Goal: Information Seeking & Learning: Learn about a topic

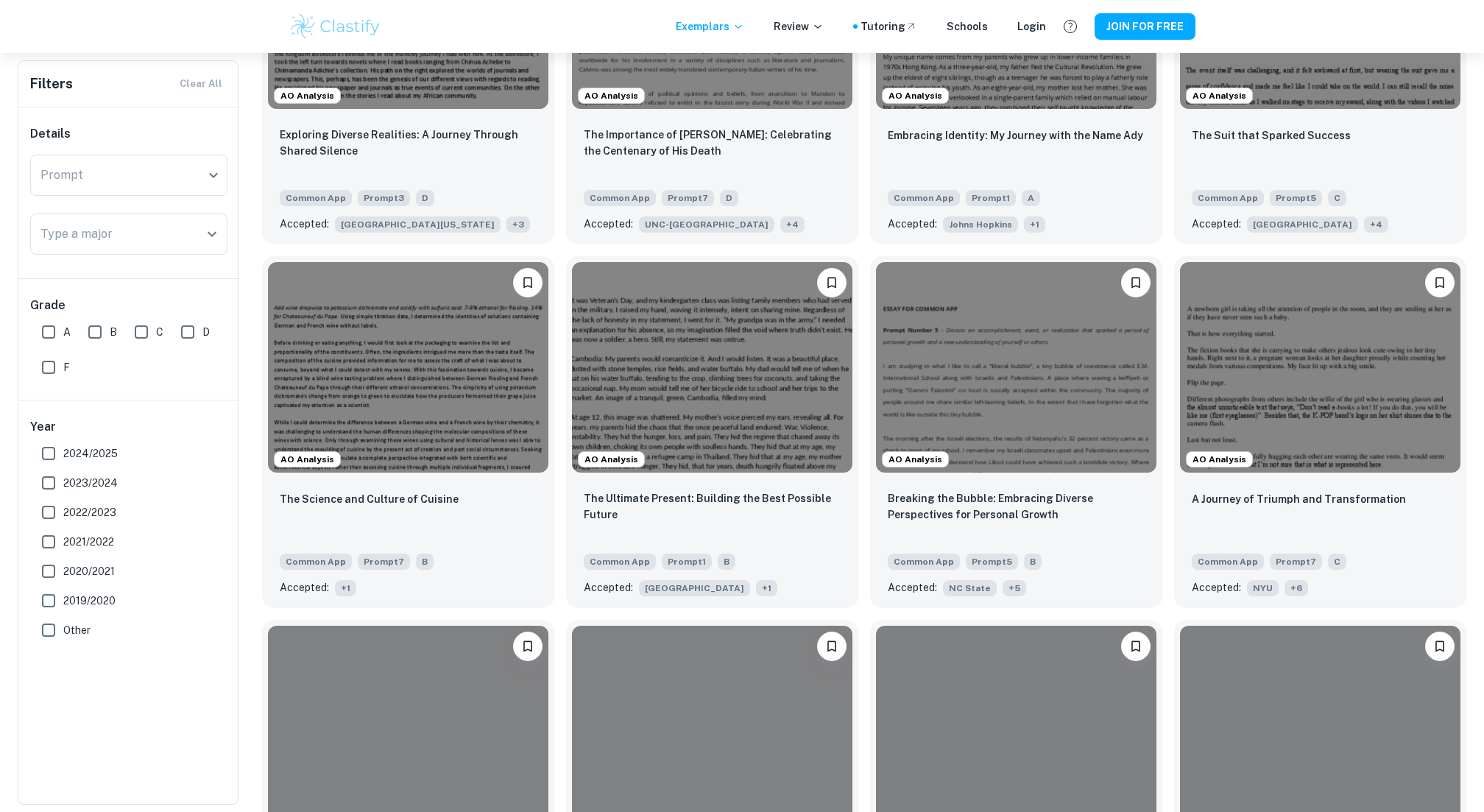
scroll to position [614, 0]
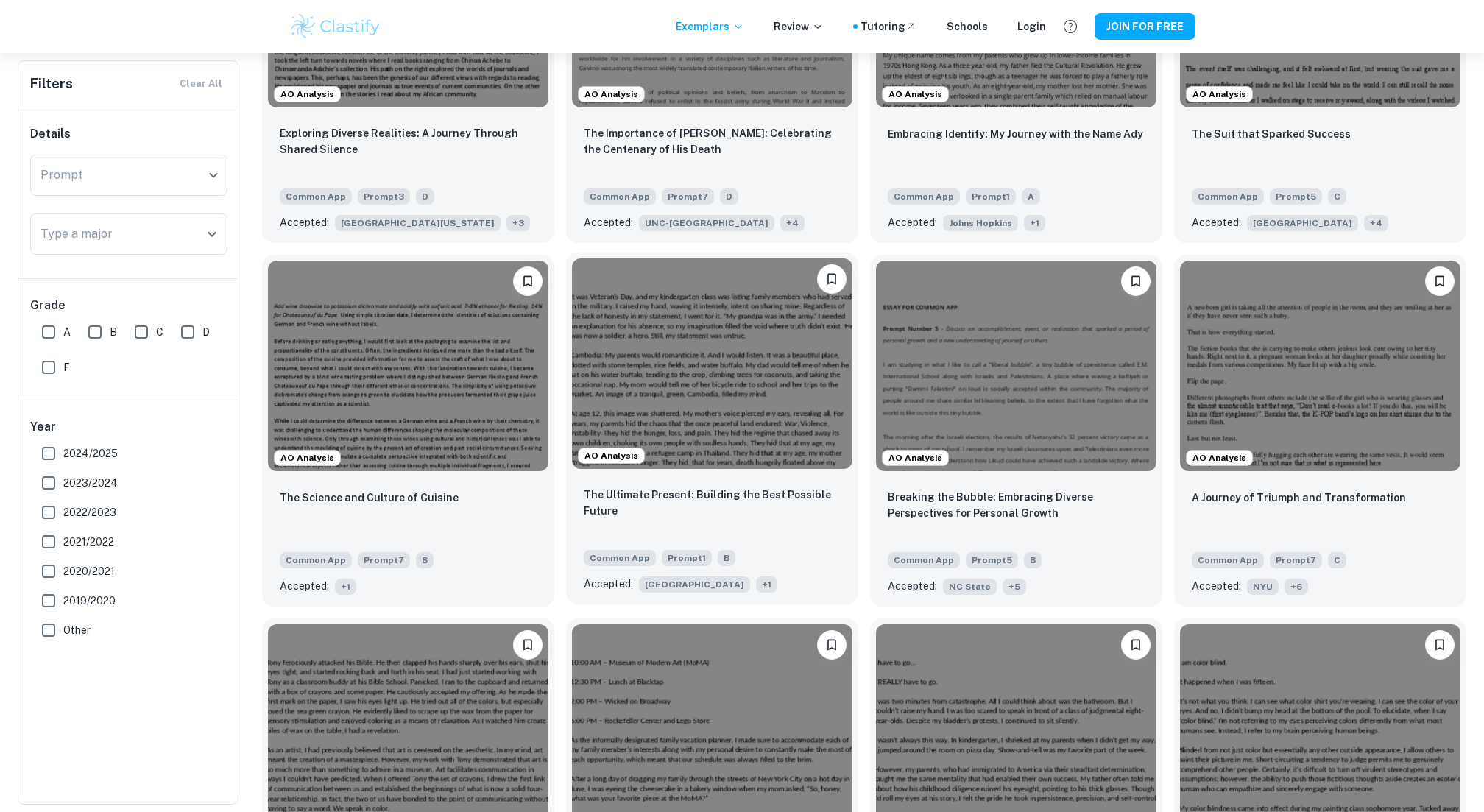
click at [679, 475] on div "The Ultimate Present: Building the Best Possible Future Common App Prompt 1 B A…" at bounding box center [712, 539] width 292 height 129
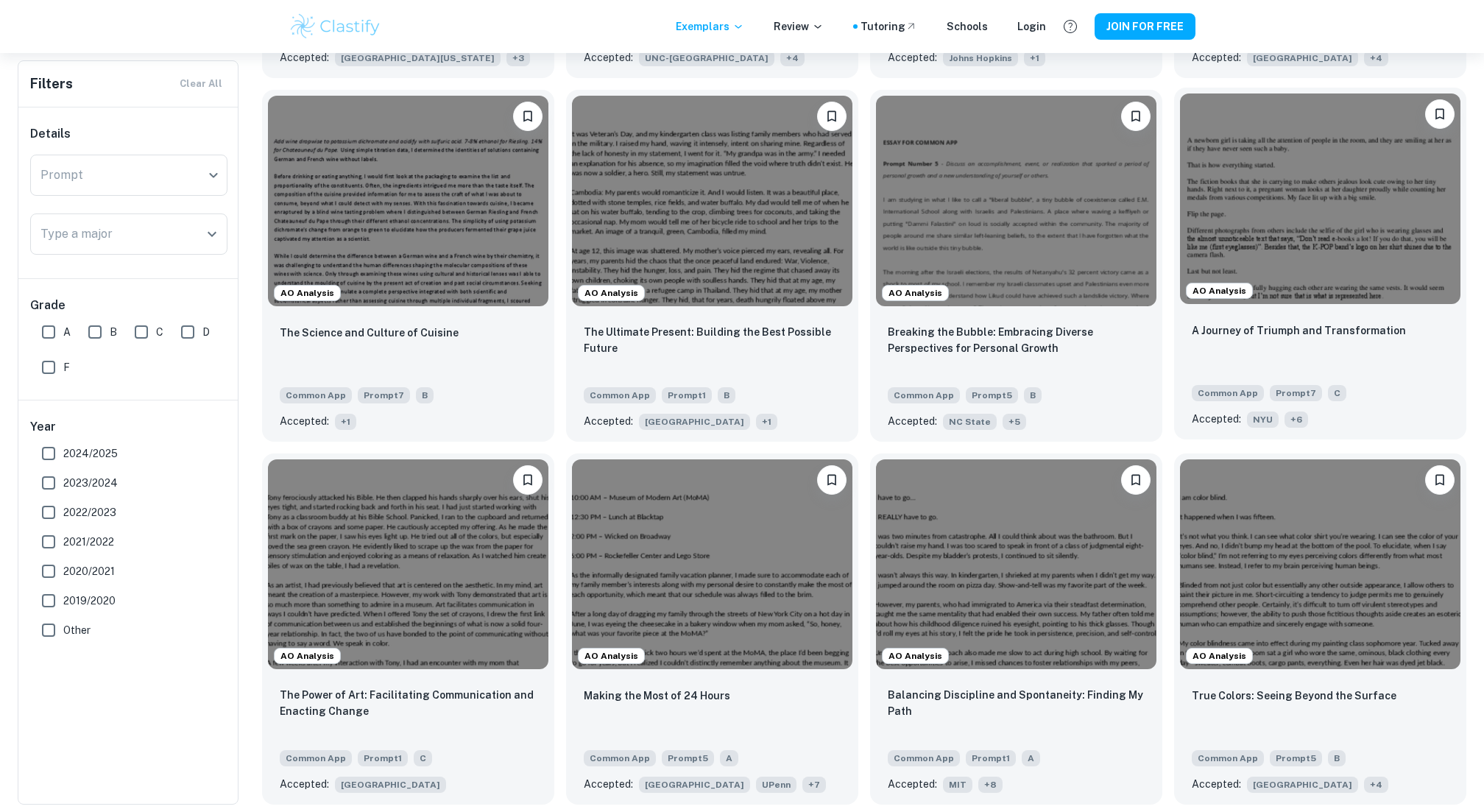
click at [1233, 309] on div "AO Analysis" at bounding box center [1320, 199] width 292 height 222
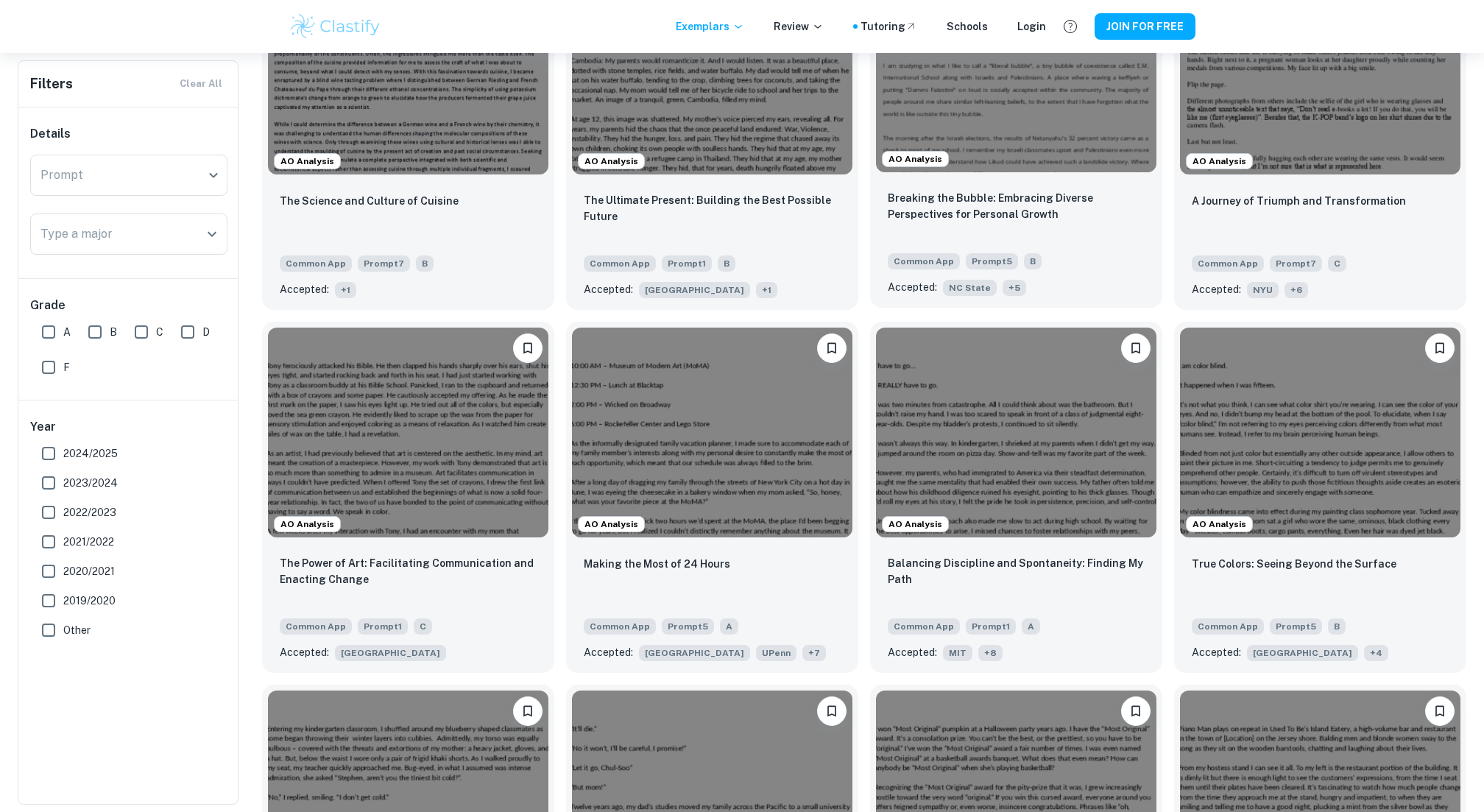
scroll to position [921, 0]
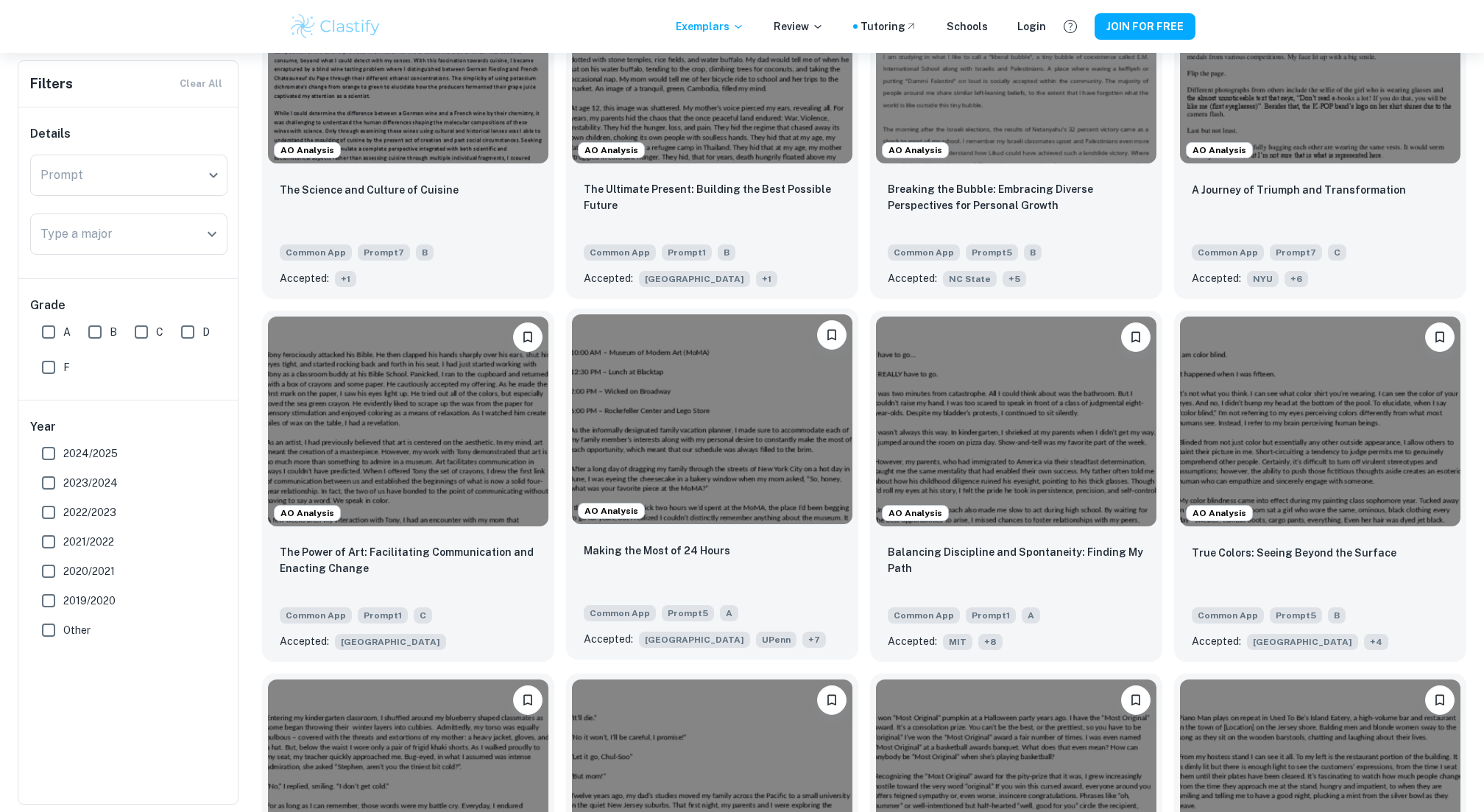
click at [796, 432] on img at bounding box center [712, 419] width 281 height 210
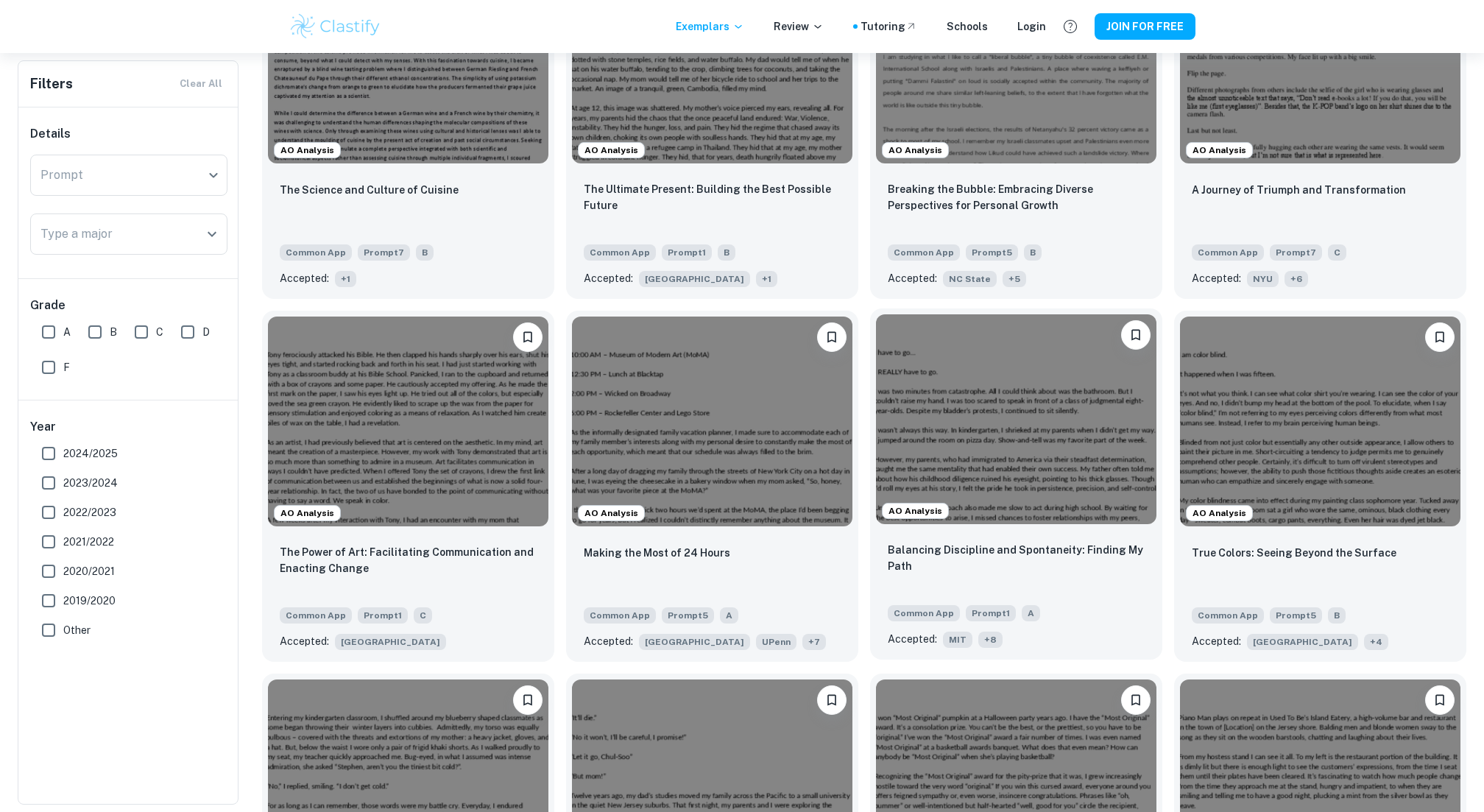
click at [1063, 508] on img at bounding box center [1016, 419] width 281 height 210
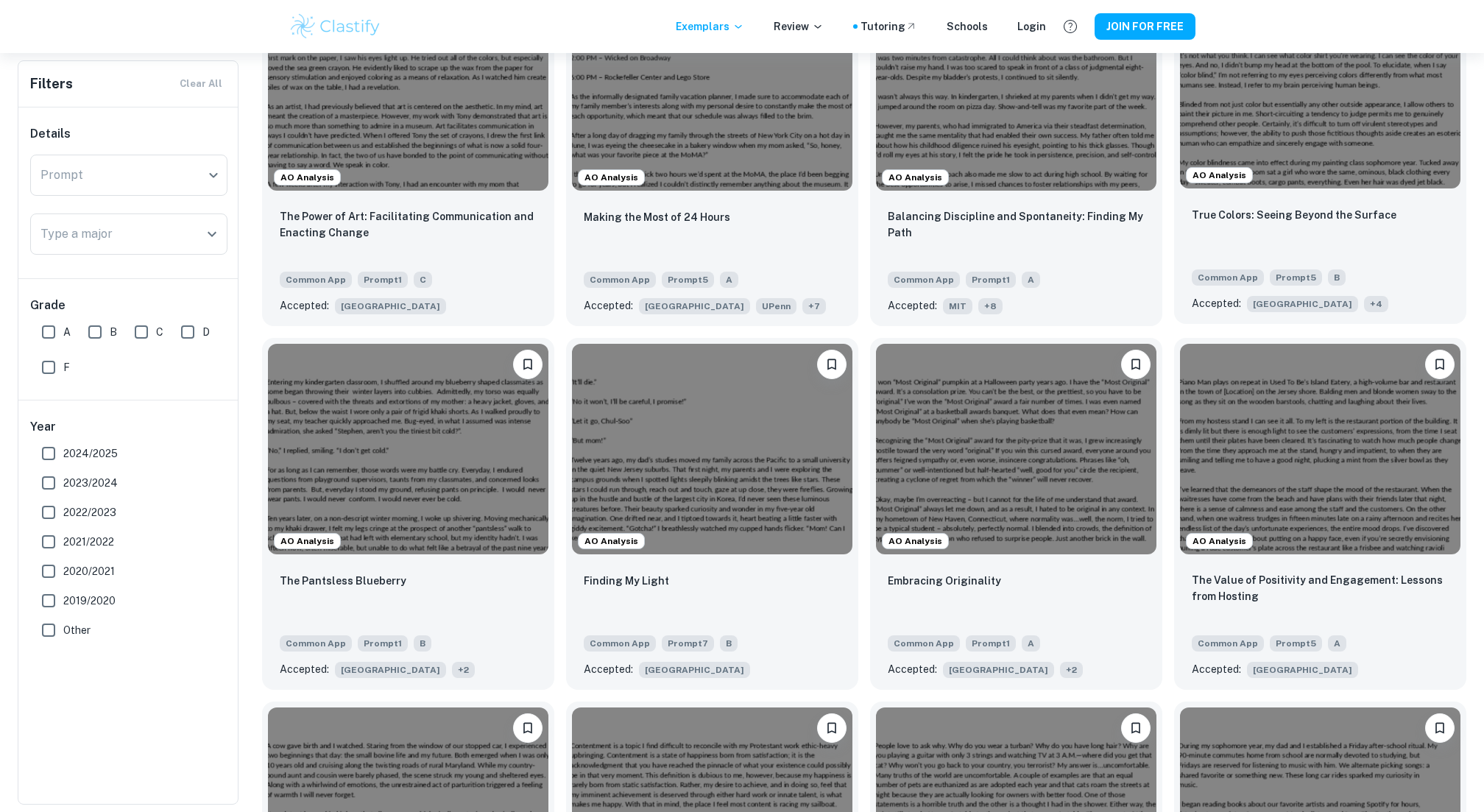
scroll to position [1286, 0]
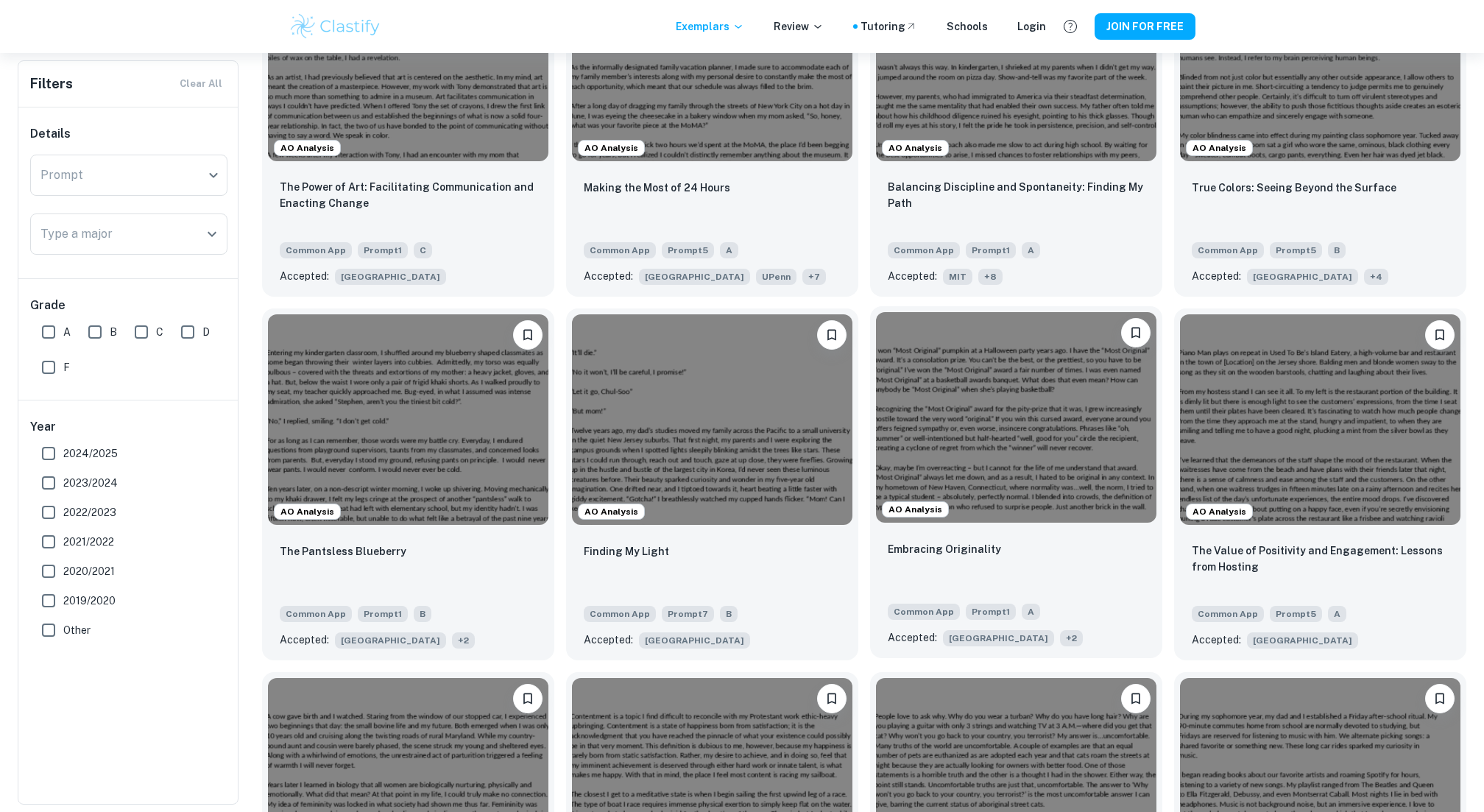
click at [1079, 512] on img at bounding box center [1016, 417] width 281 height 210
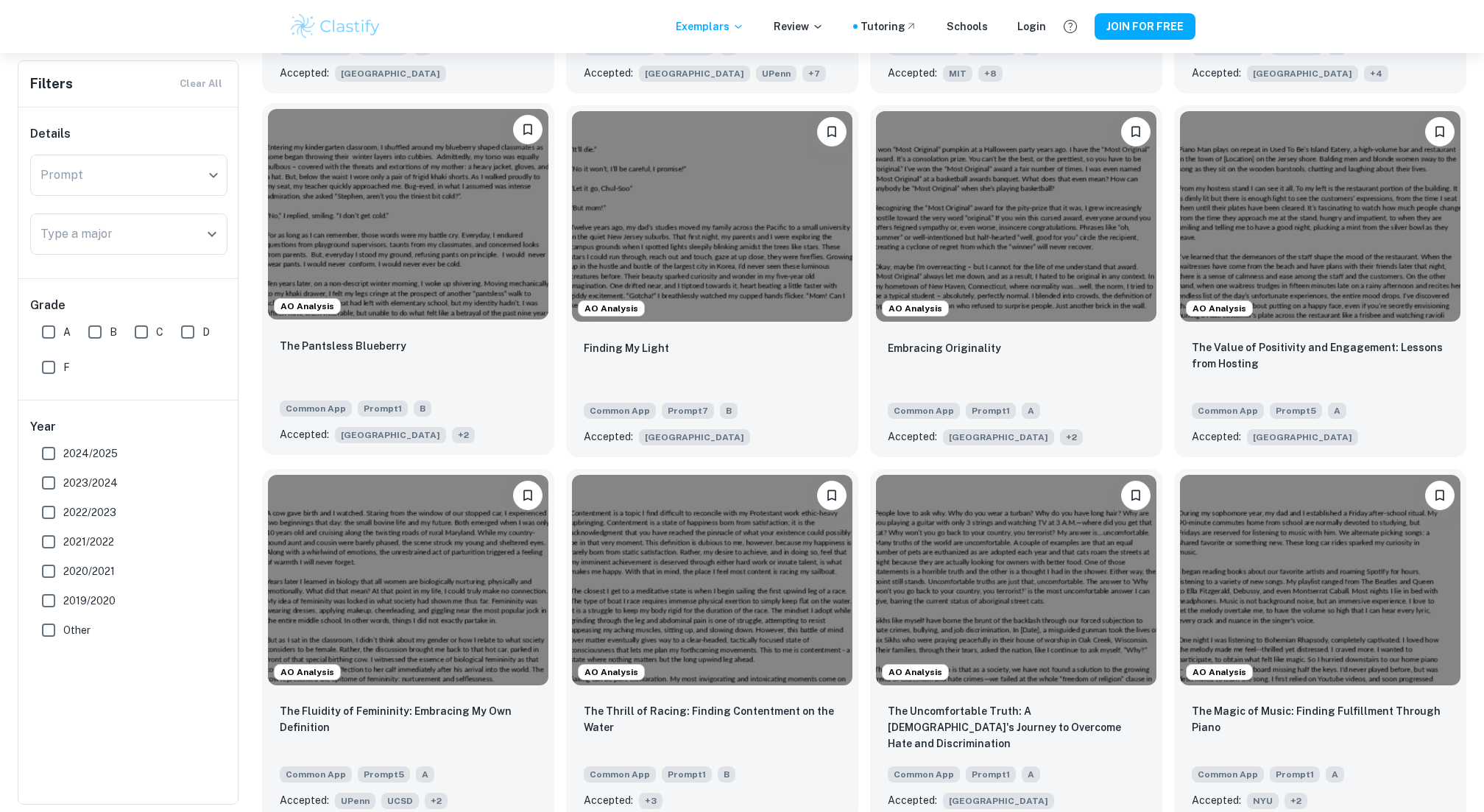
scroll to position [1496, 0]
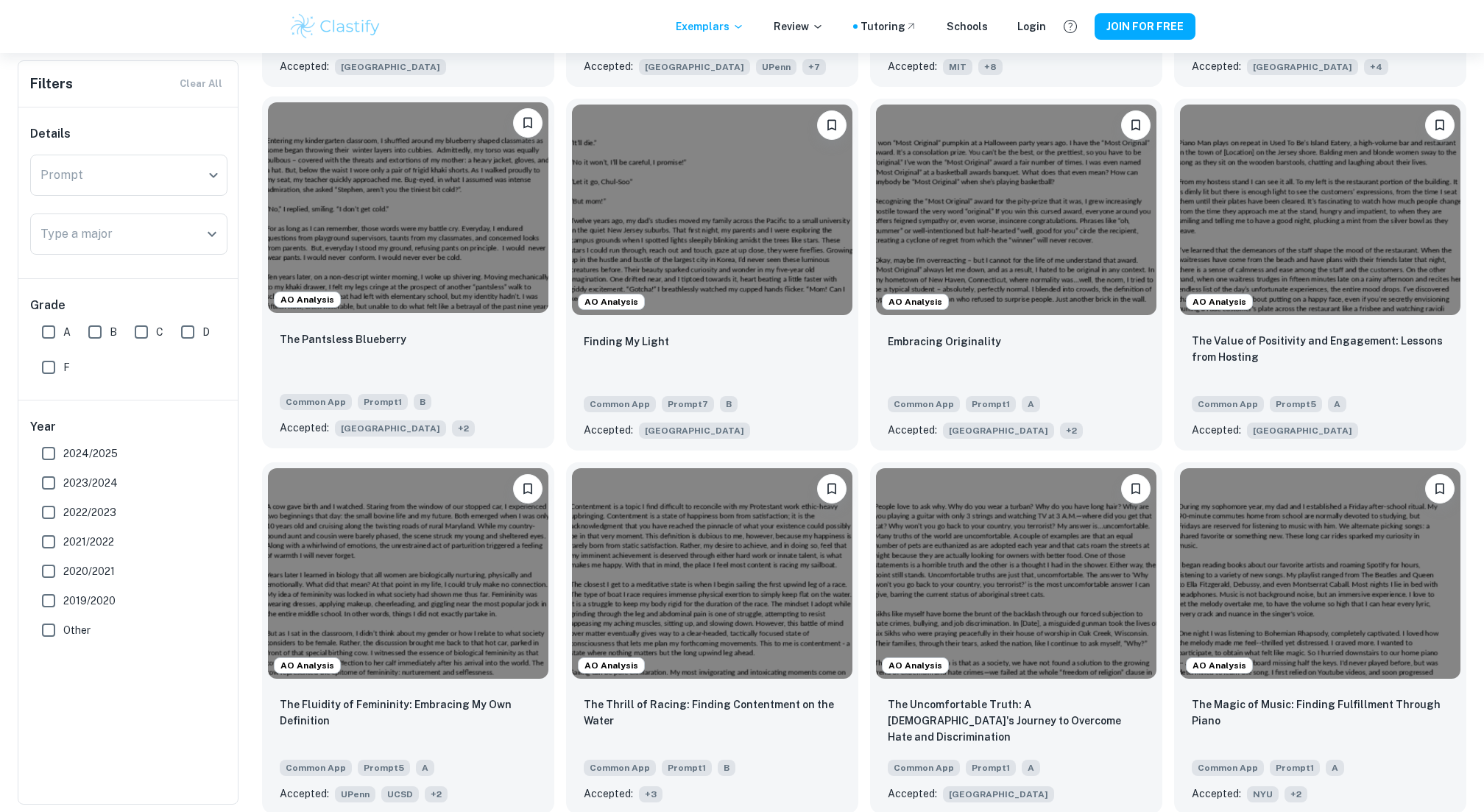
click at [434, 240] on img at bounding box center [407, 208] width 281 height 210
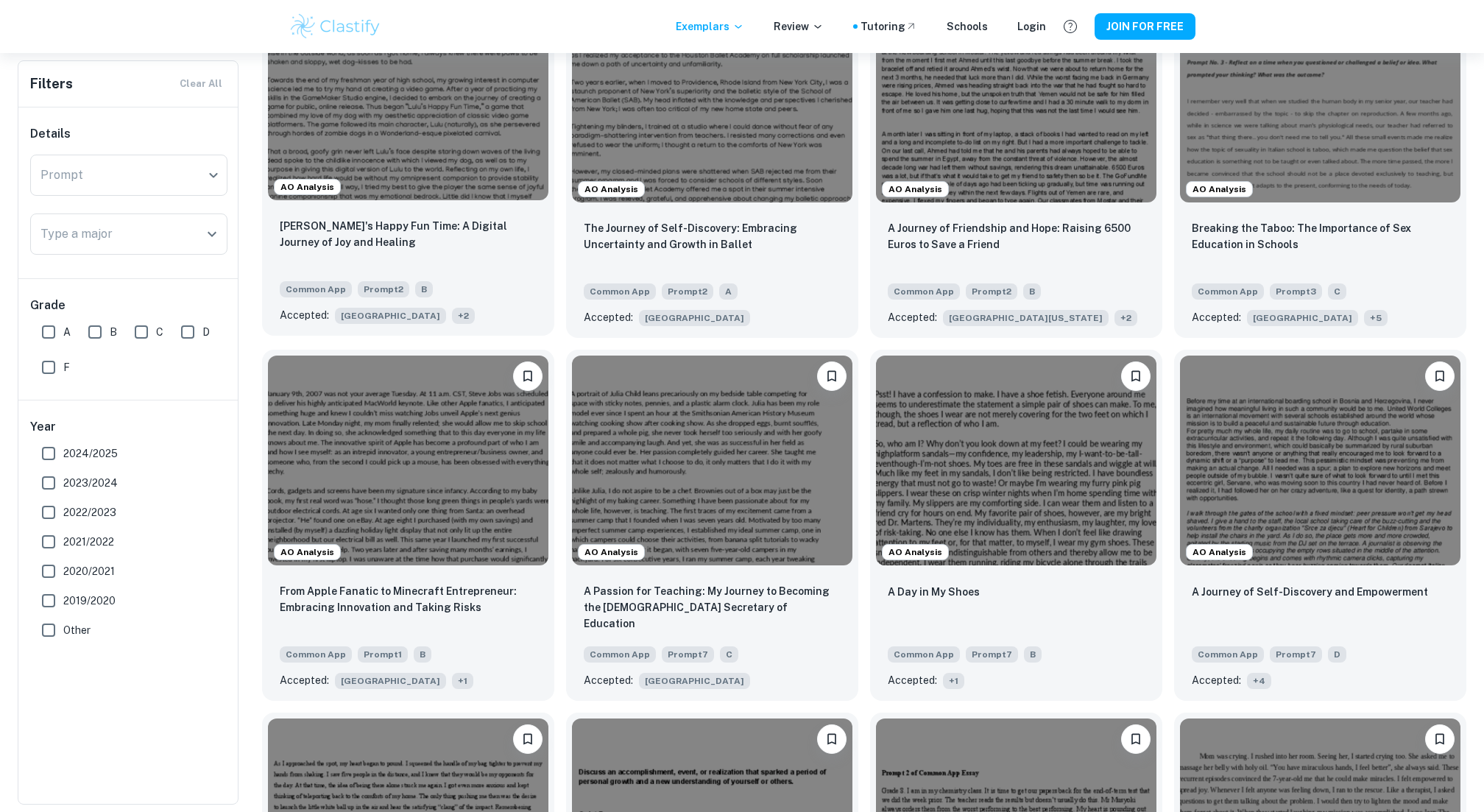
scroll to position [2338, 0]
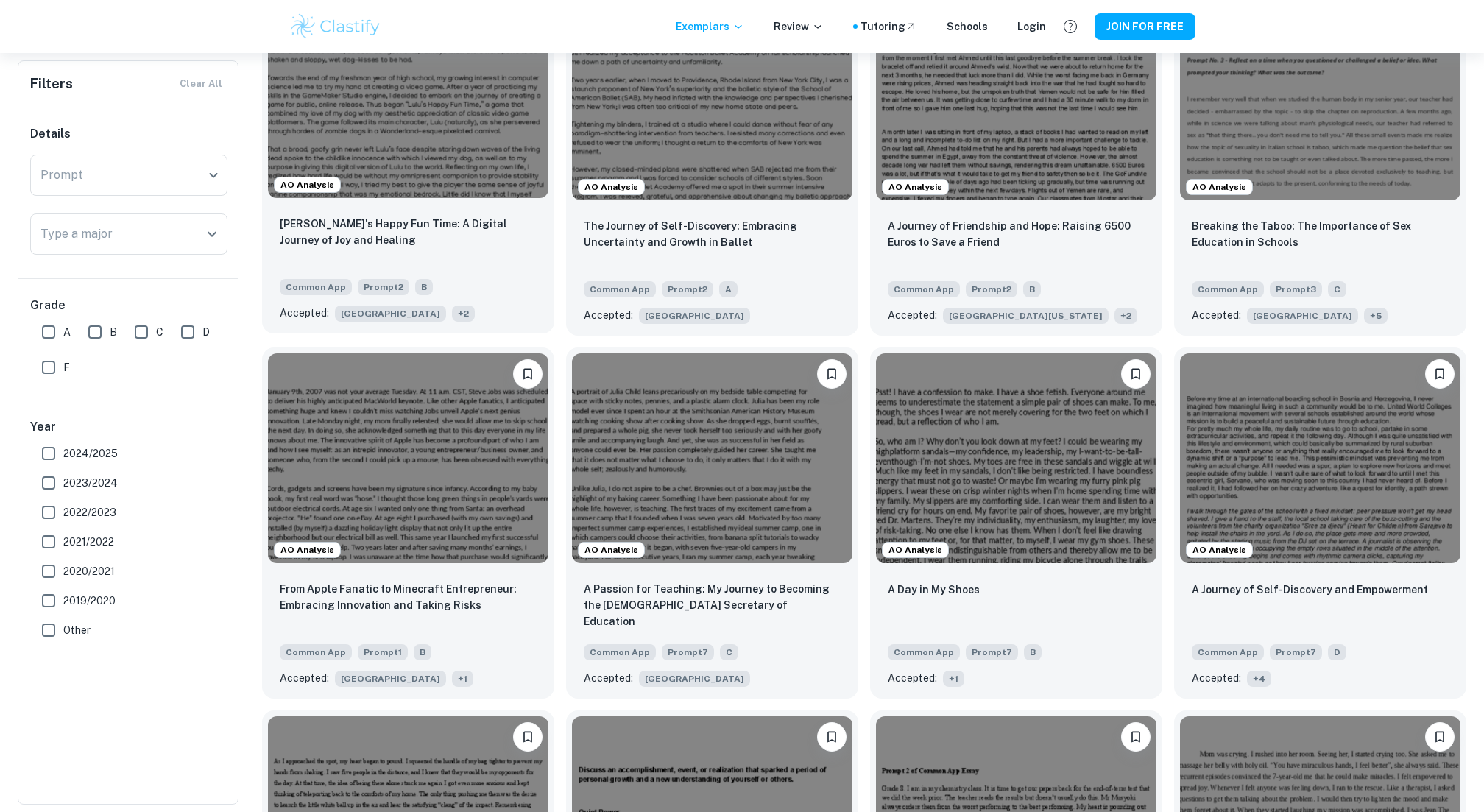
click at [451, 523] on img at bounding box center [407, 459] width 281 height 210
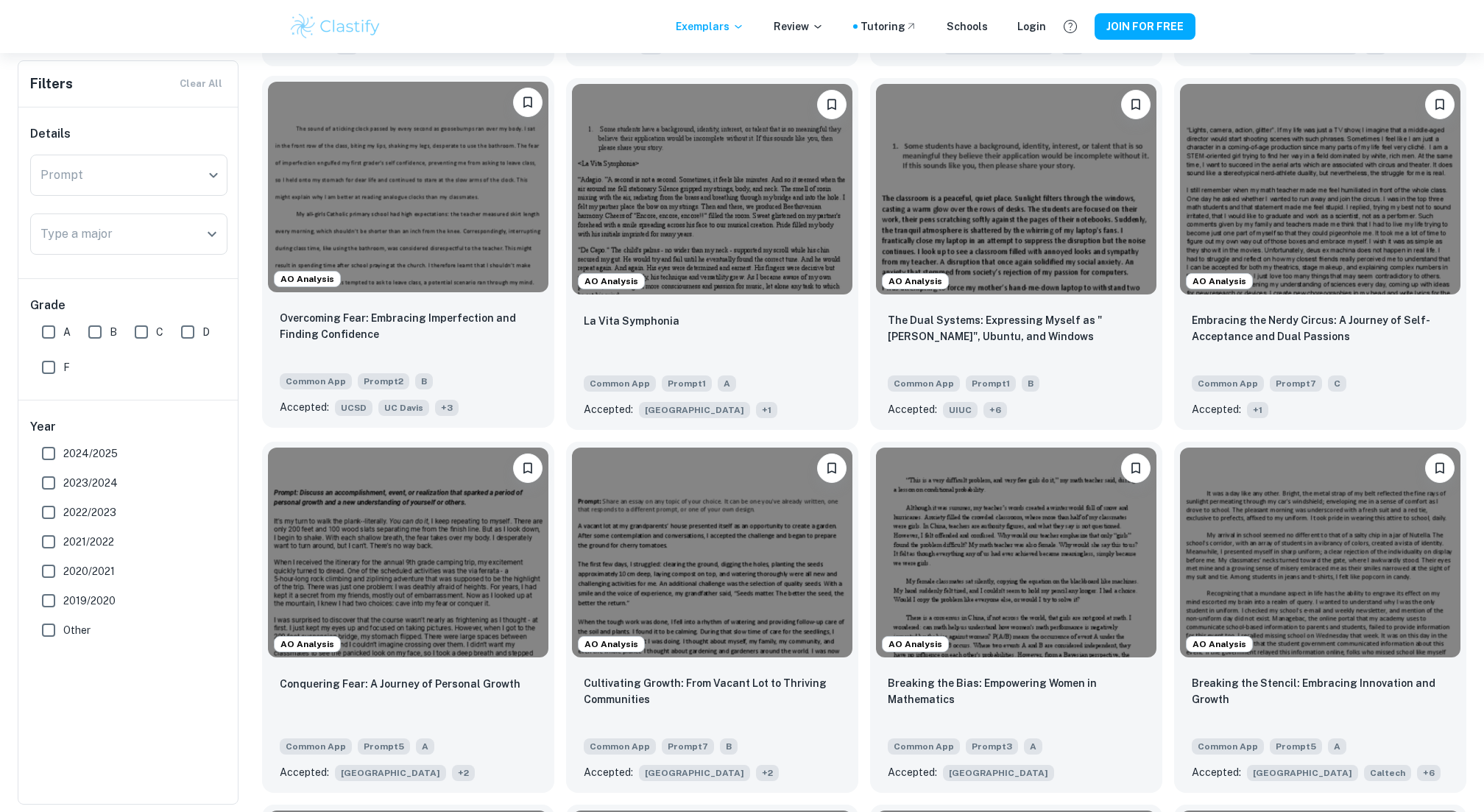
scroll to position [3704, 0]
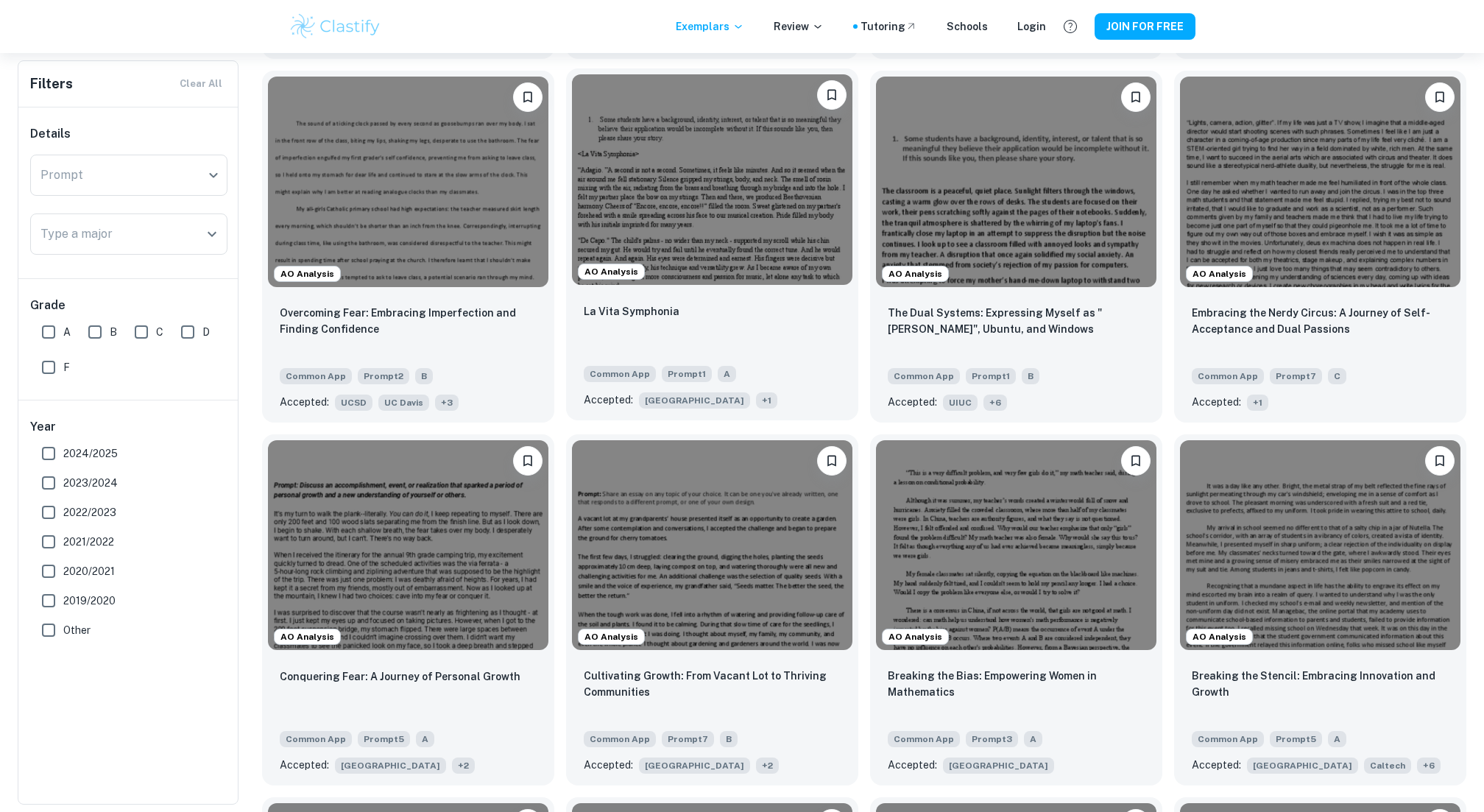
click at [687, 205] on img at bounding box center [712, 180] width 281 height 210
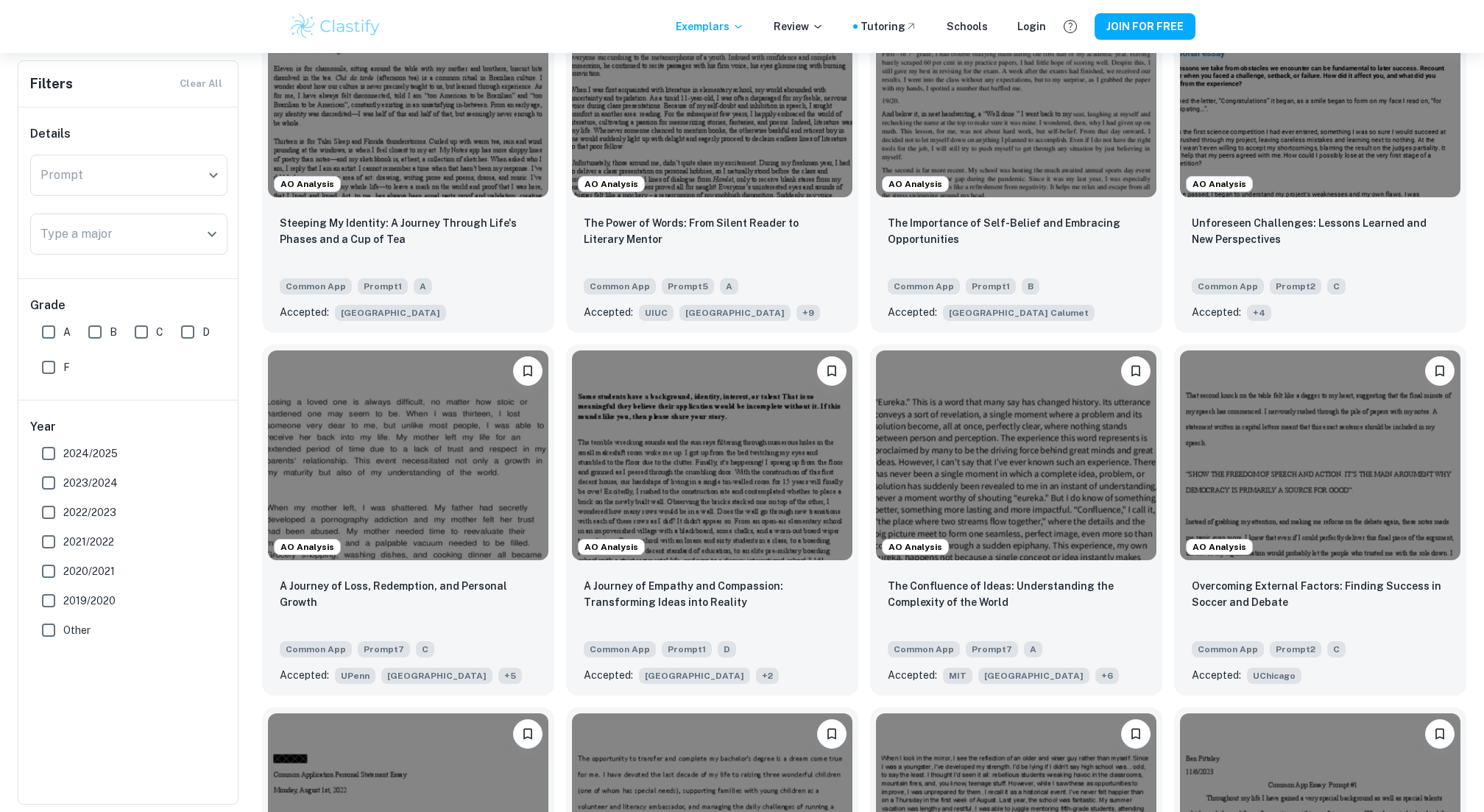
scroll to position [6706, 0]
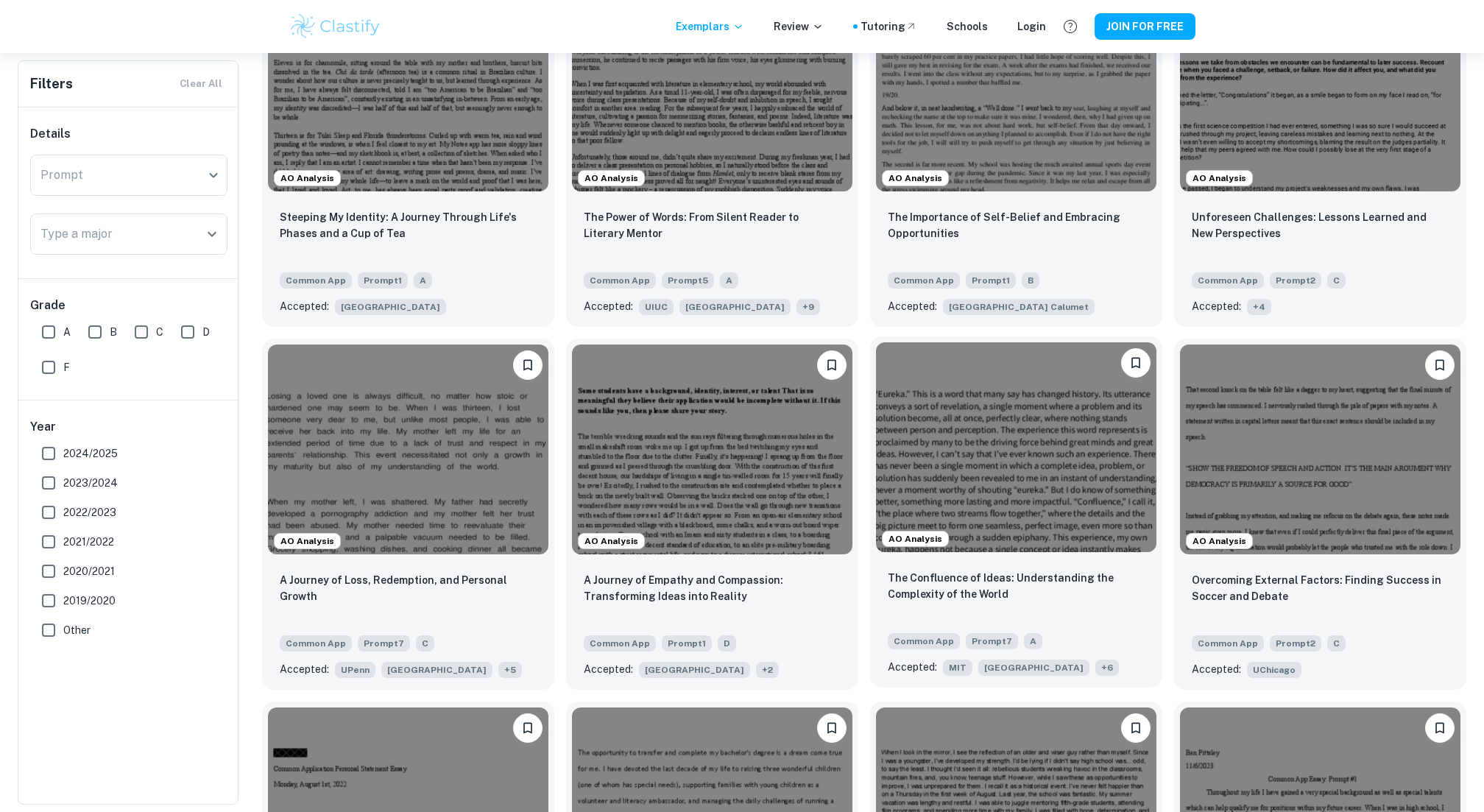
click at [967, 542] on img at bounding box center [1016, 447] width 281 height 210
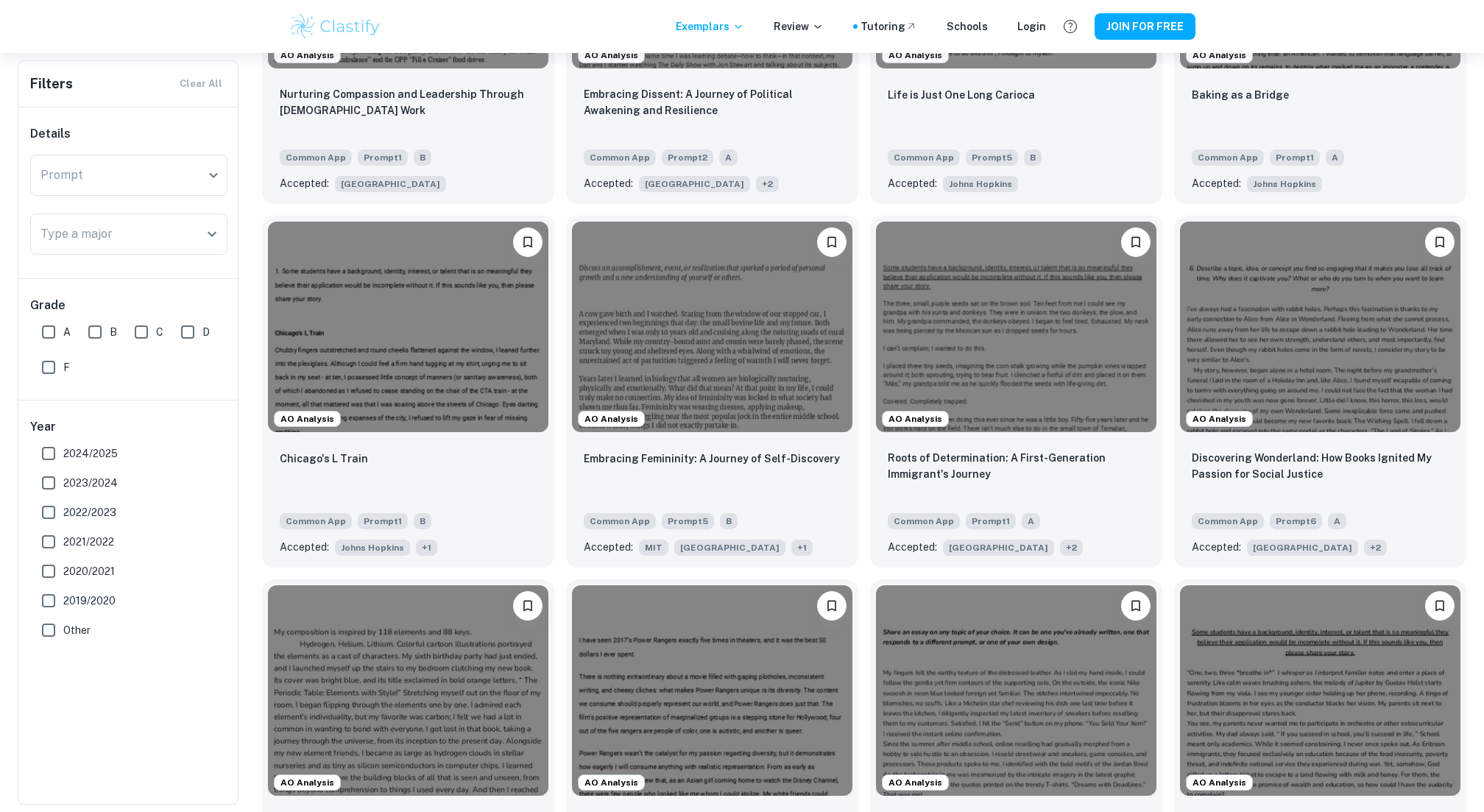
scroll to position [10509, 0]
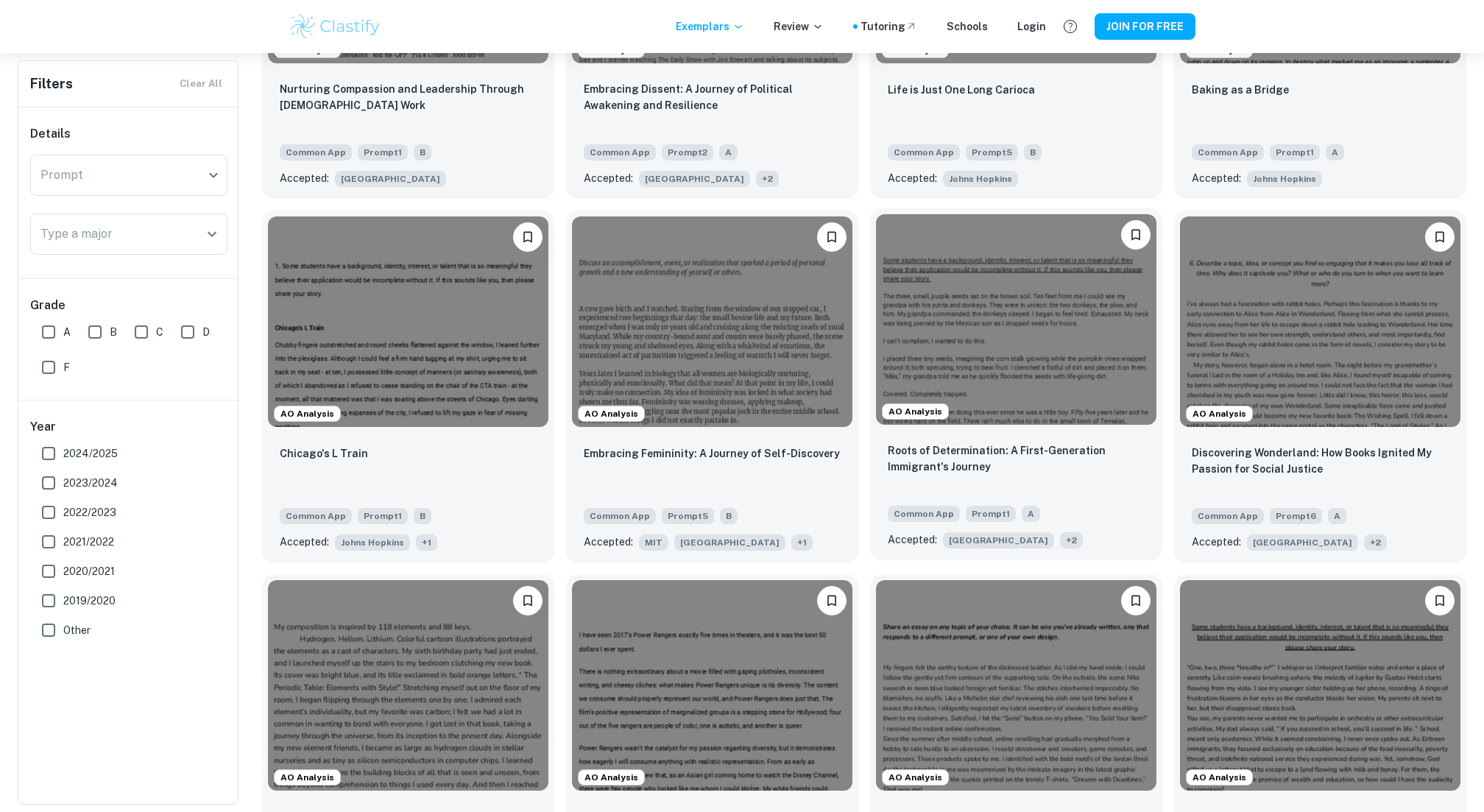
click at [1021, 338] on img at bounding box center [1016, 320] width 281 height 210
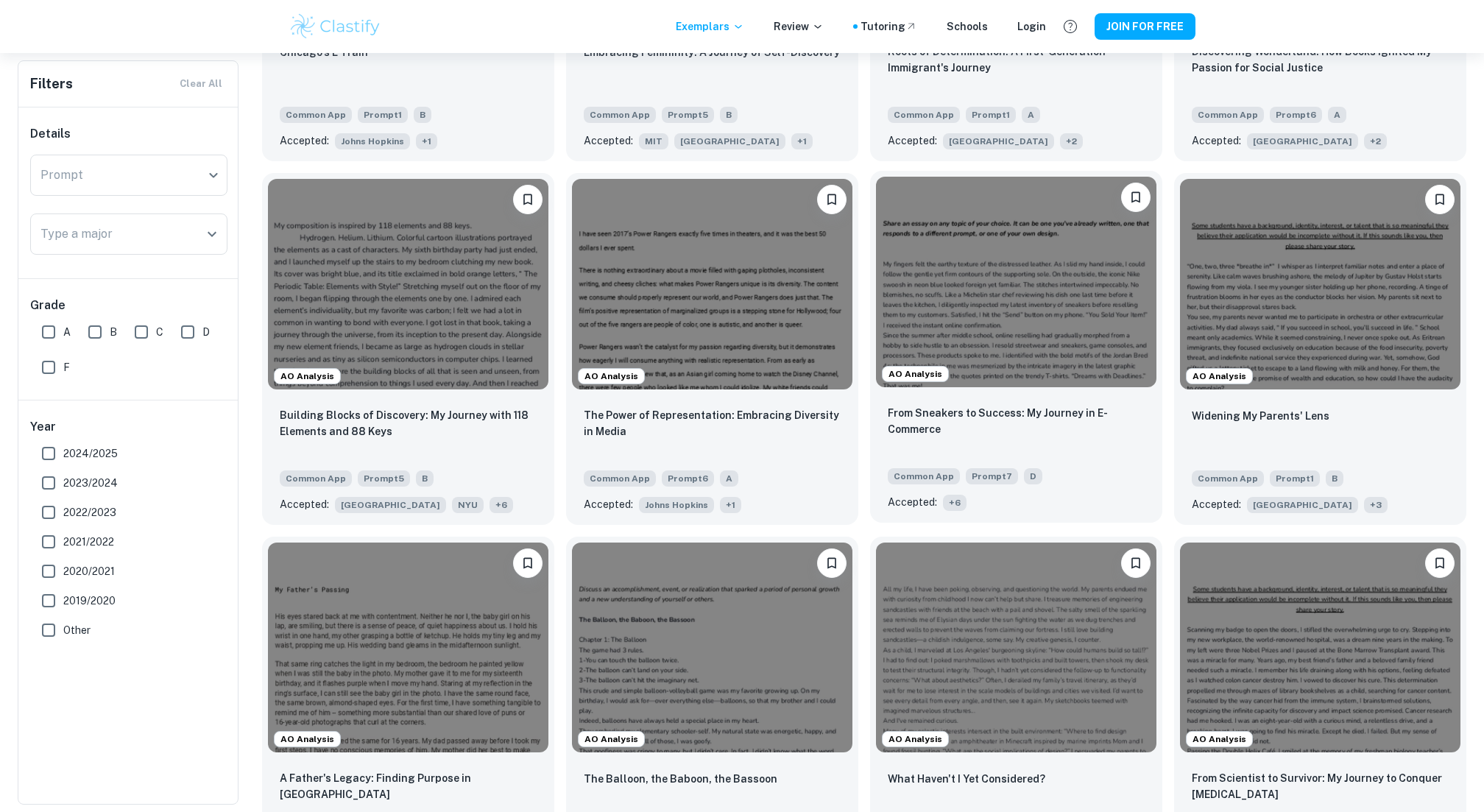
scroll to position [11064, 0]
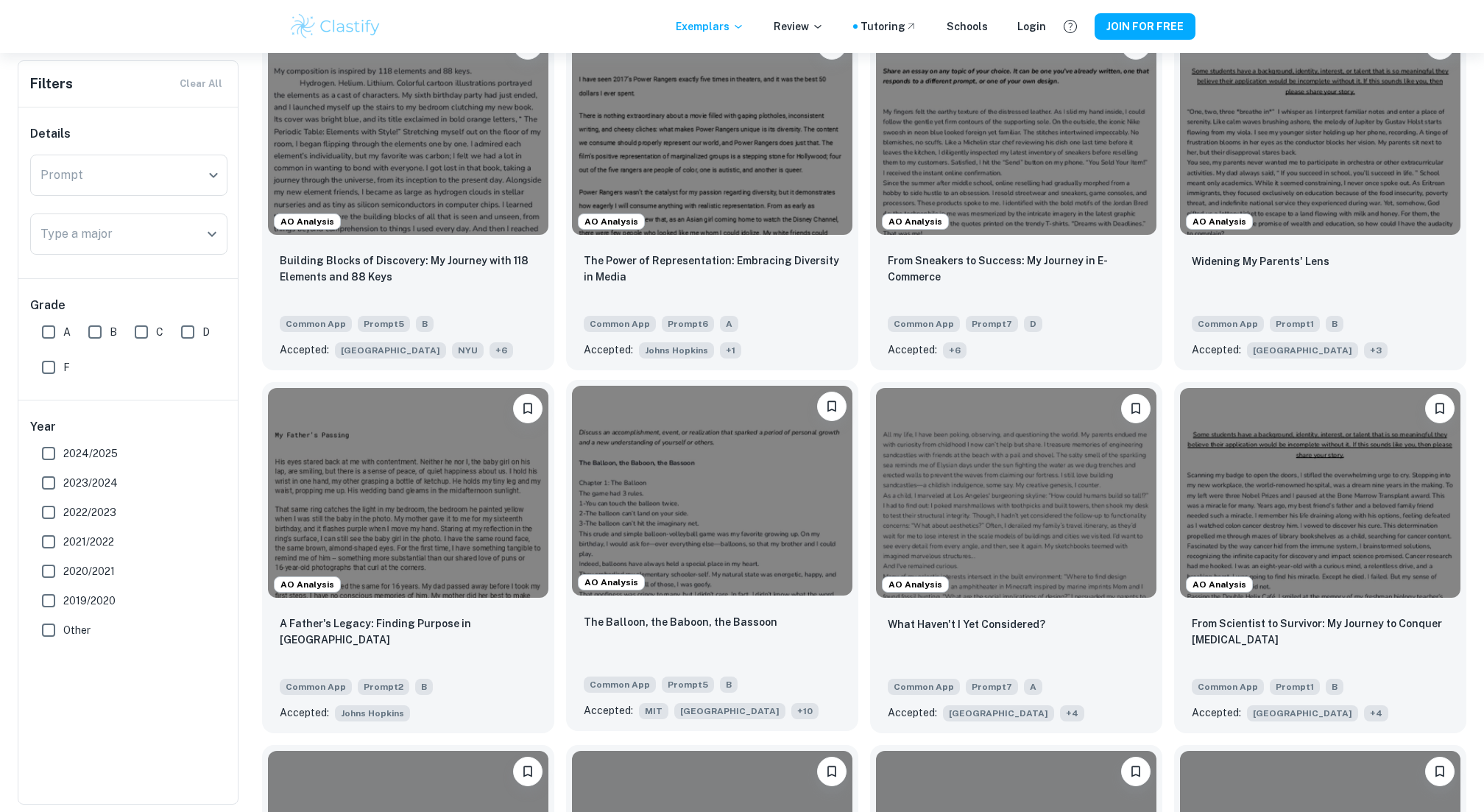
click at [752, 496] on img at bounding box center [712, 491] width 281 height 210
click at [1070, 539] on img at bounding box center [1016, 491] width 281 height 210
click at [1400, 512] on img at bounding box center [1320, 491] width 281 height 210
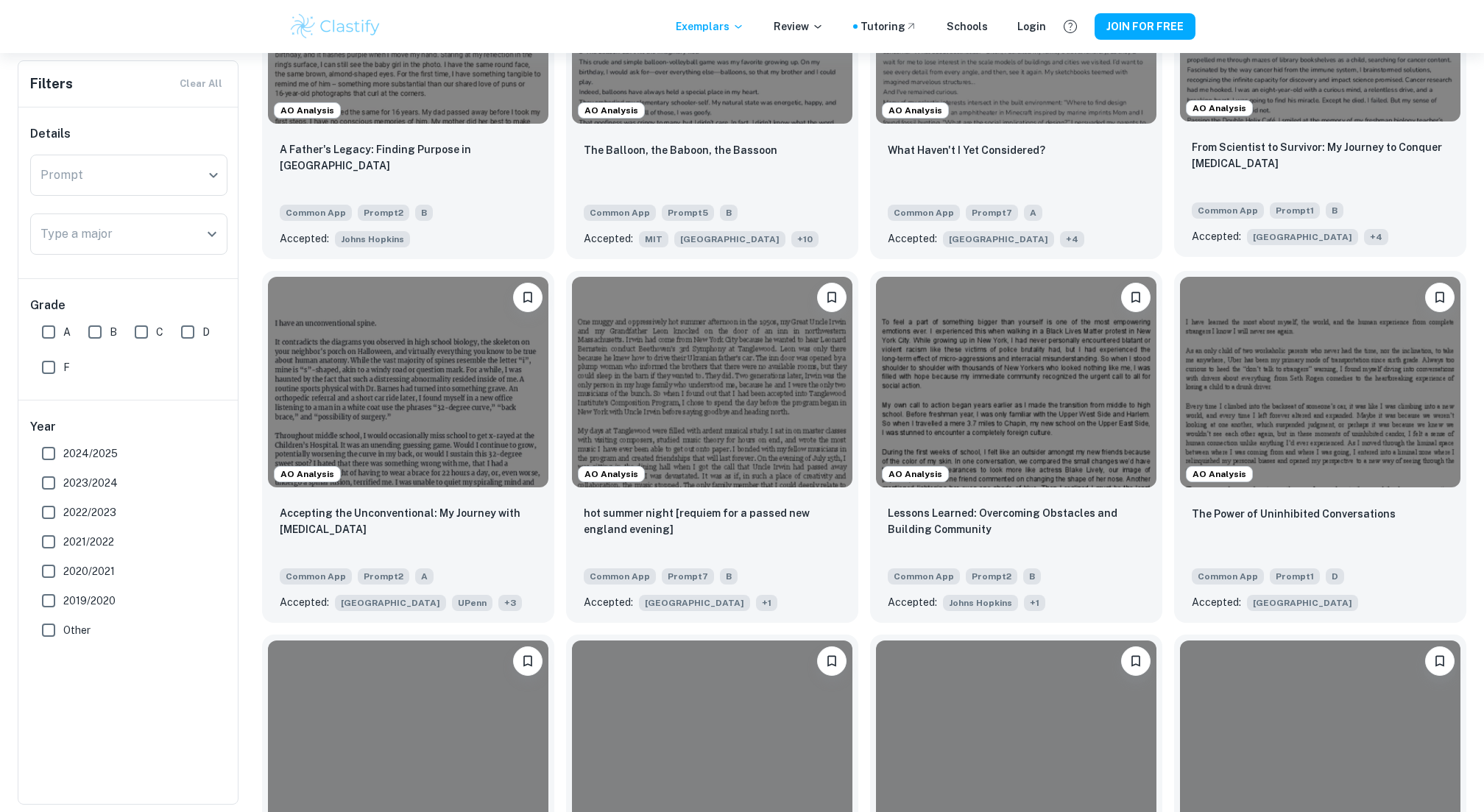
scroll to position [11545, 0]
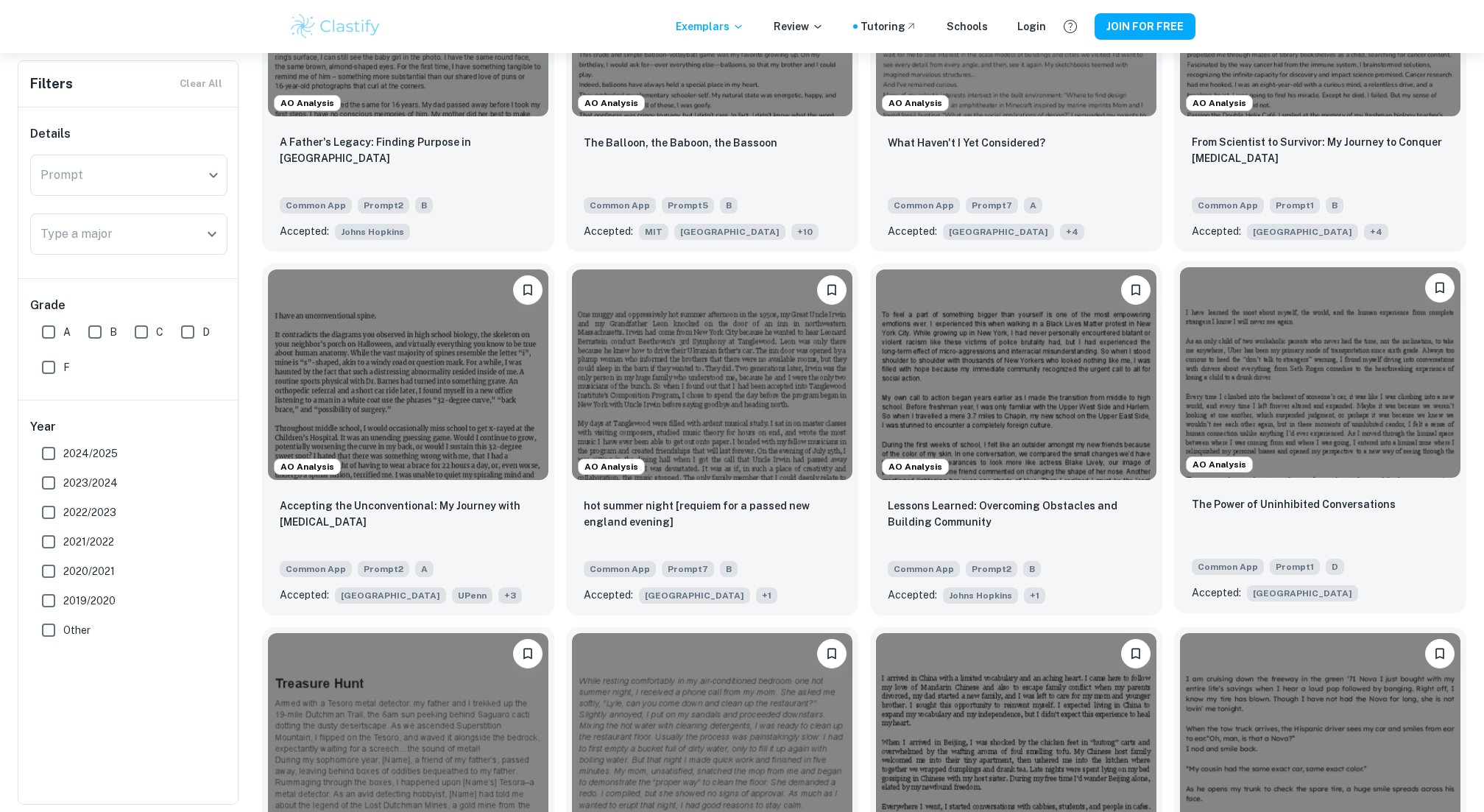
click at [1380, 417] on img at bounding box center [1320, 373] width 281 height 210
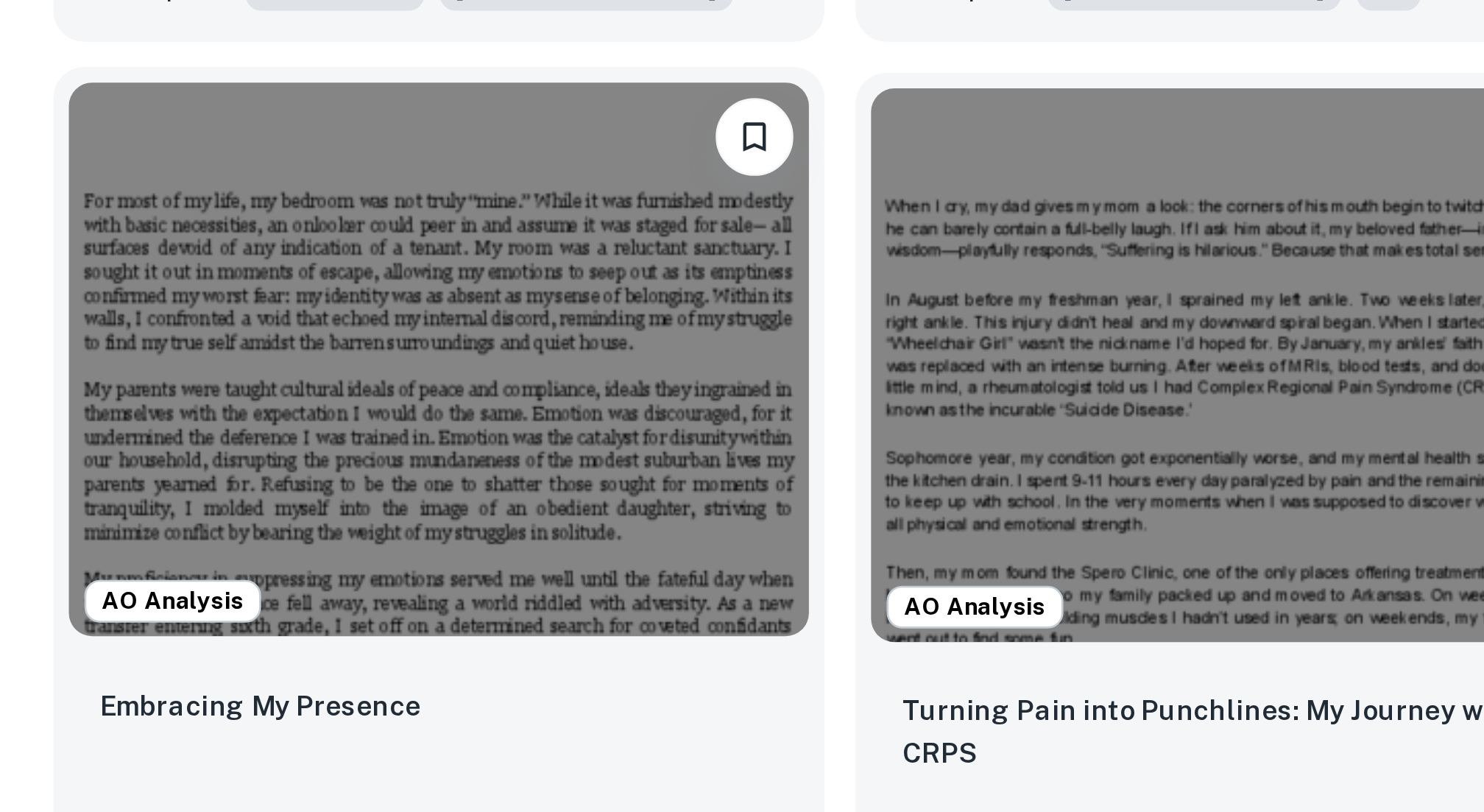
scroll to position [12620, 0]
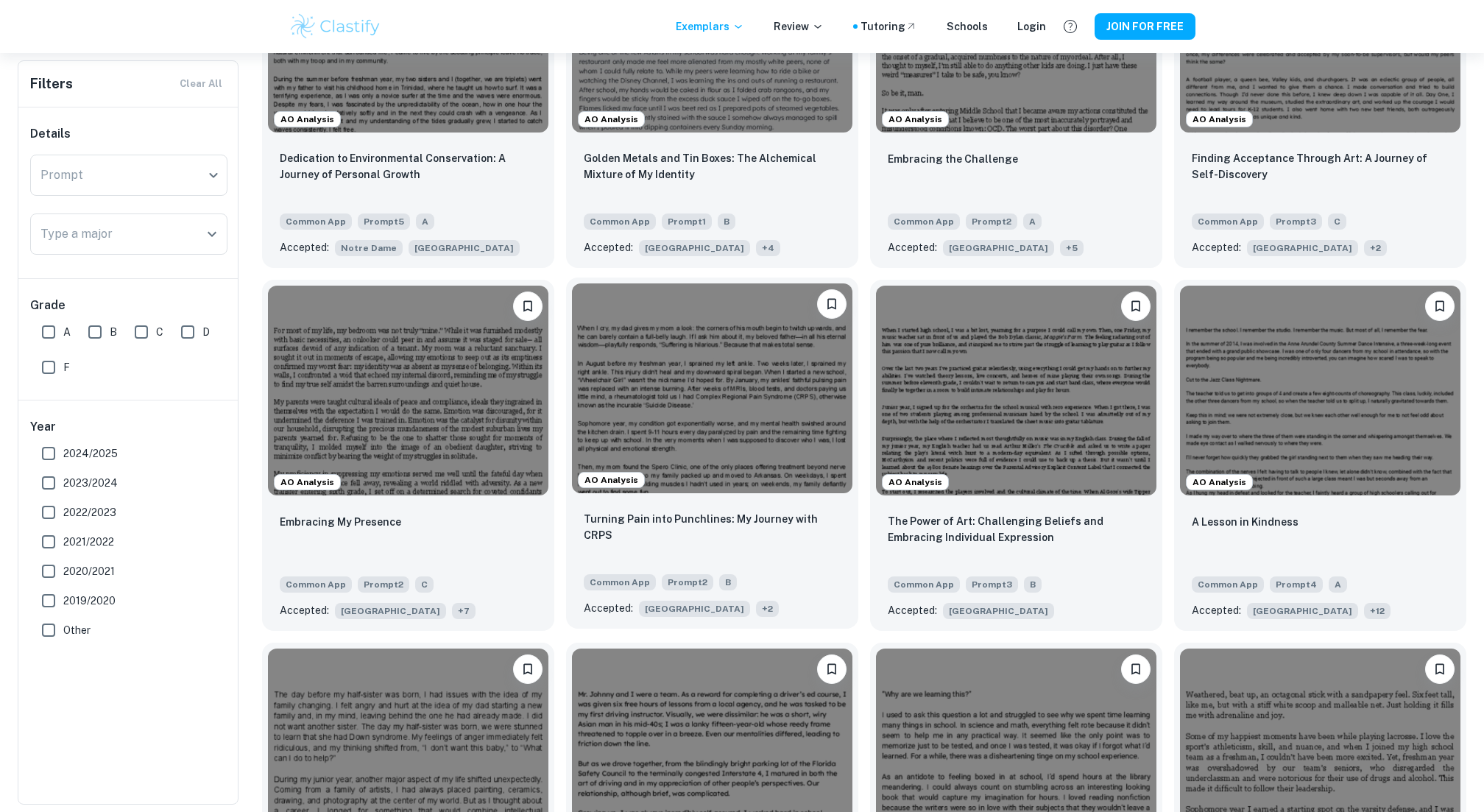
click at [669, 451] on img at bounding box center [712, 388] width 281 height 210
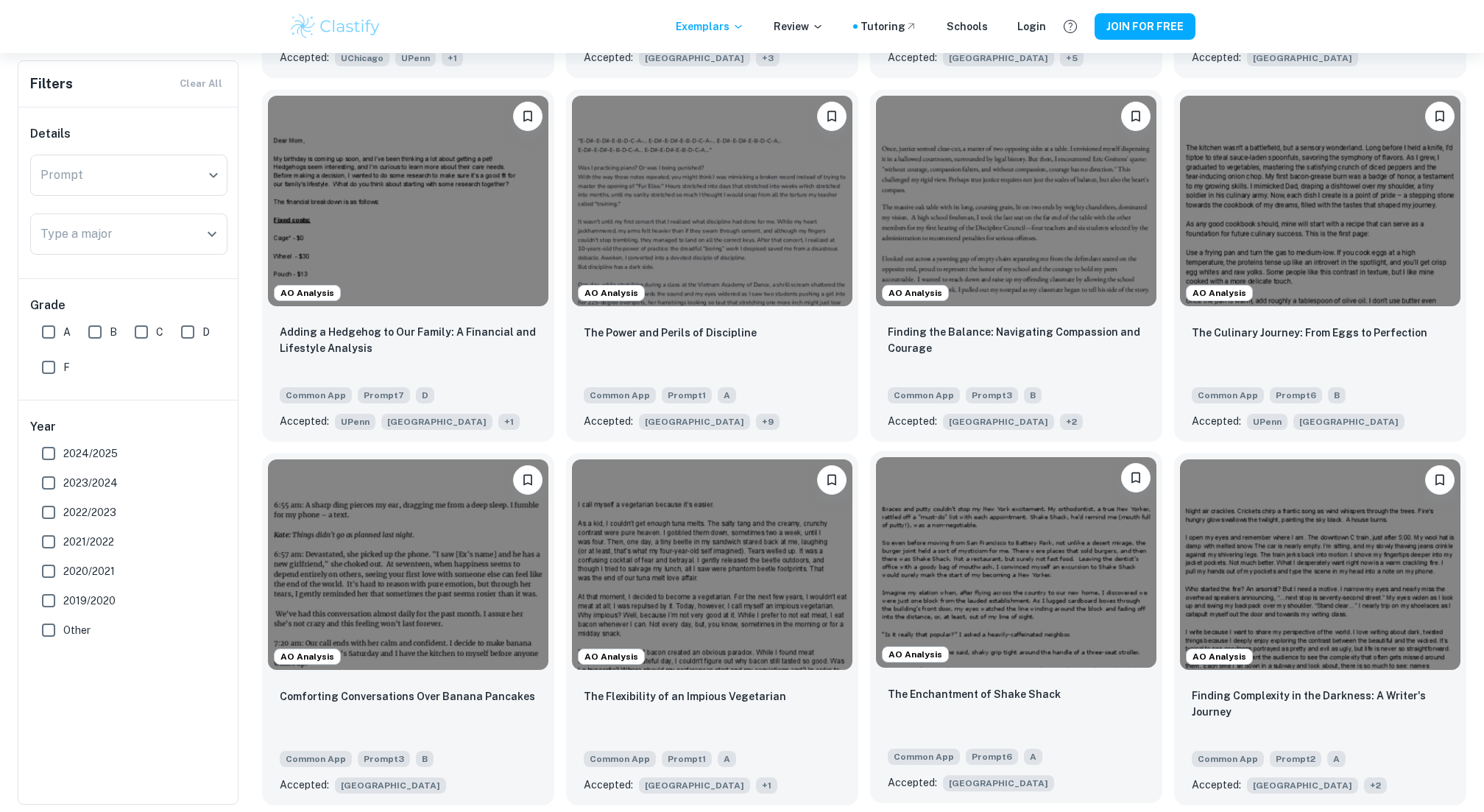
scroll to position [17662, 0]
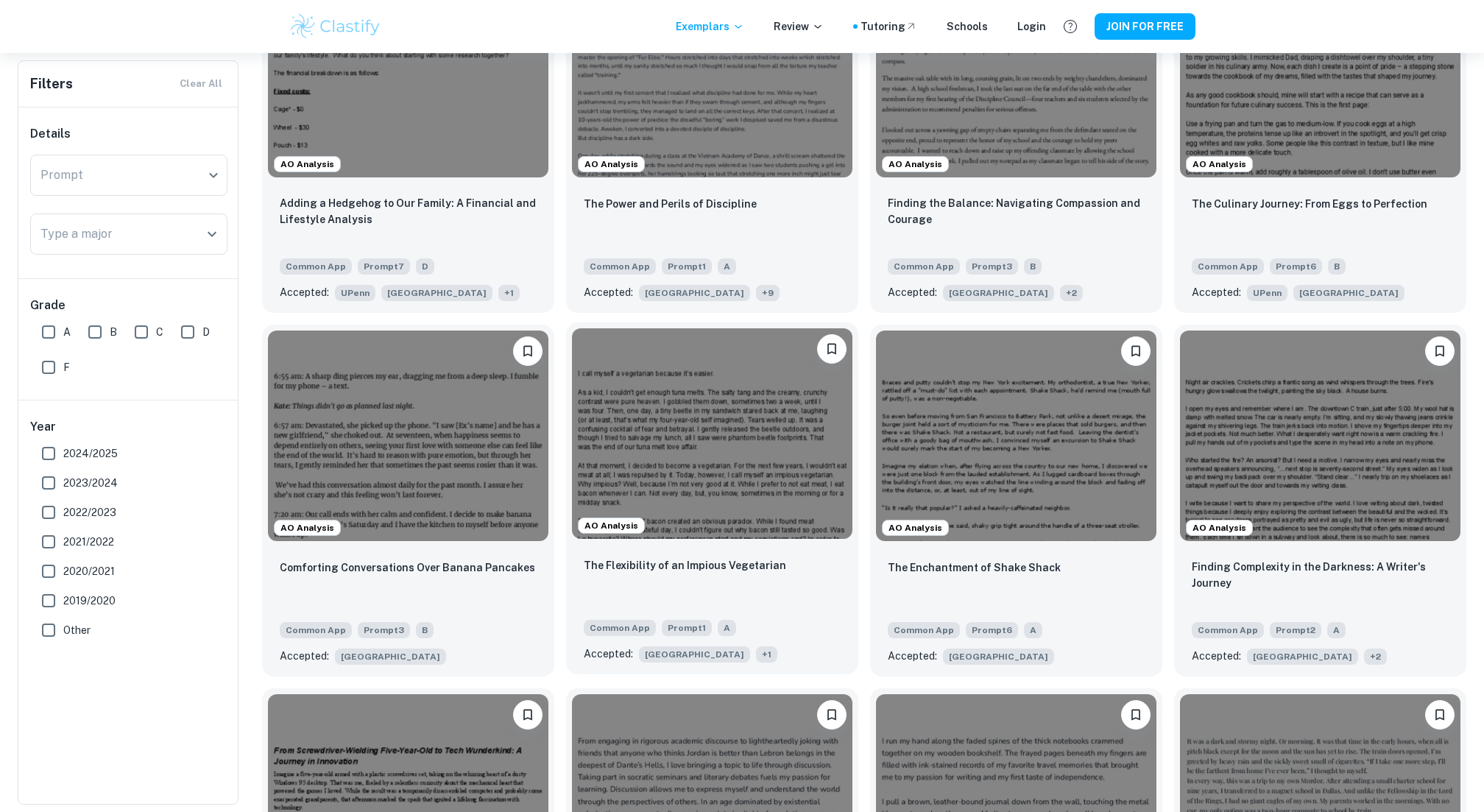
click at [766, 518] on img at bounding box center [712, 433] width 281 height 210
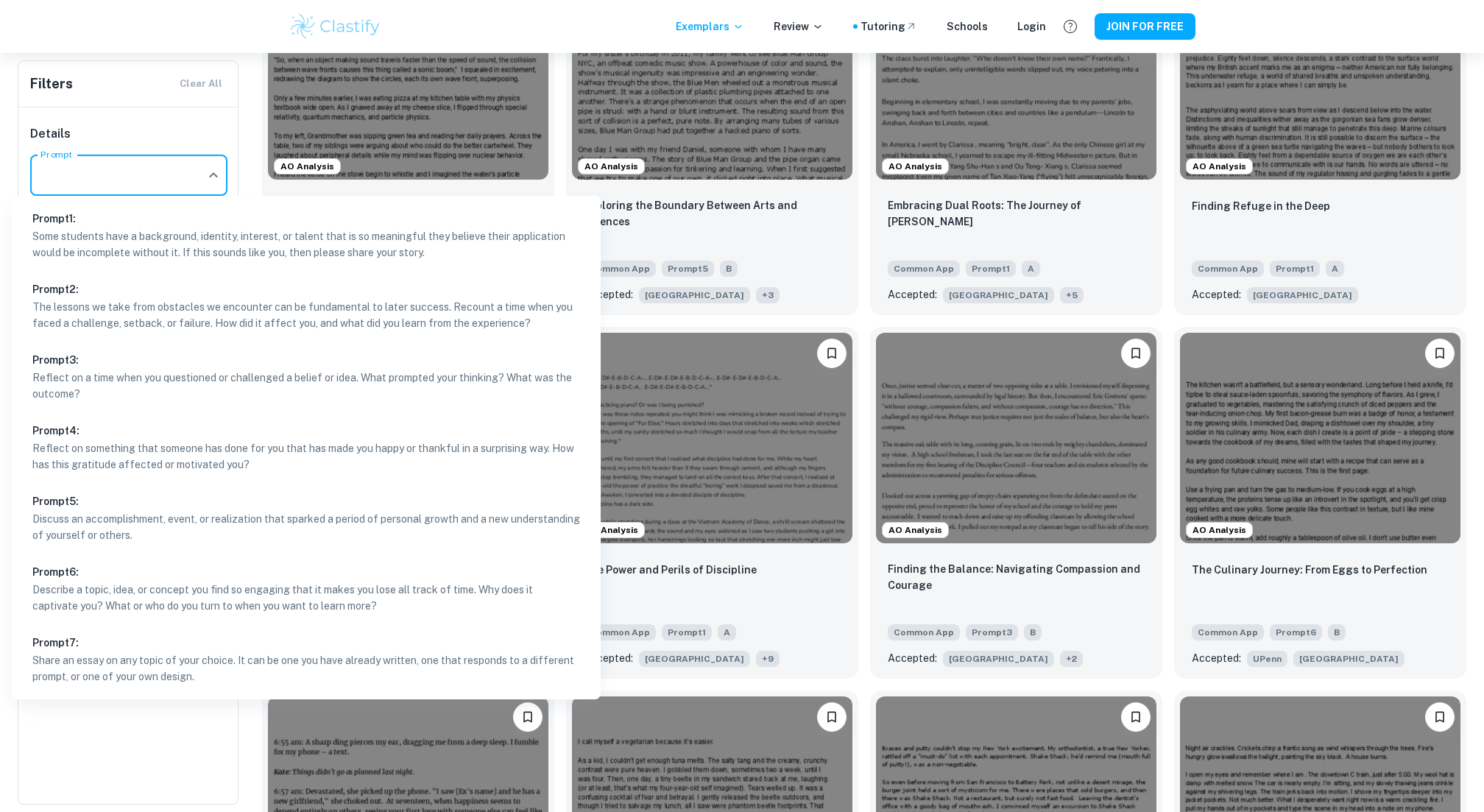
click at [177, 179] on div at bounding box center [742, 406] width 1484 height 812
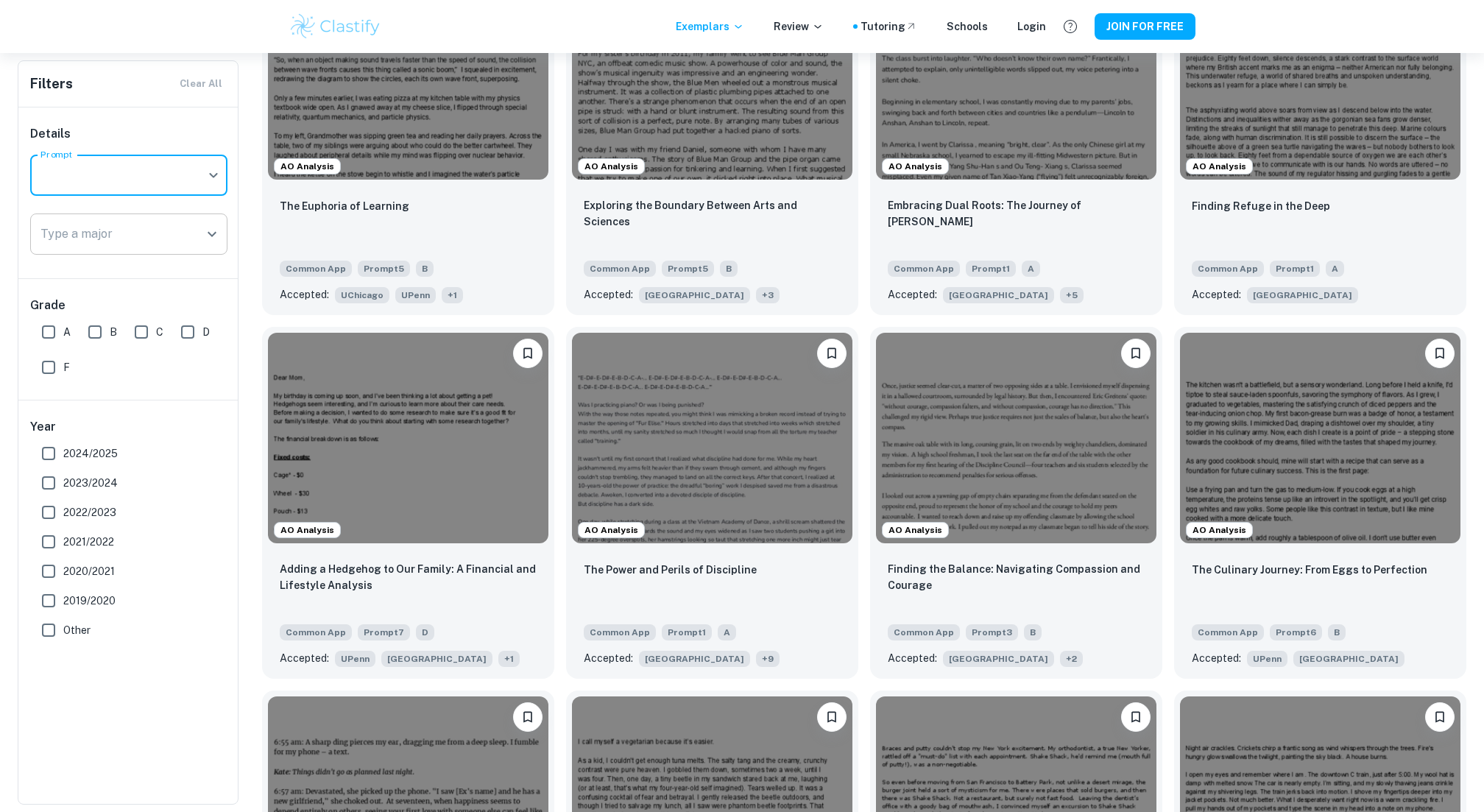
click at [177, 223] on input "Type a major" at bounding box center [117, 234] width 162 height 28
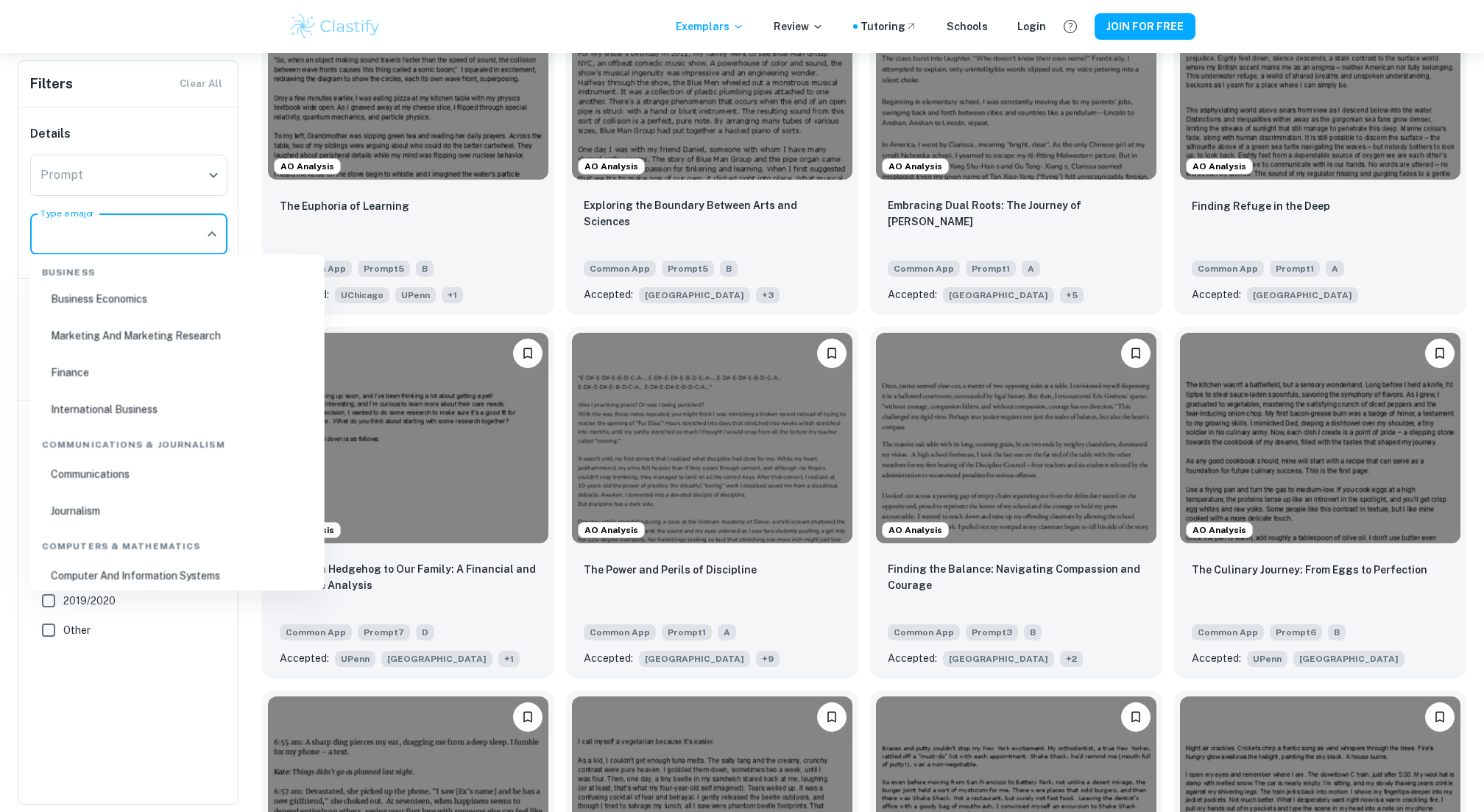
scroll to position [0, 0]
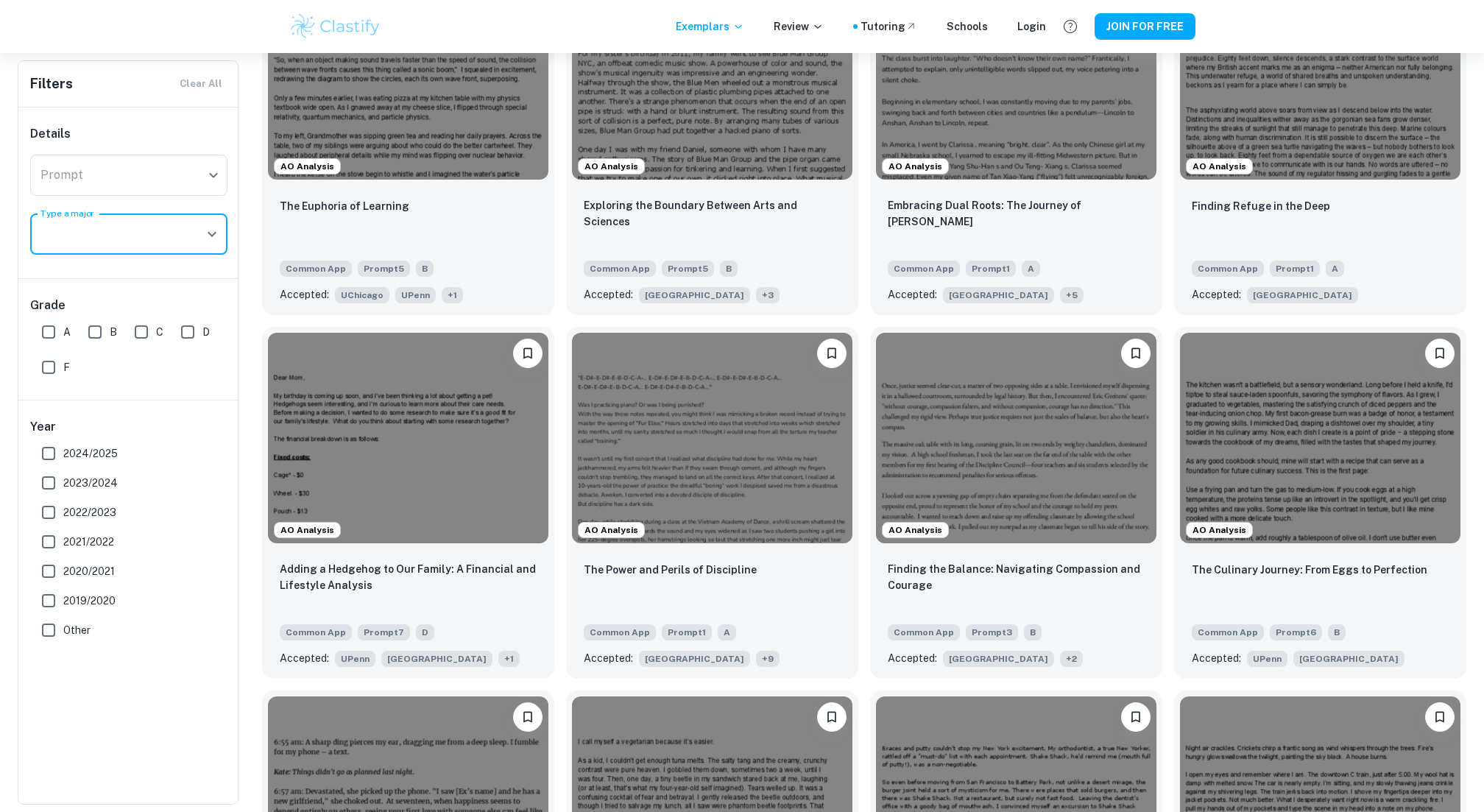
click at [181, 223] on input "Type a major" at bounding box center [117, 234] width 162 height 28
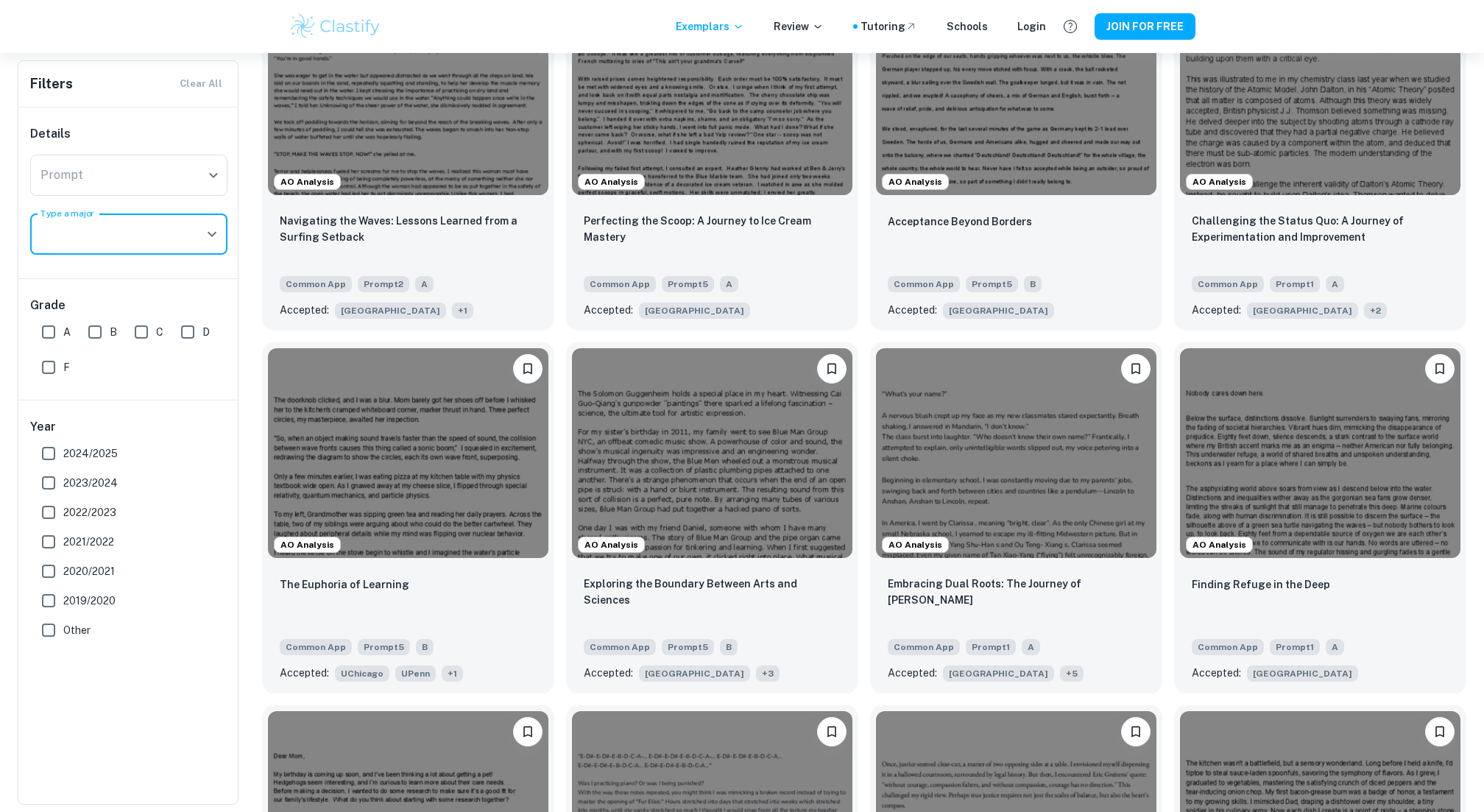
scroll to position [16808, 0]
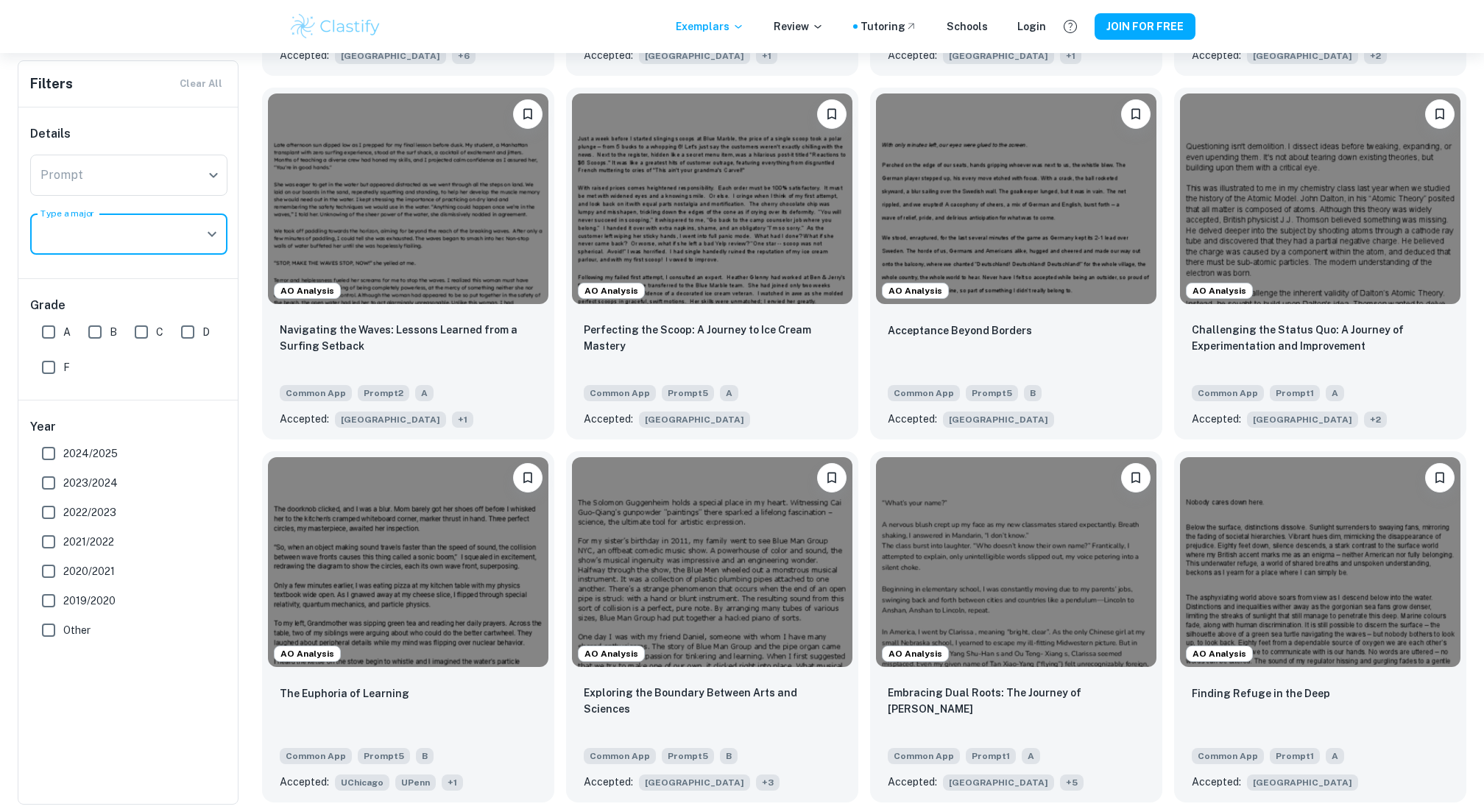
click at [28, 329] on div "Grade A B C D F" at bounding box center [129, 339] width 221 height 121
click at [41, 329] on input "A" at bounding box center [49, 332] width 30 height 30
checkbox input "true"
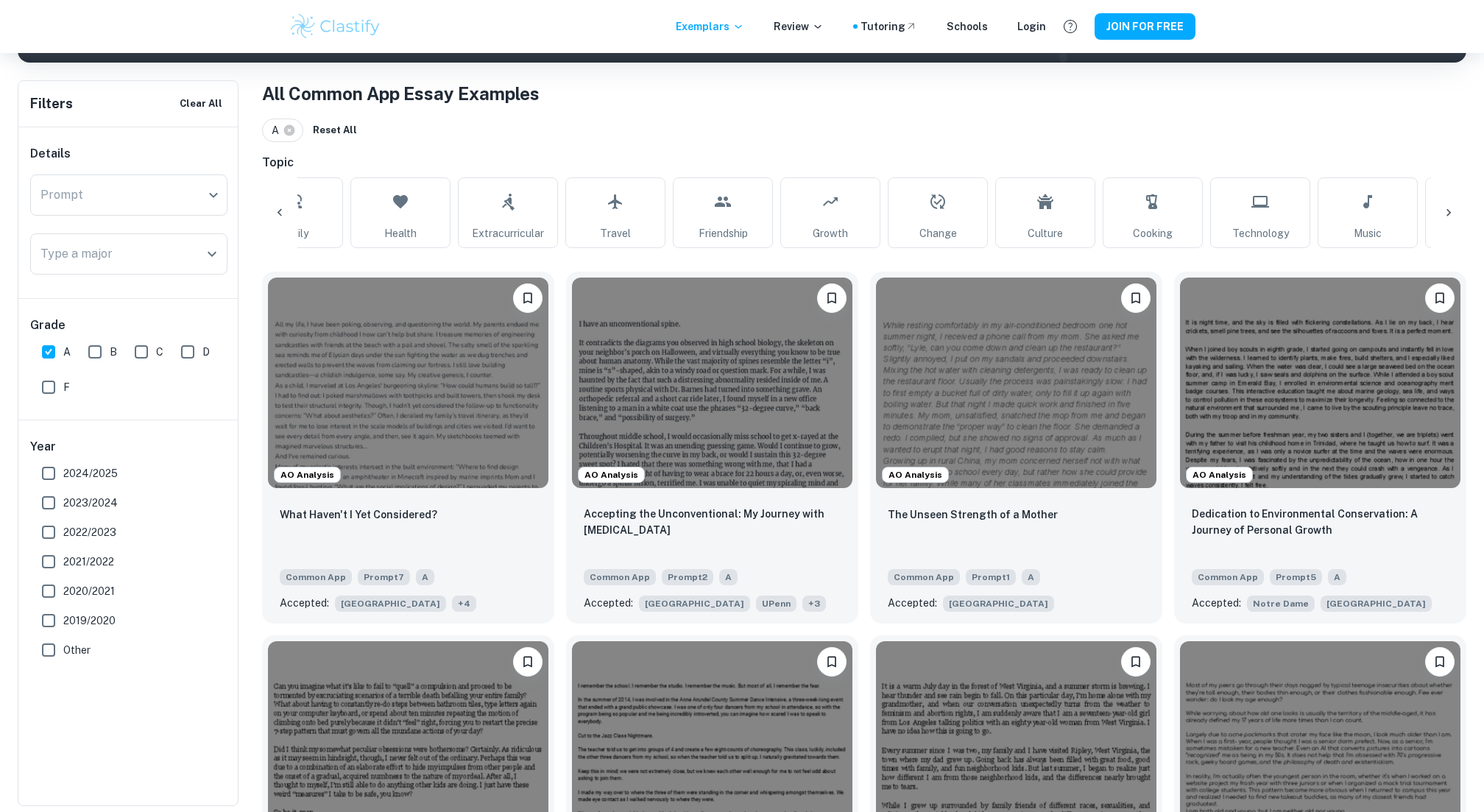
scroll to position [0, 484]
click at [851, 226] on link "Growth" at bounding box center [831, 212] width 100 height 70
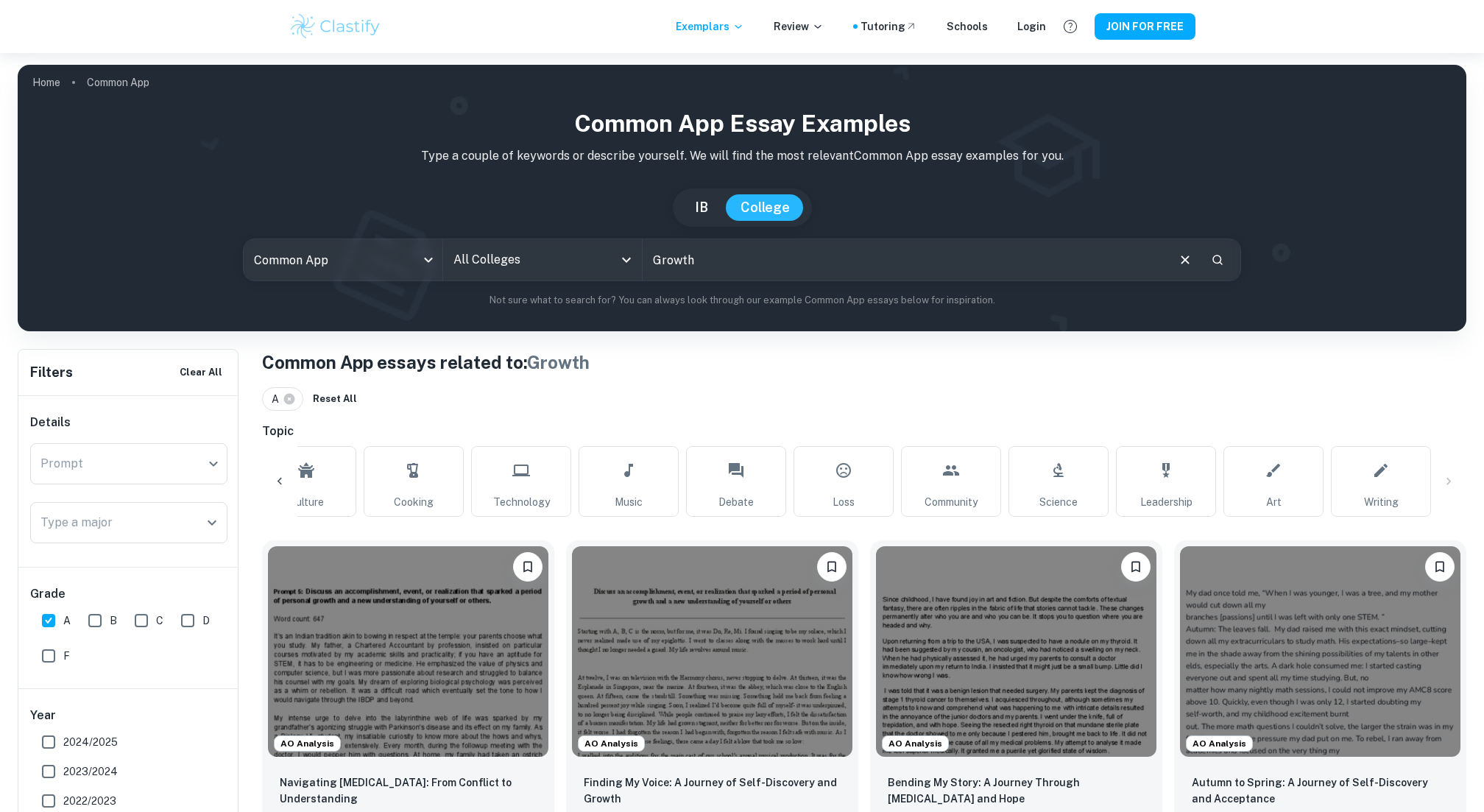
scroll to position [307, 0]
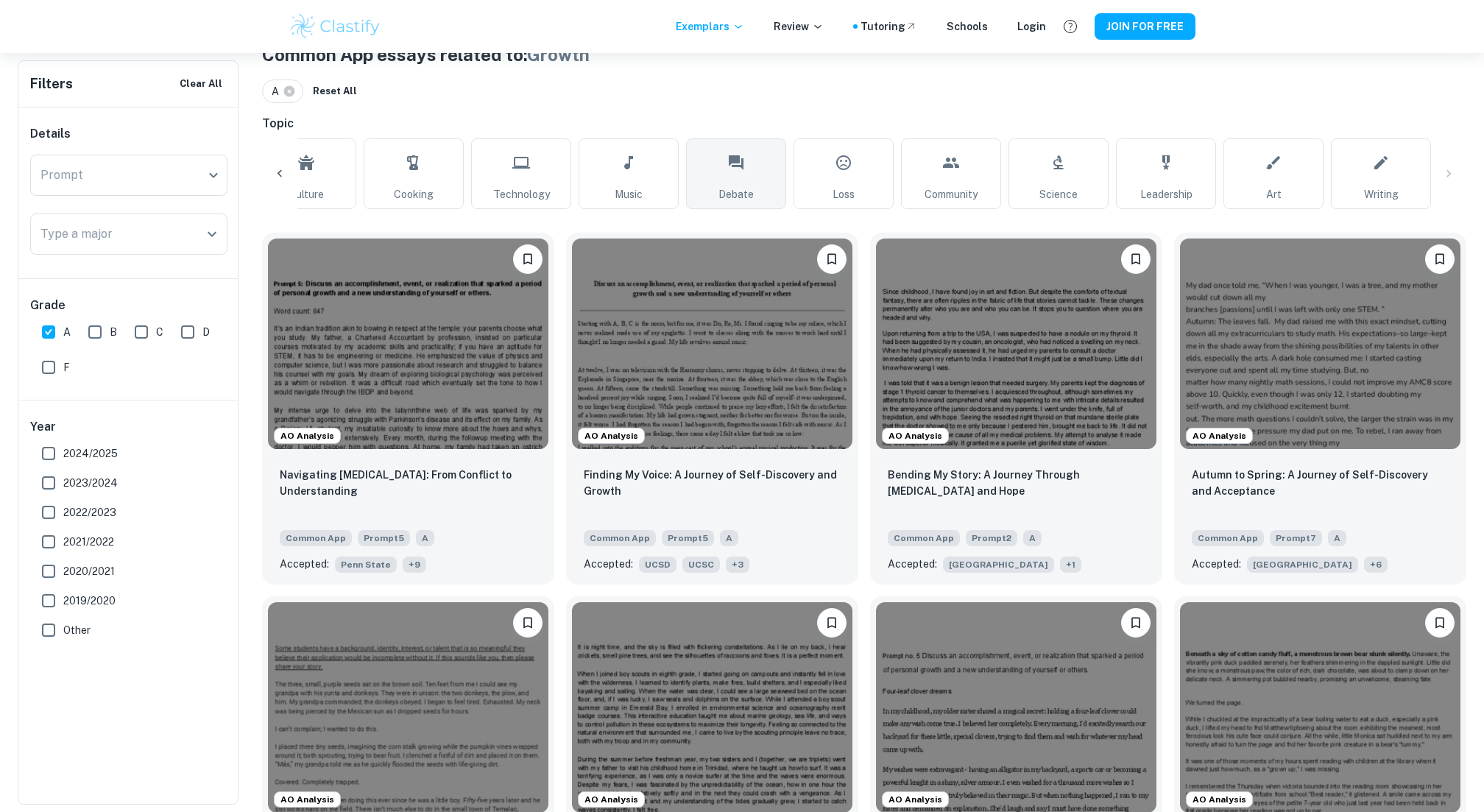
click at [692, 188] on link "Debate" at bounding box center [736, 173] width 100 height 70
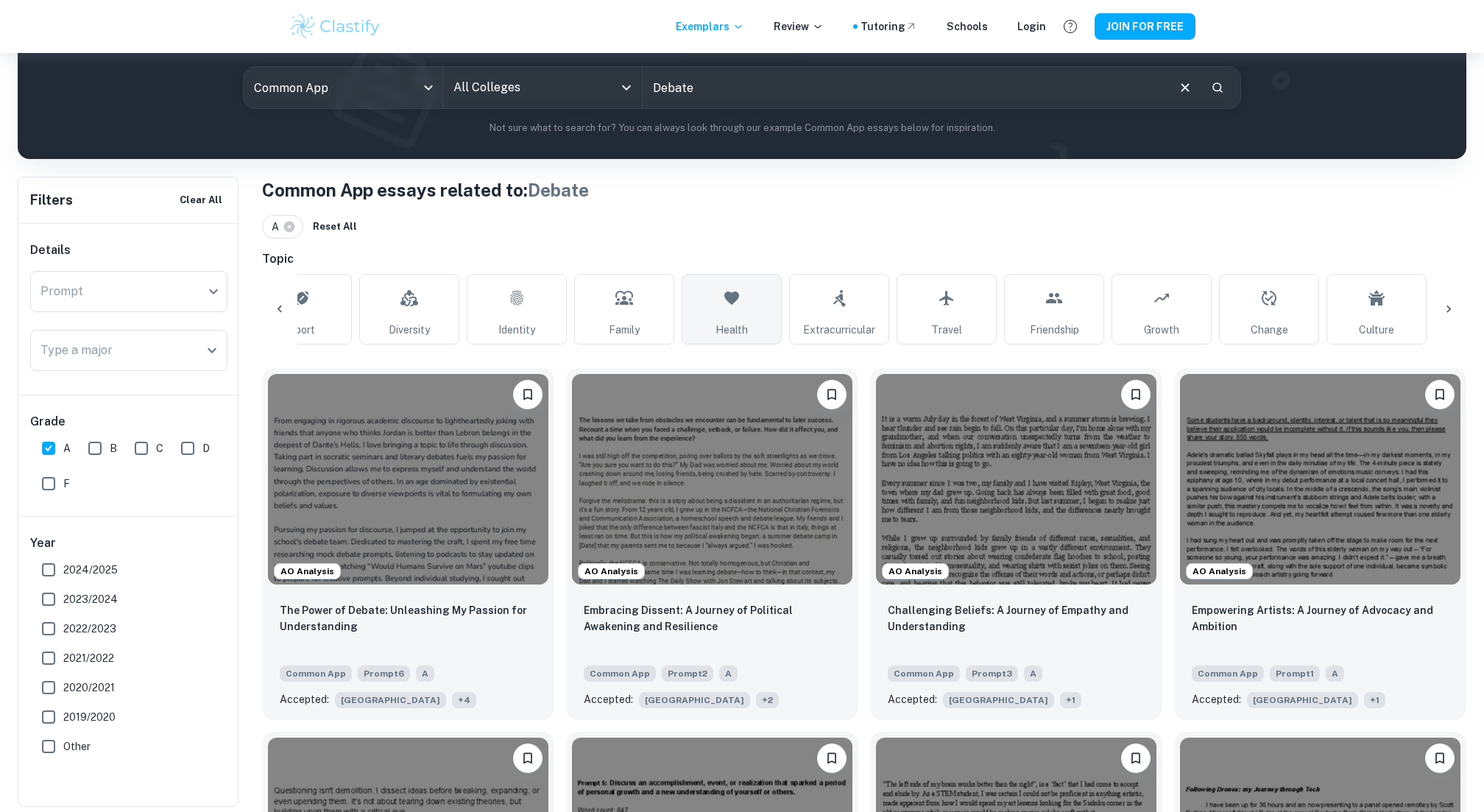
scroll to position [0, 155]
click at [1131, 281] on link "Growth" at bounding box center [1160, 308] width 100 height 70
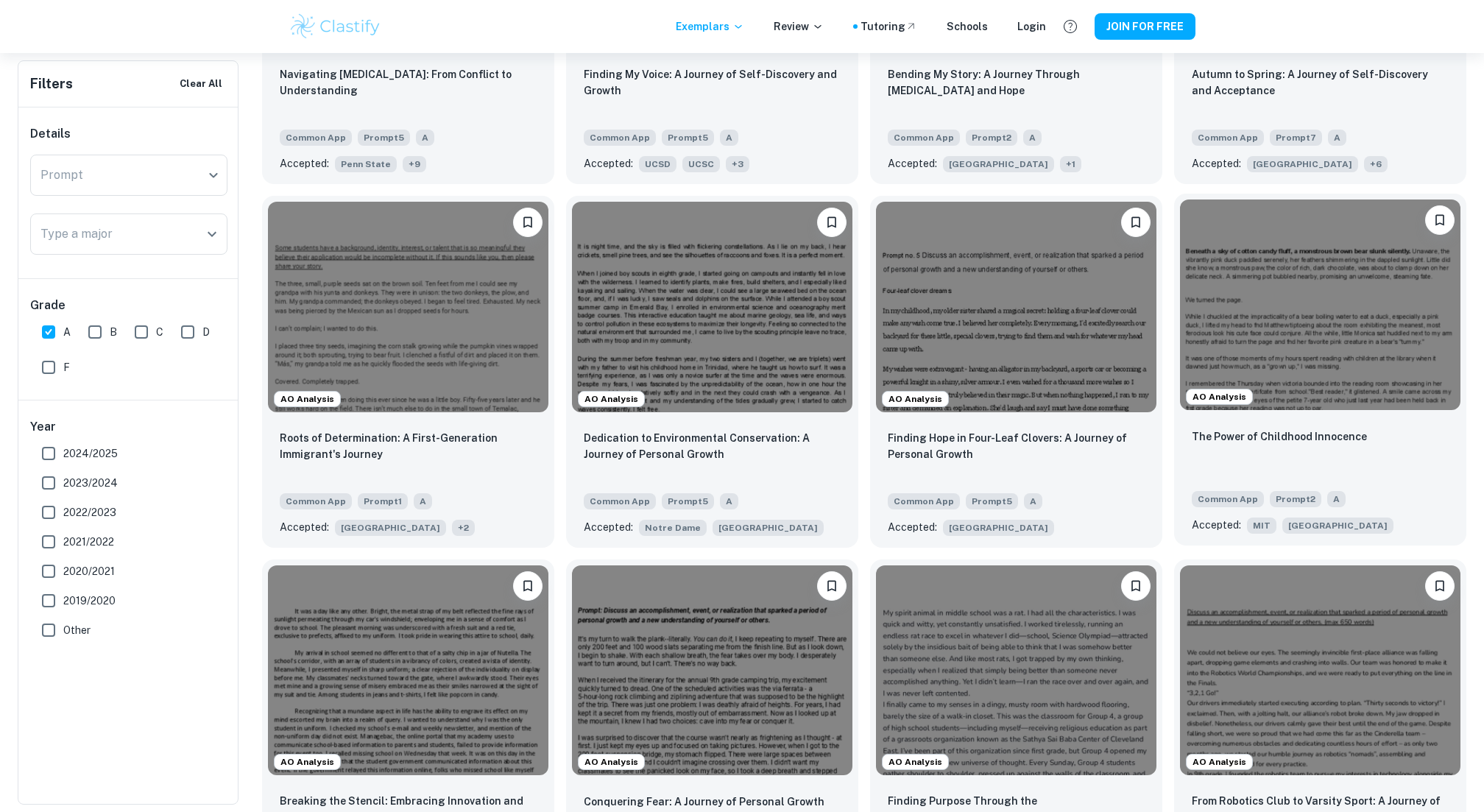
scroll to position [710, 0]
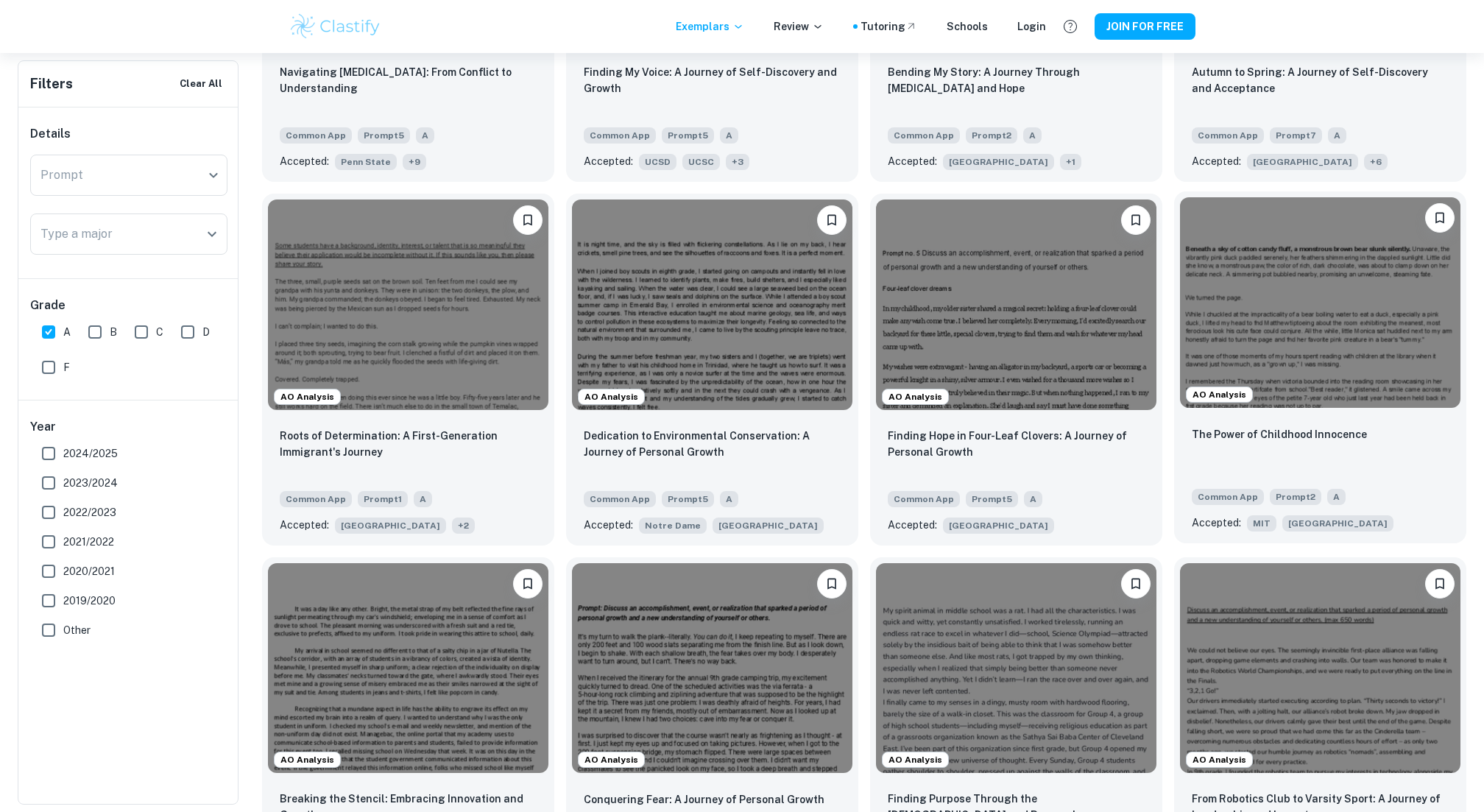
click at [1400, 364] on img at bounding box center [1320, 302] width 281 height 210
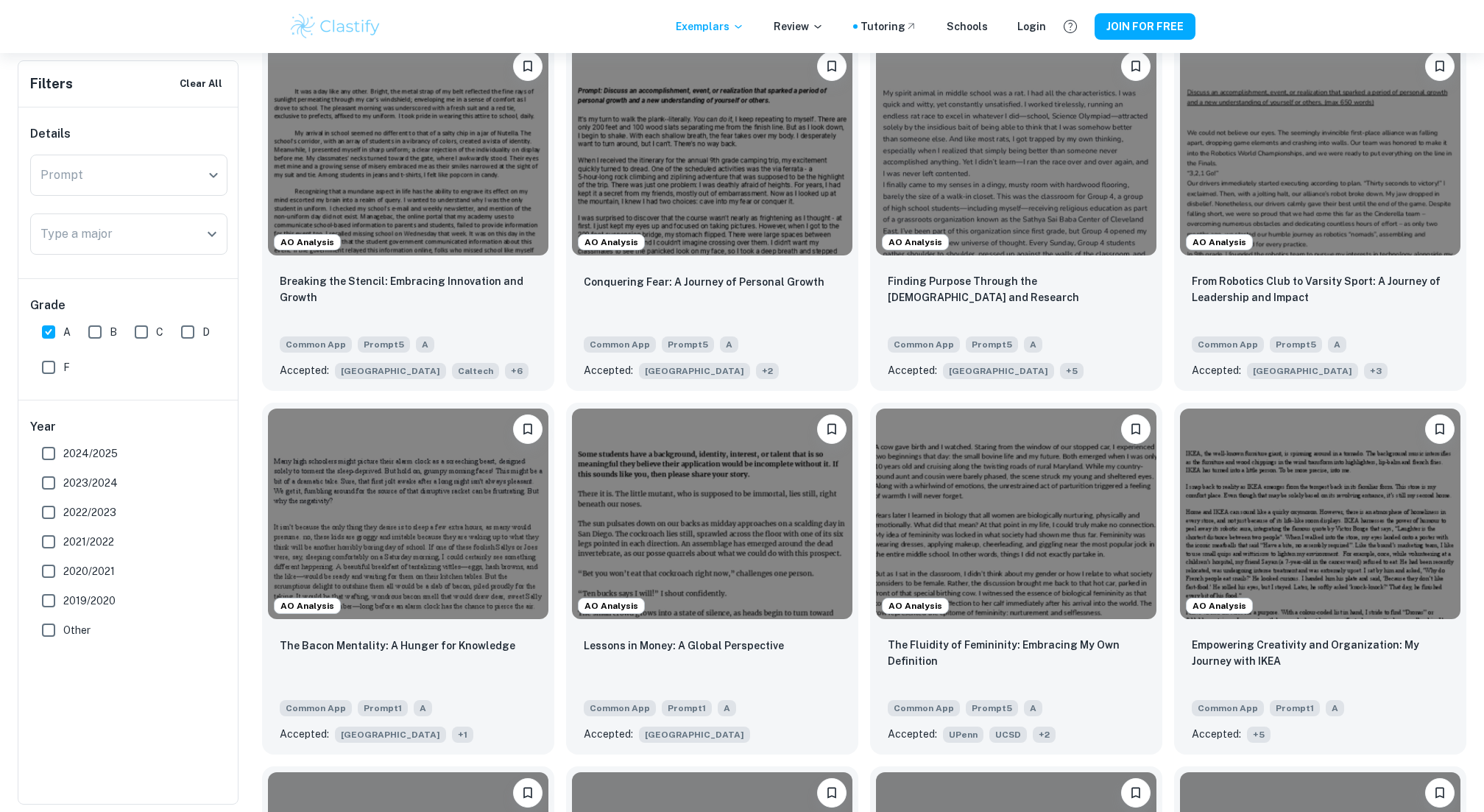
scroll to position [1238, 0]
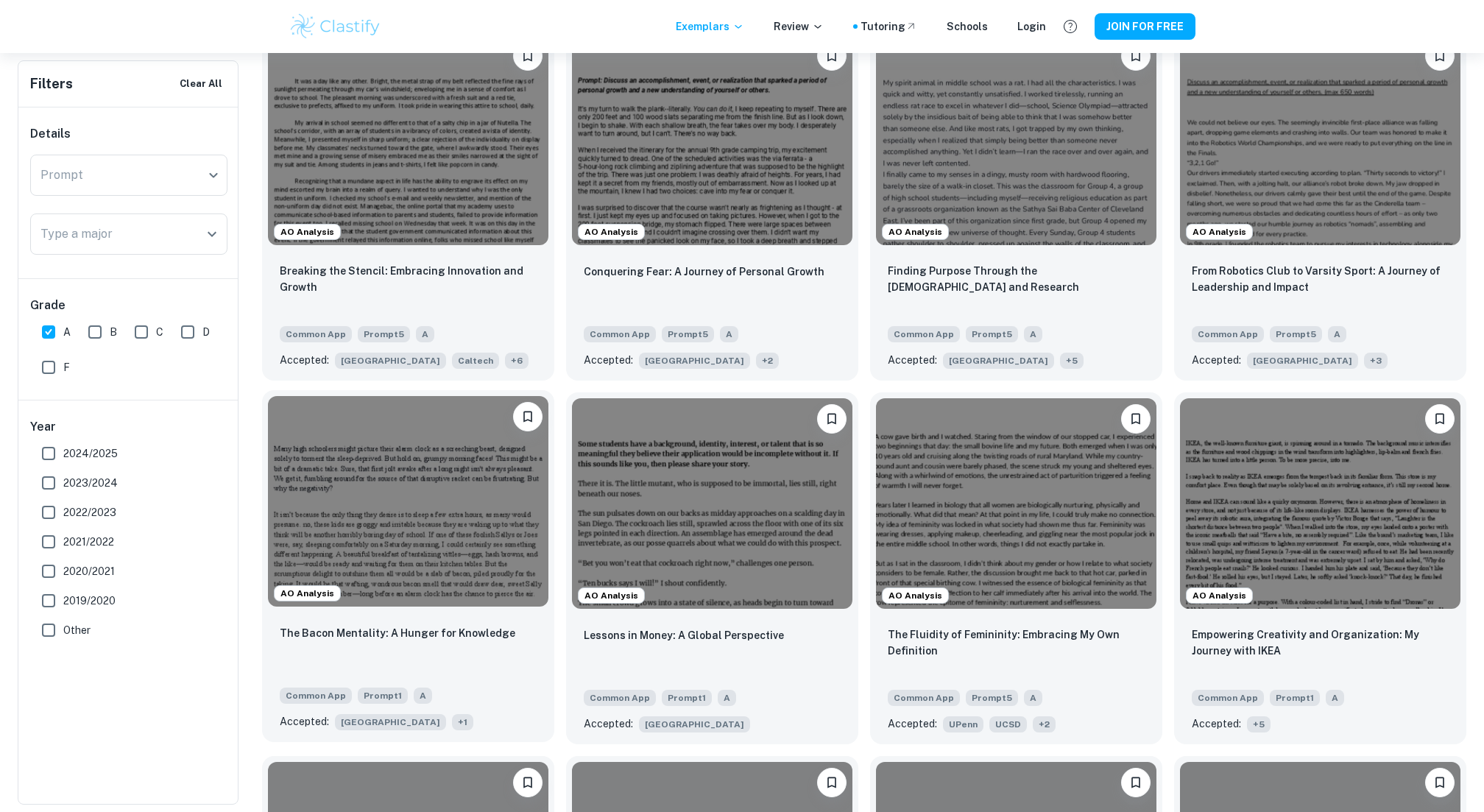
click at [480, 538] on img at bounding box center [407, 501] width 281 height 210
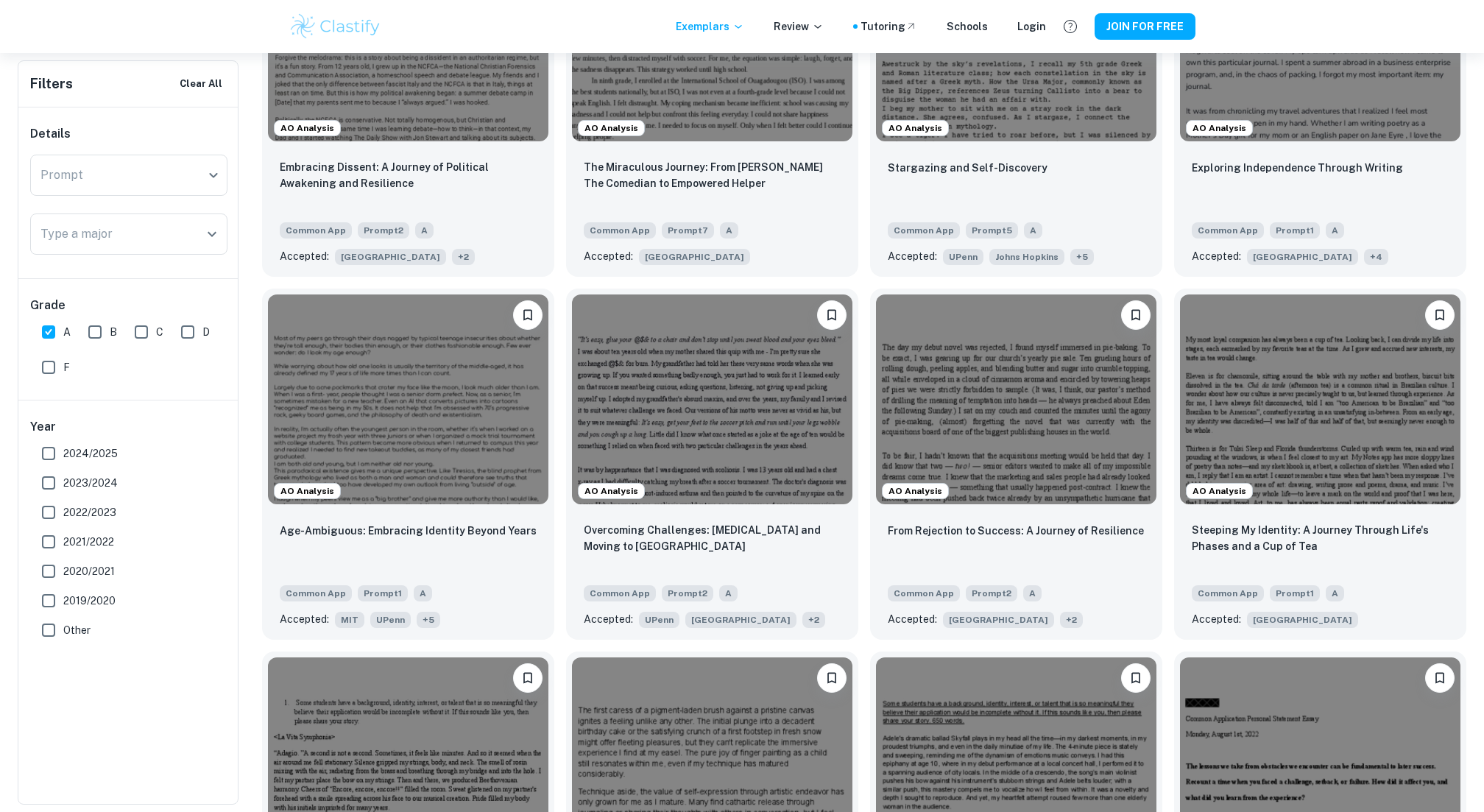
scroll to position [3906, 0]
click at [494, 443] on img at bounding box center [407, 397] width 281 height 210
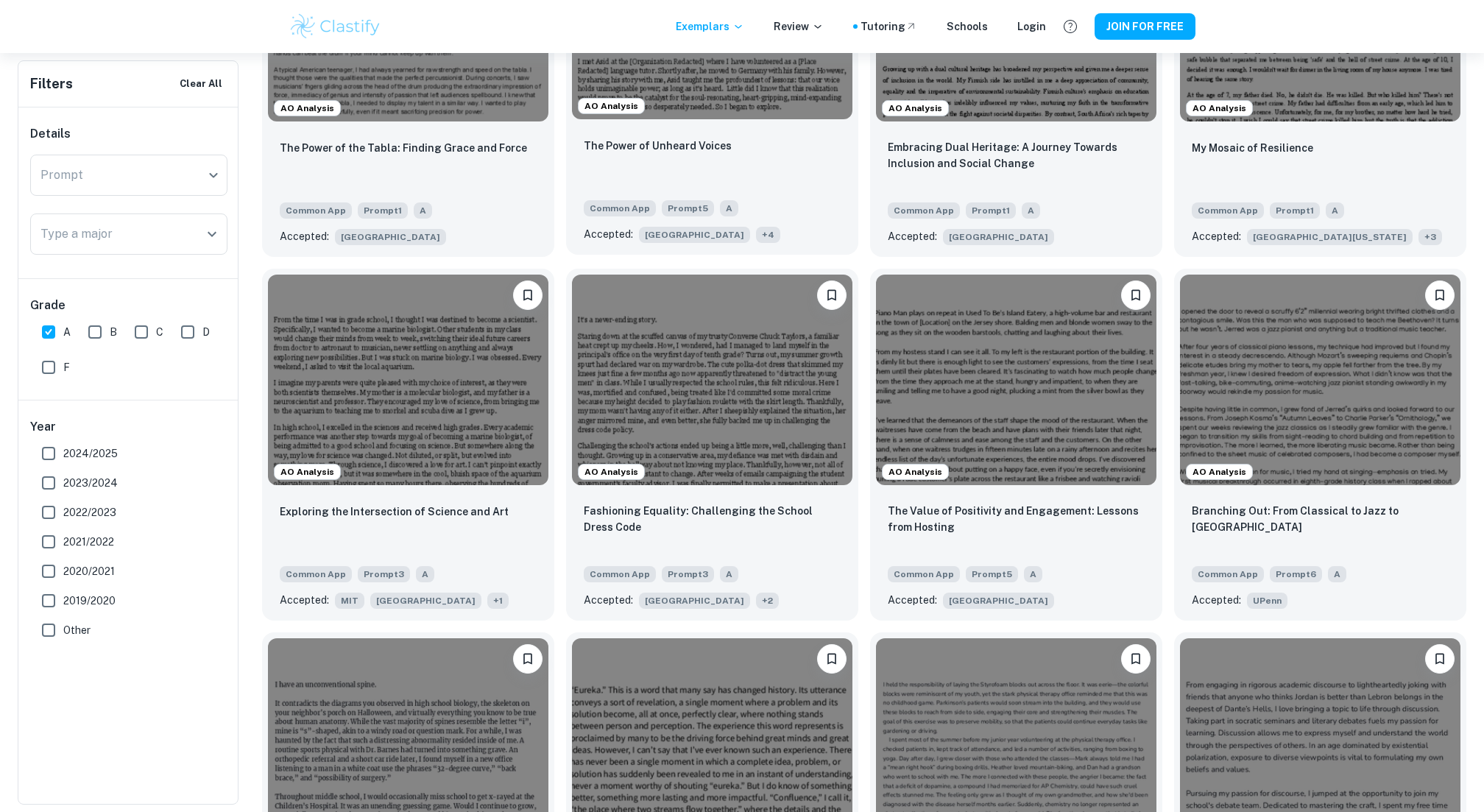
scroll to position [5078, 0]
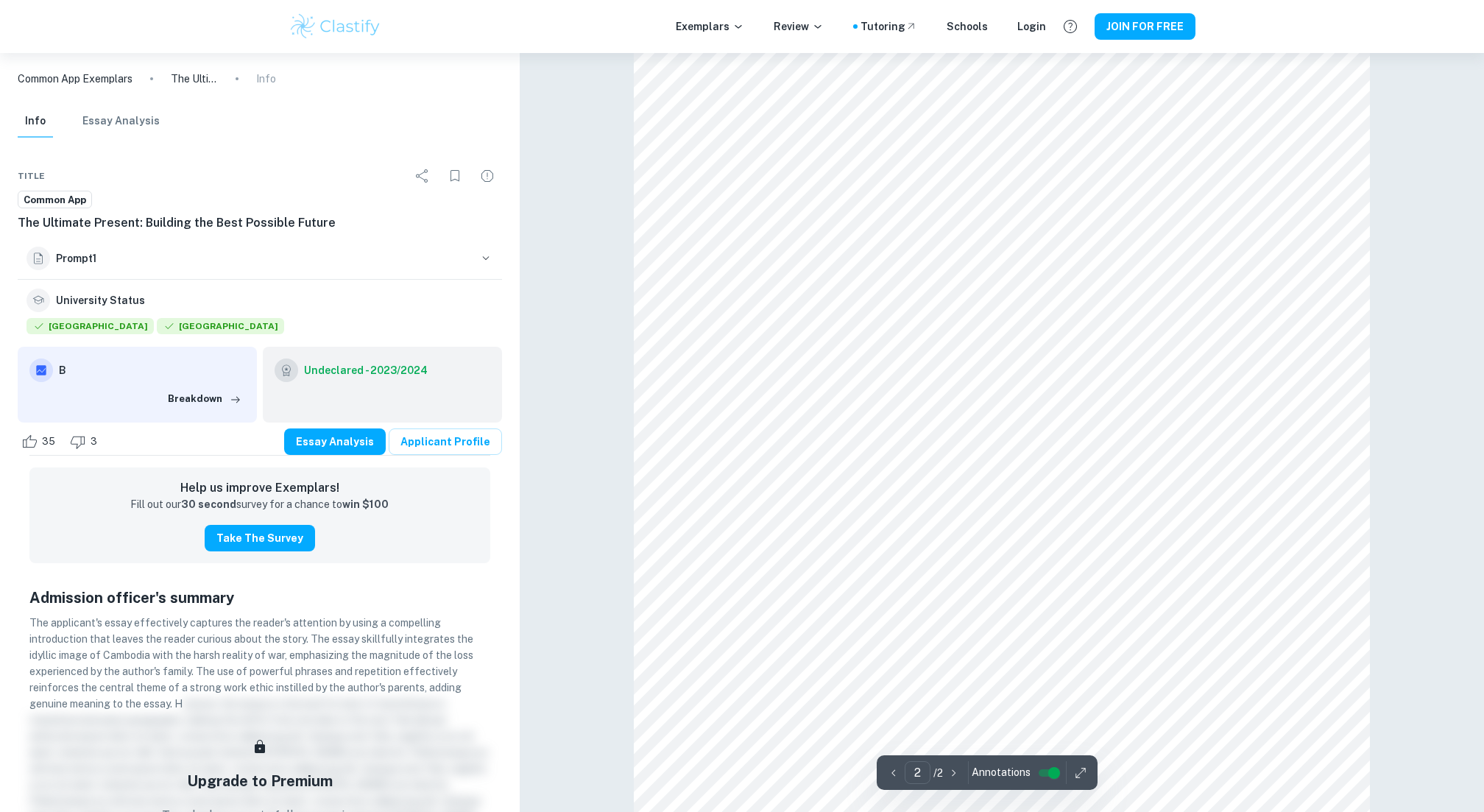
type input "1"
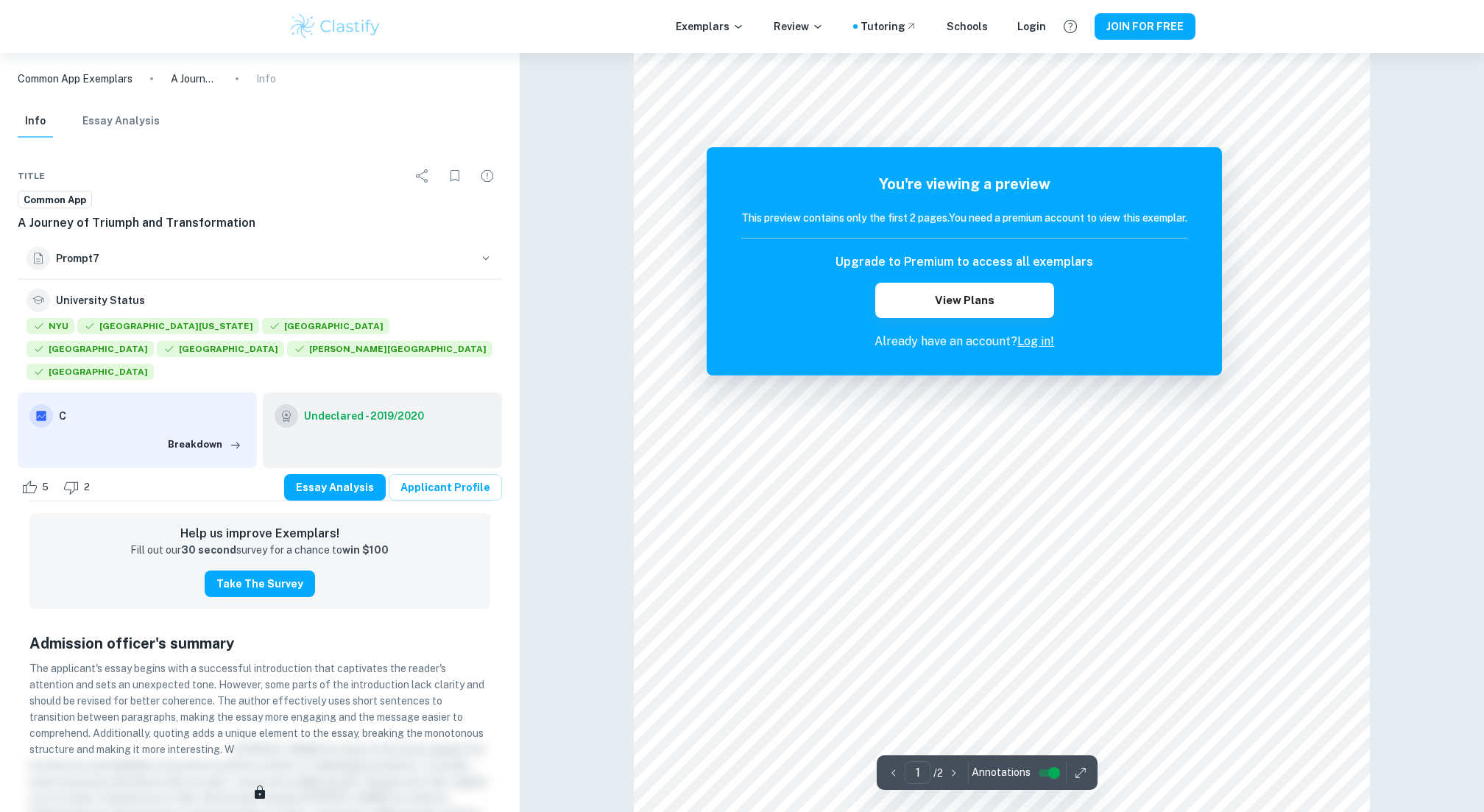
scroll to position [1105, 0]
click at [1128, 42] on div "Exemplars Review Tutoring Schools Login JOIN FOR FREE" at bounding box center [742, 26] width 1484 height 53
click at [1128, 32] on button "JOIN FOR FREE" at bounding box center [1145, 26] width 101 height 27
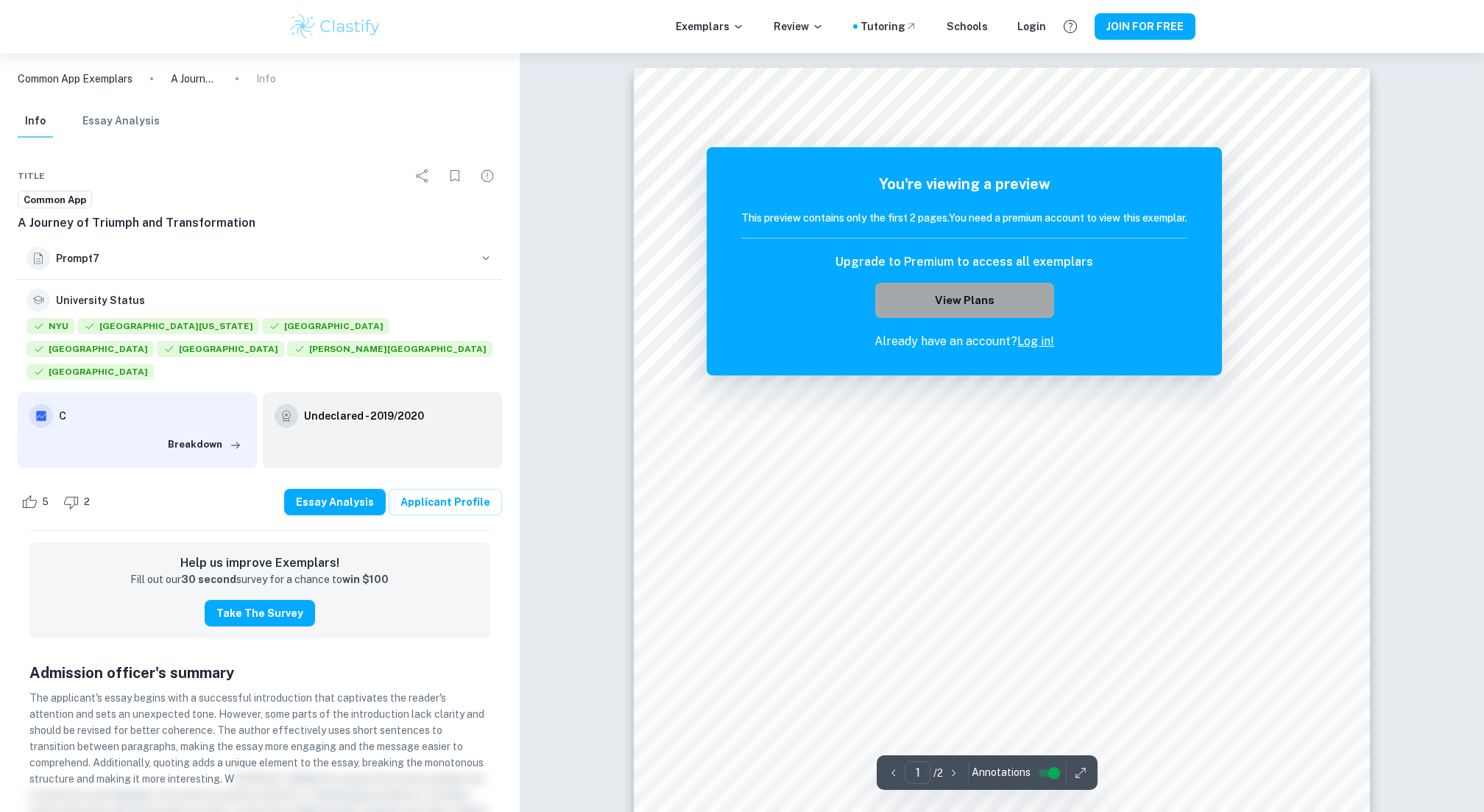
click at [903, 312] on button "View Plans" at bounding box center [964, 300] width 178 height 36
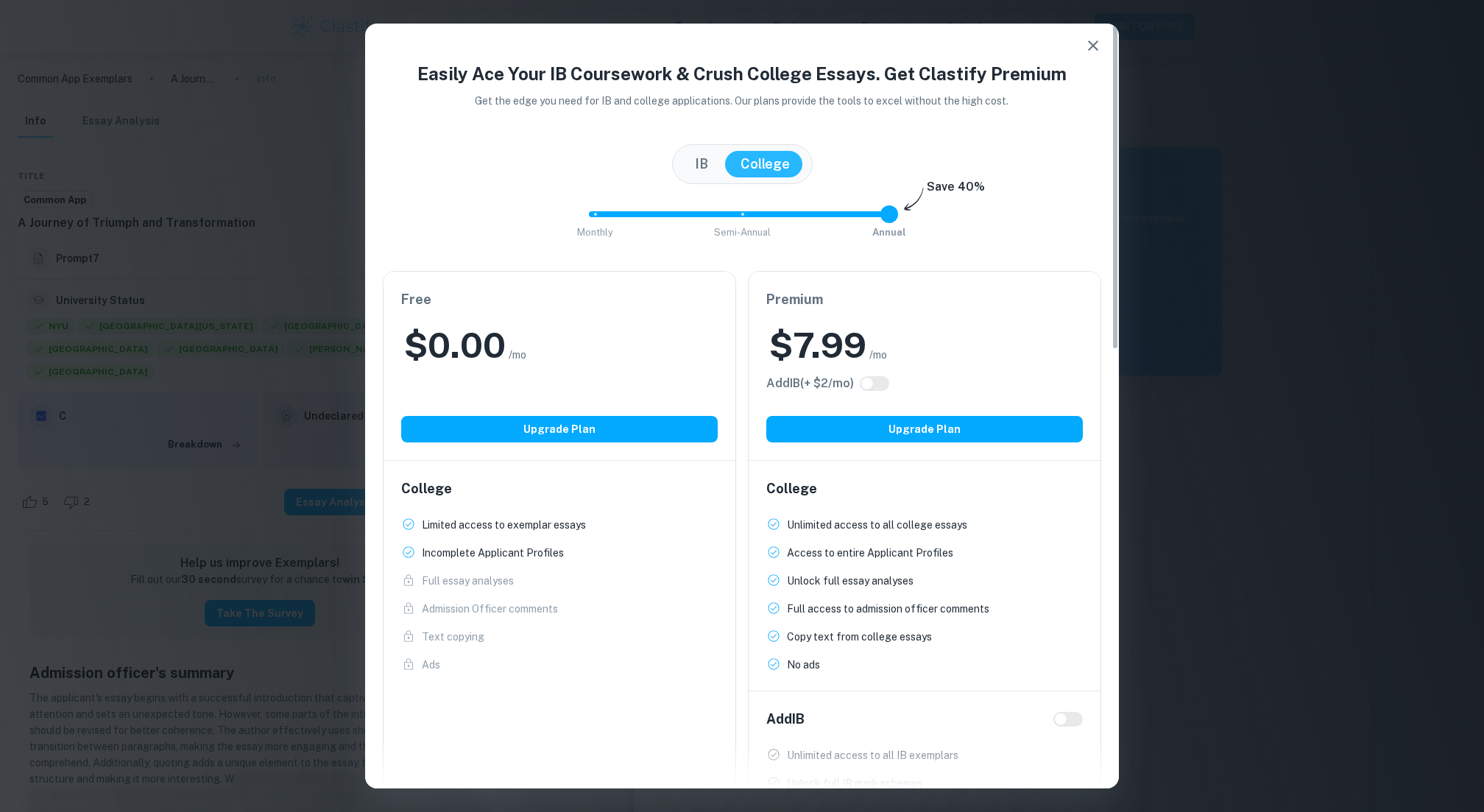
click at [884, 373] on div "Premium $ 7.99 /mo Add IB (+ $ 2 /mo) Upgrade Plan" at bounding box center [924, 366] width 352 height 188
type input "0"
drag, startPoint x: 878, startPoint y: 210, endPoint x: 531, endPoint y: 221, distance: 347.2
click at [530, 221] on div "Monthly Semi-Annual Annual Save 40%" at bounding box center [742, 221] width 719 height 40
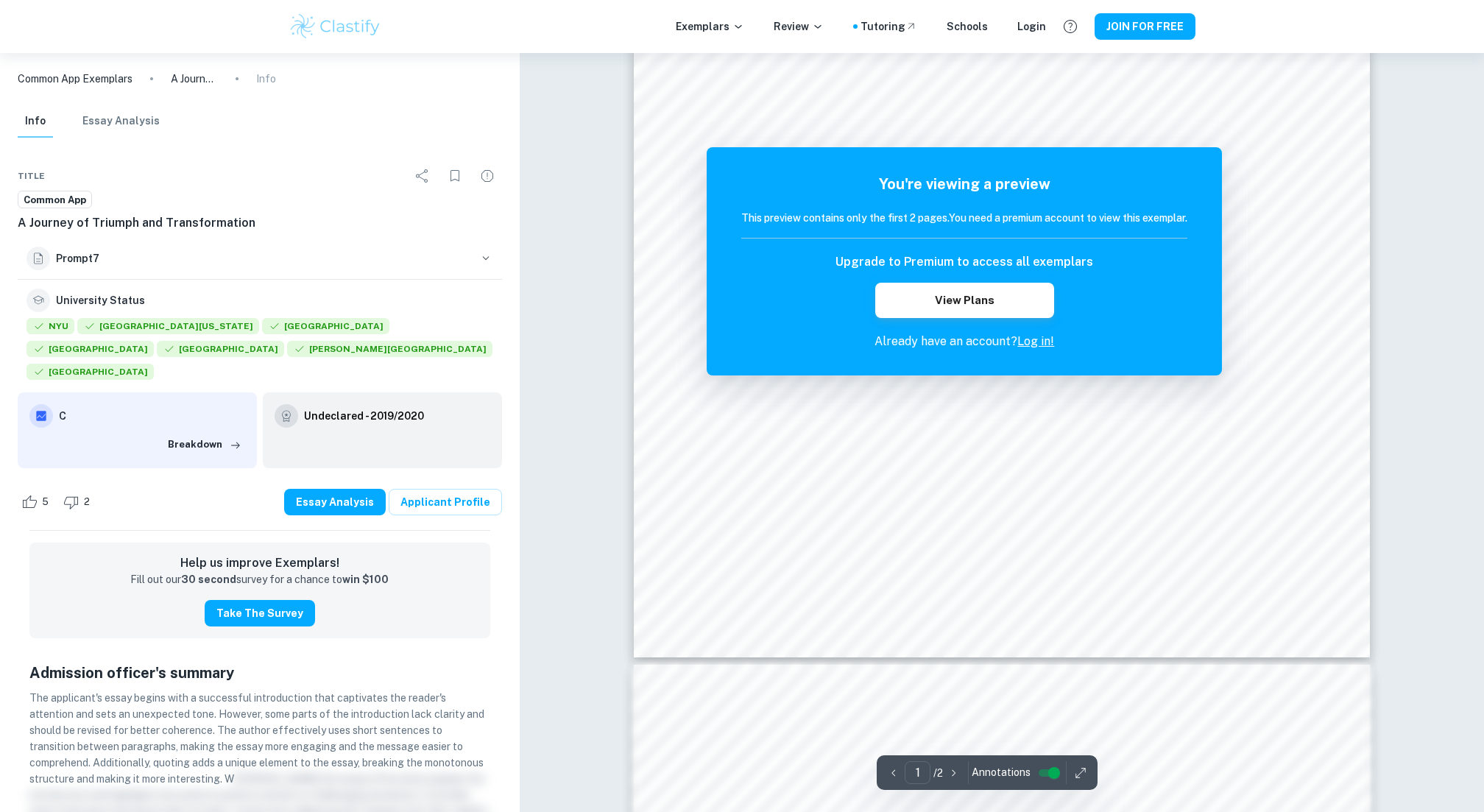
scroll to position [458, 0]
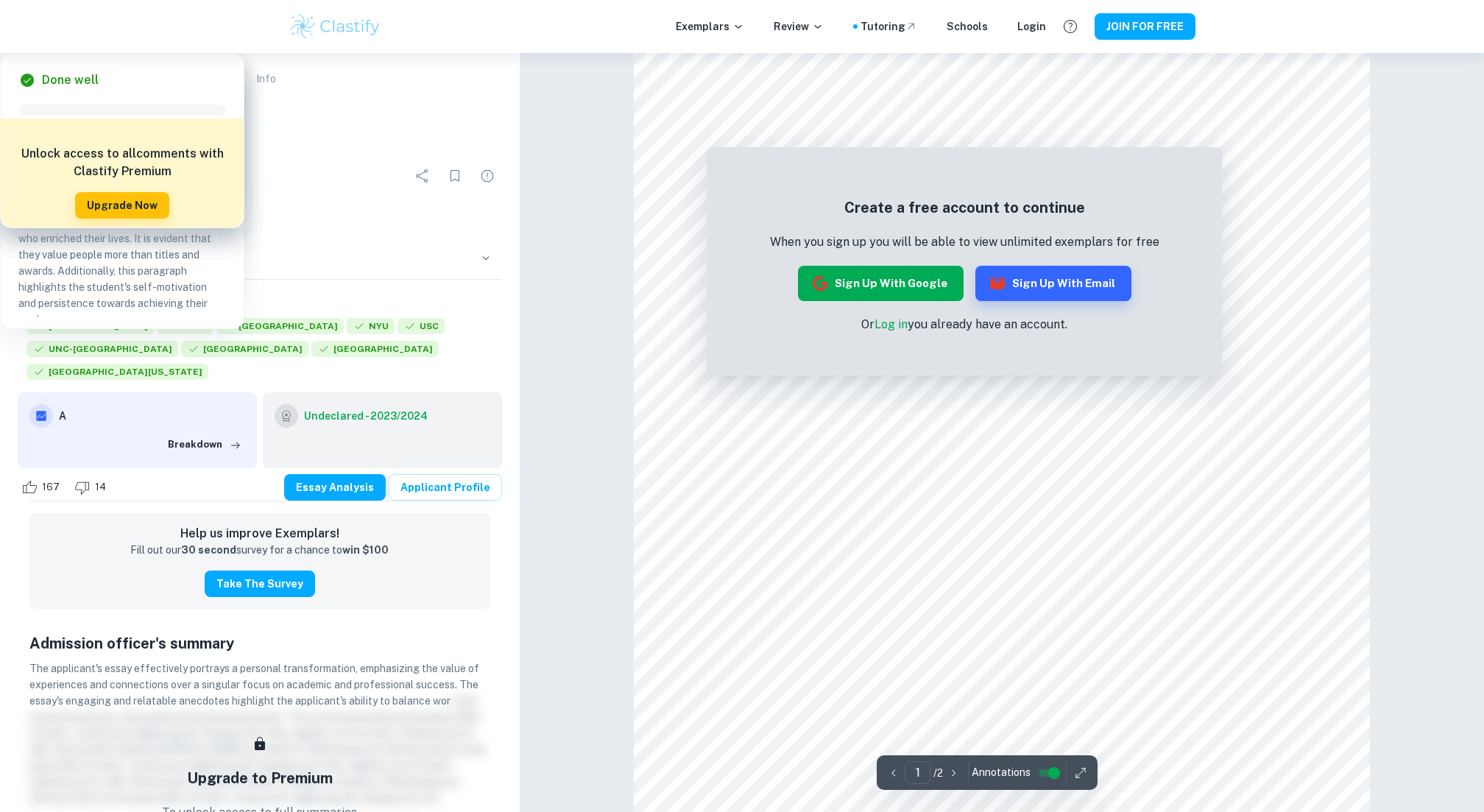
click at [943, 277] on button "Sign up with Google" at bounding box center [880, 283] width 166 height 36
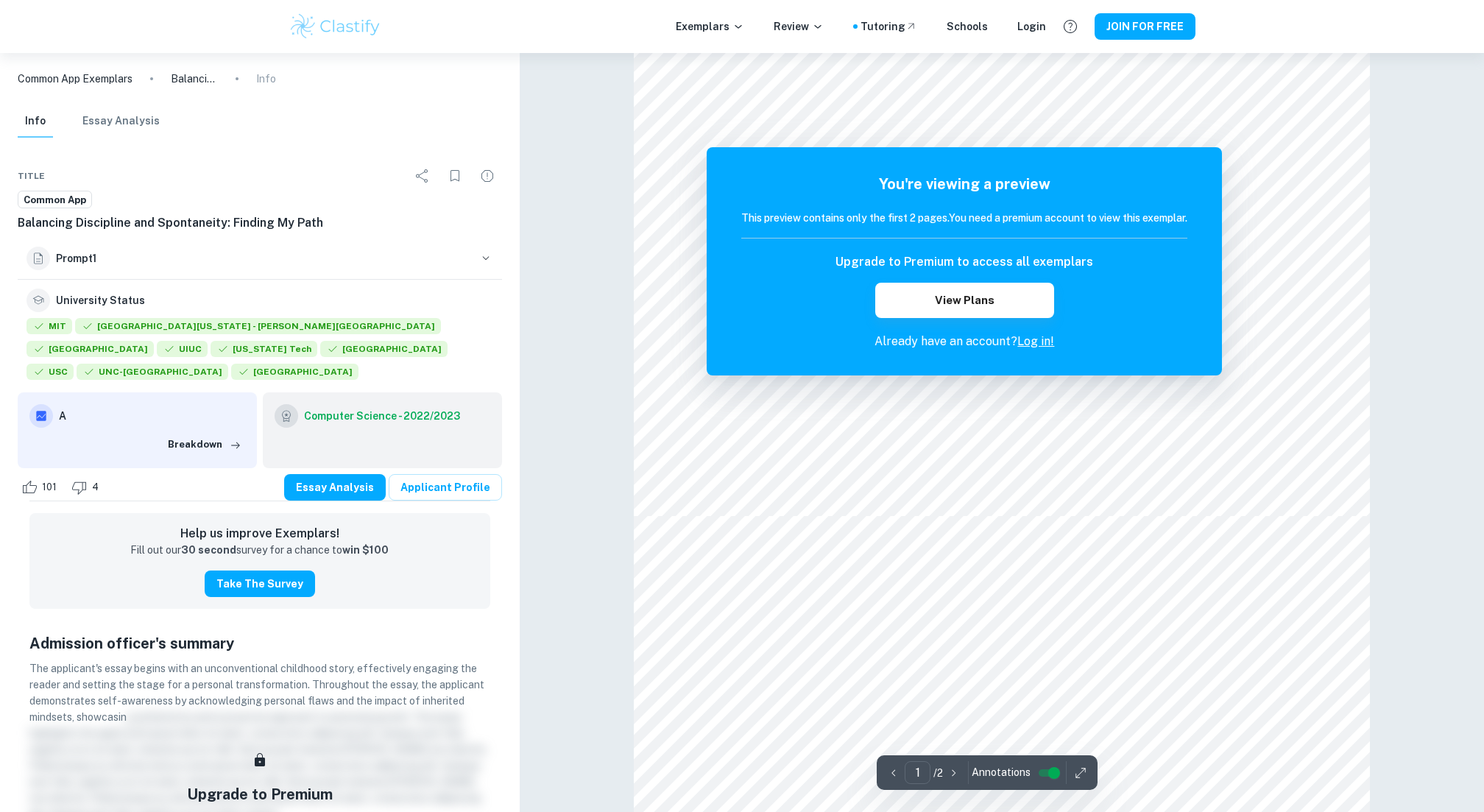
scroll to position [1080, 0]
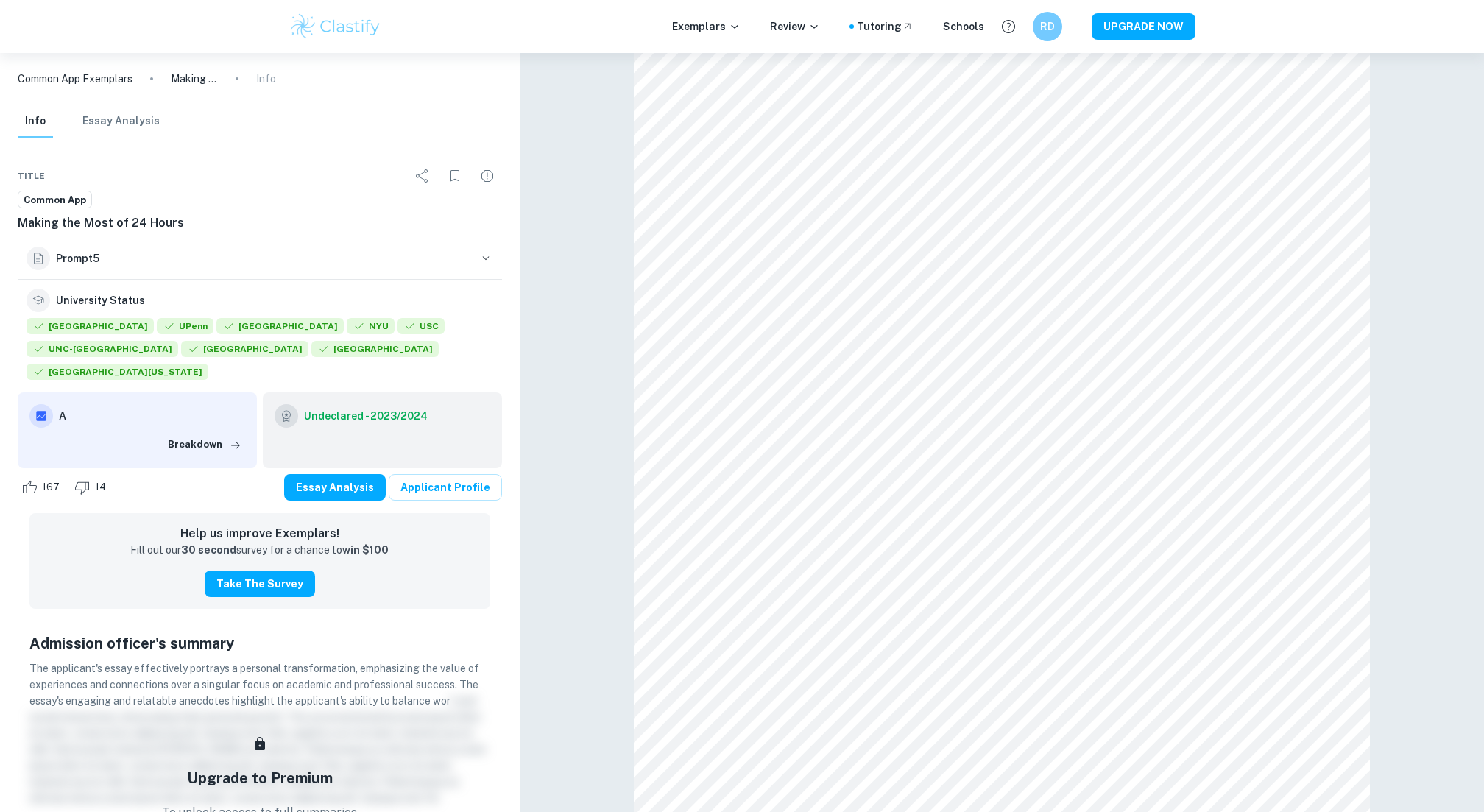
scroll to position [358, 0]
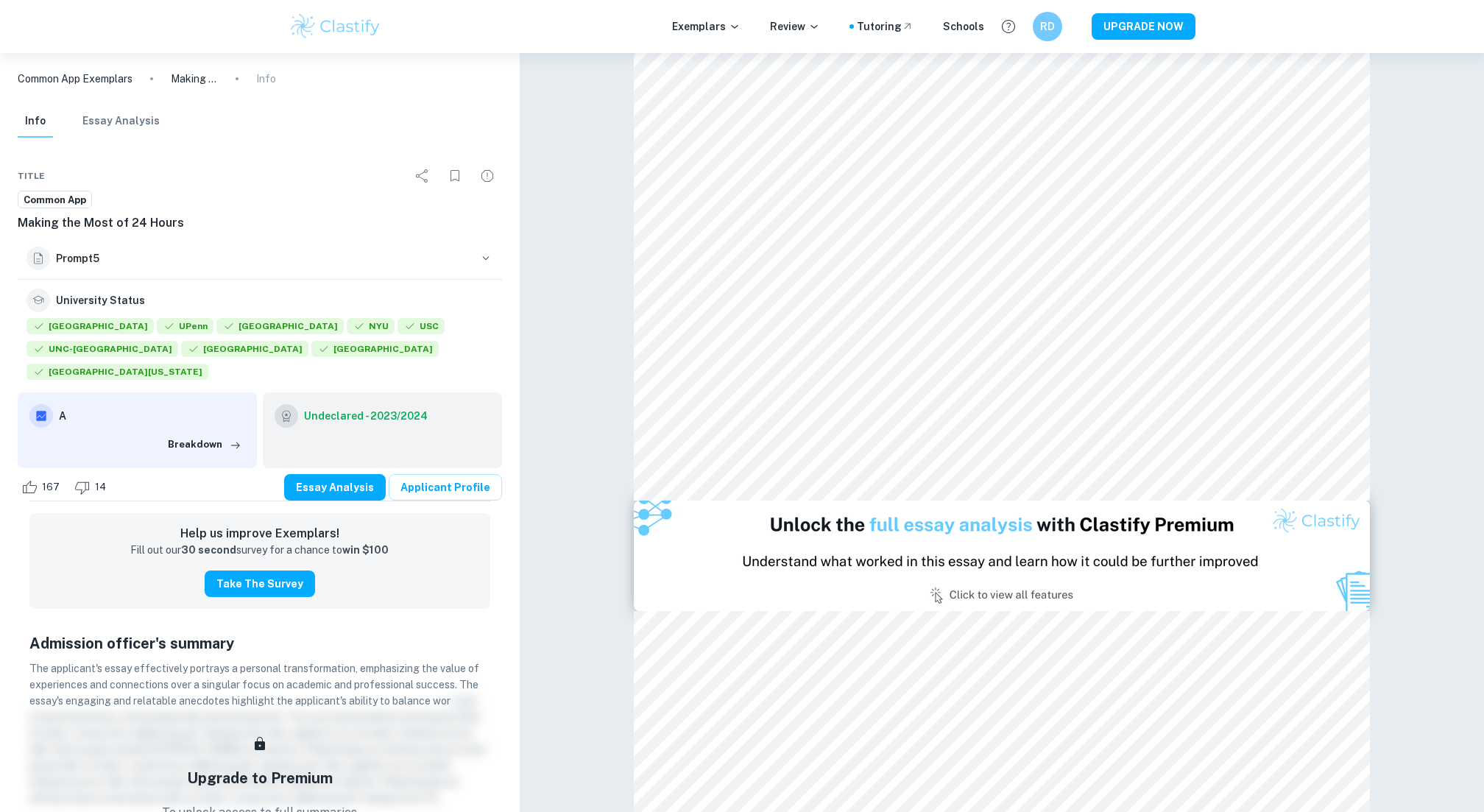
type input "1"
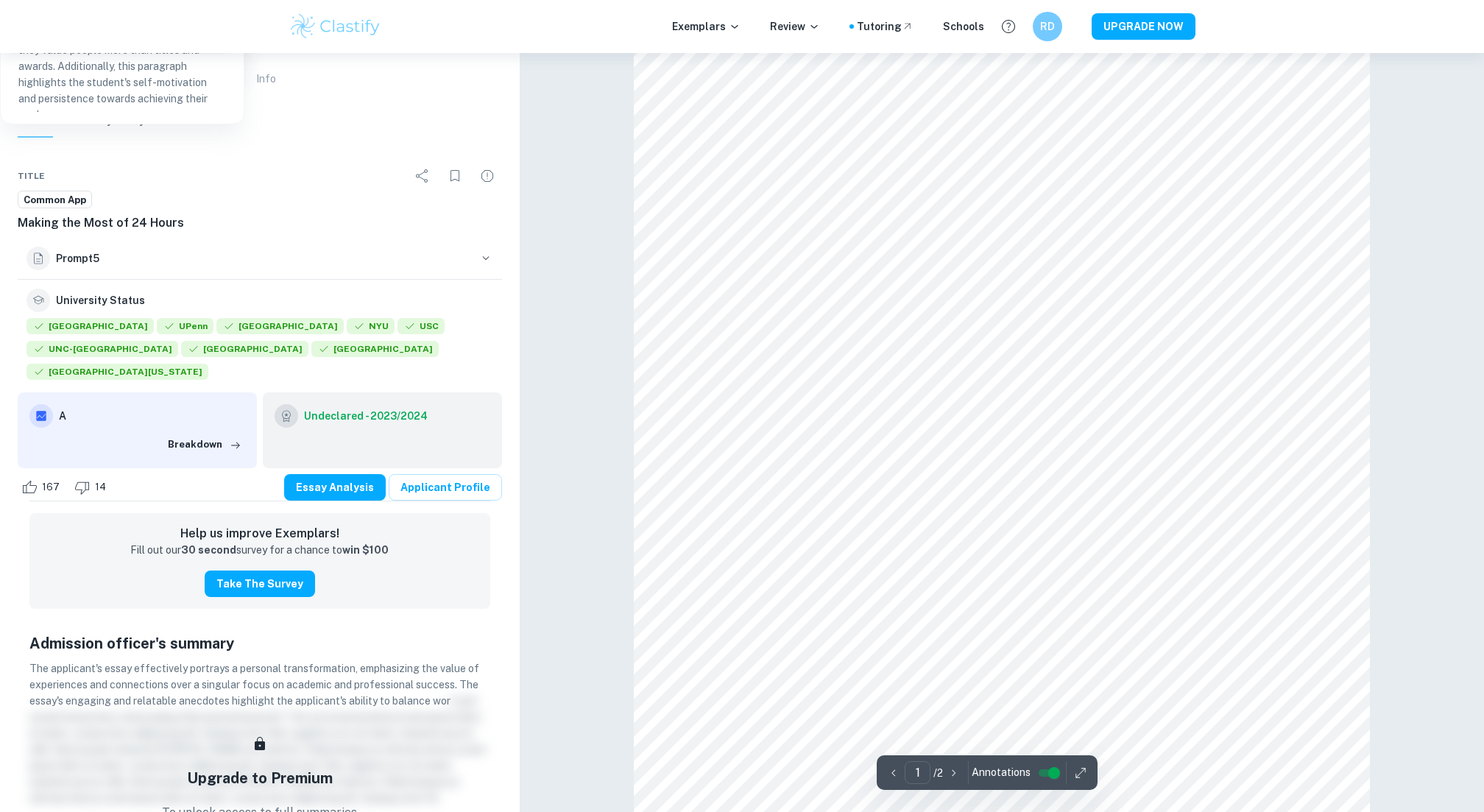
scroll to position [172, 0]
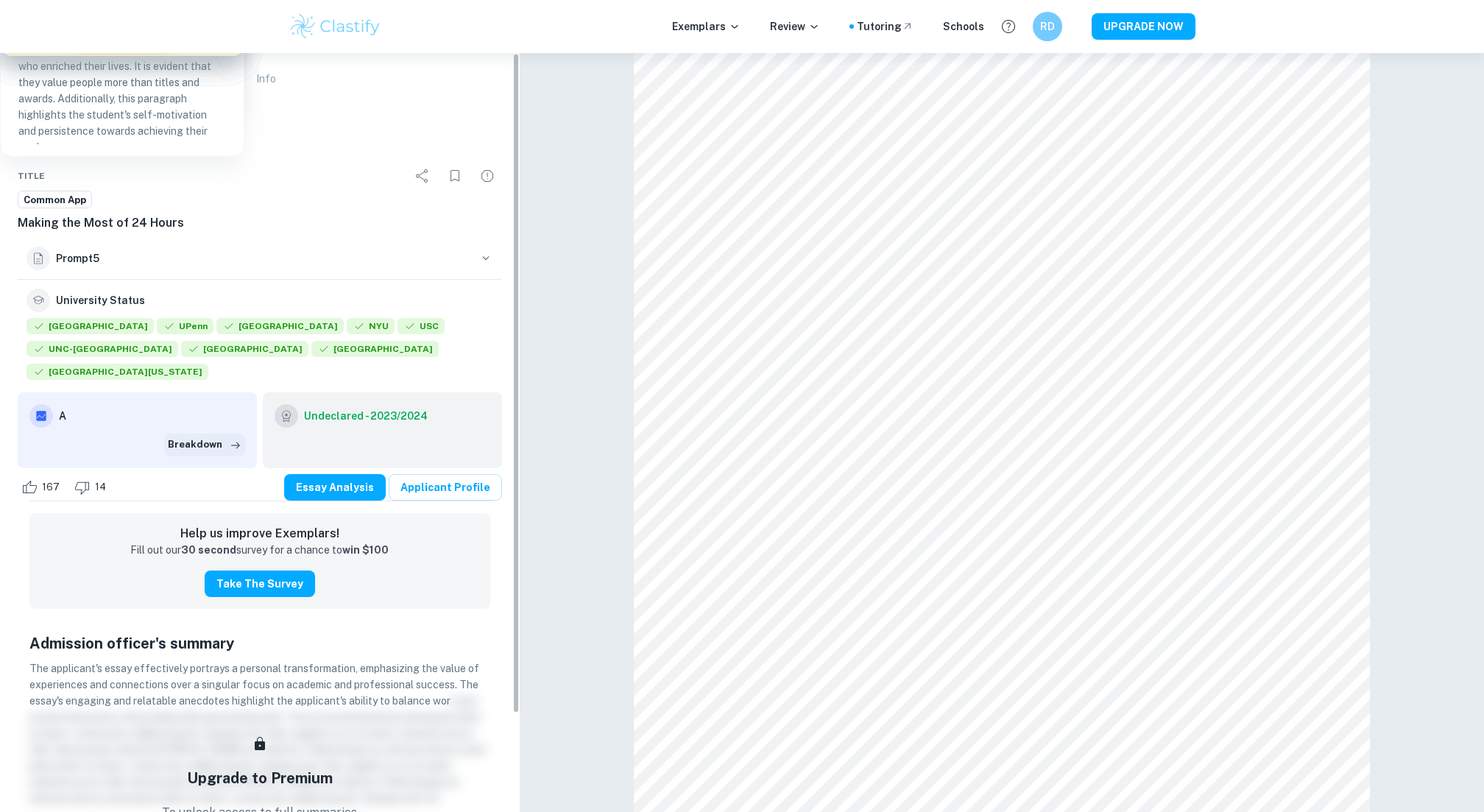
click at [209, 433] on button "Breakdown" at bounding box center [204, 444] width 81 height 22
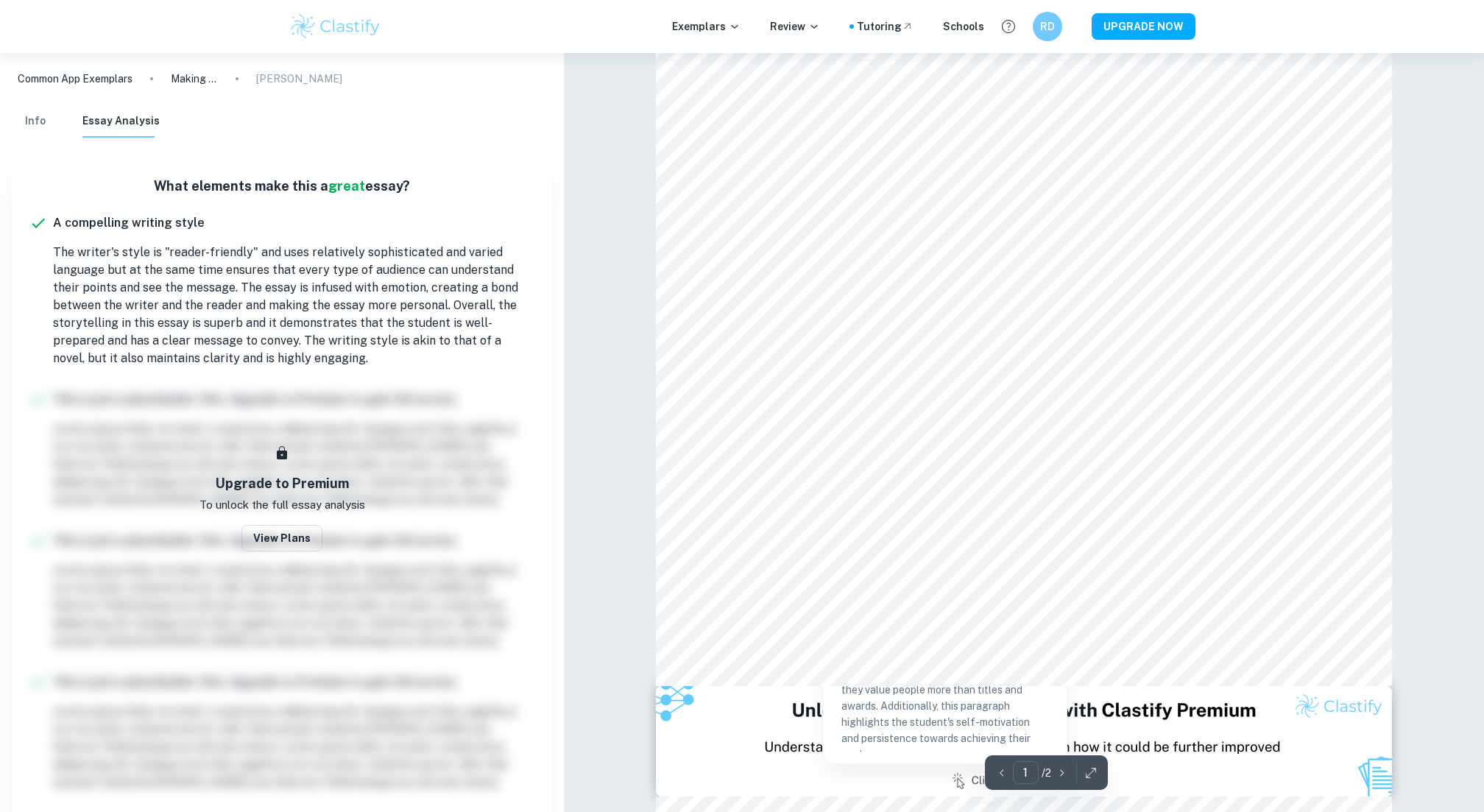
scroll to position [451, 0]
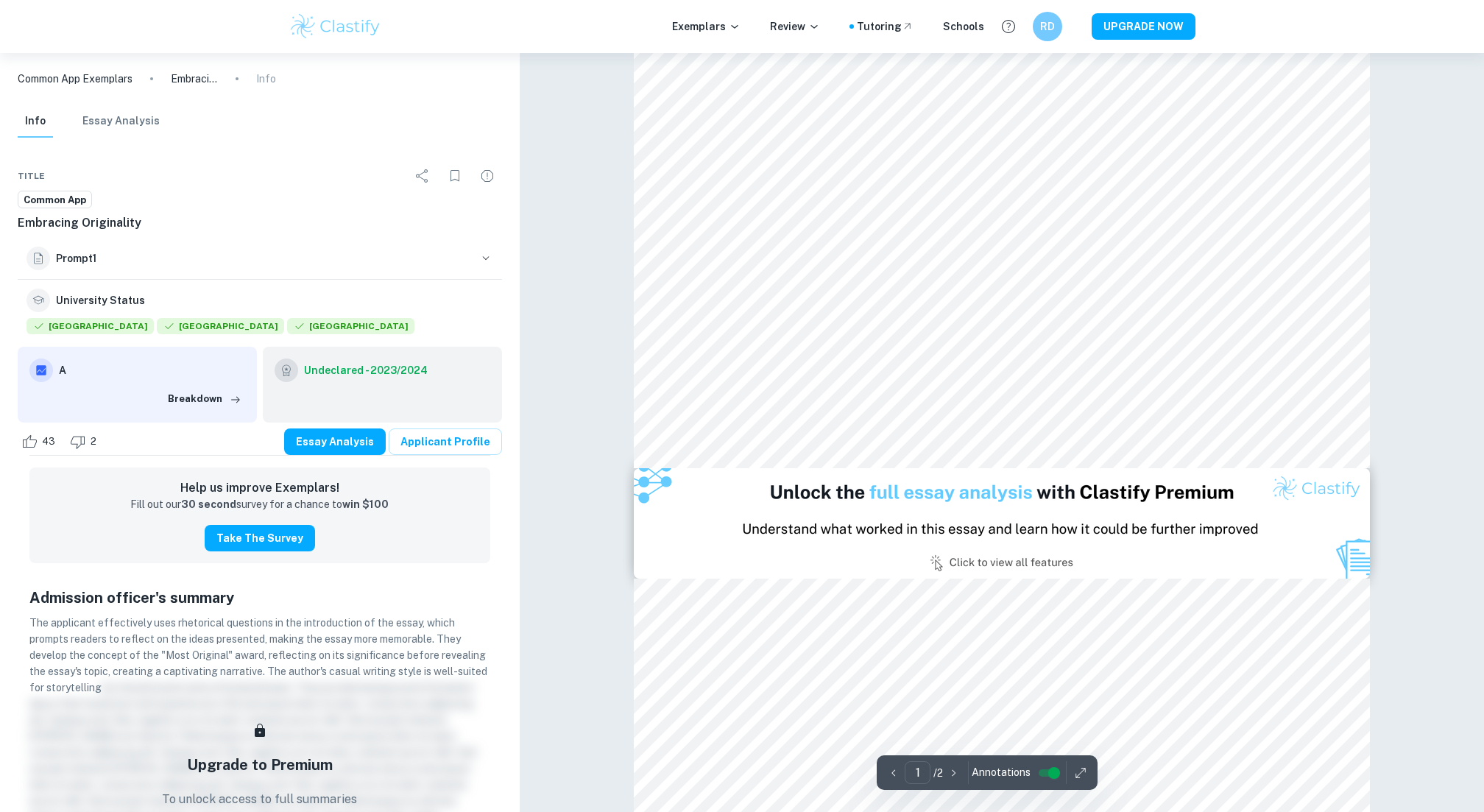
scroll to position [646, 0]
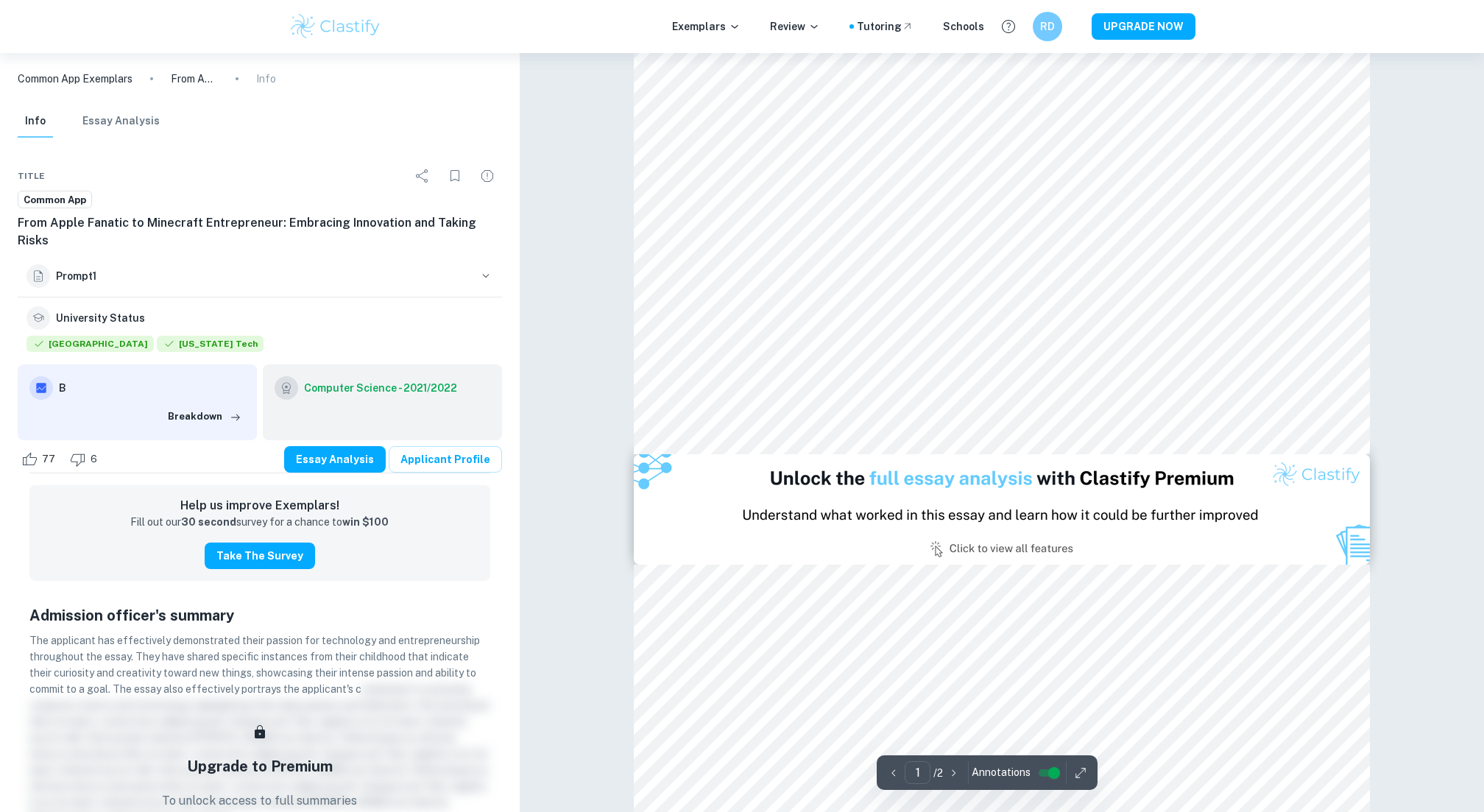
scroll to position [648, 0]
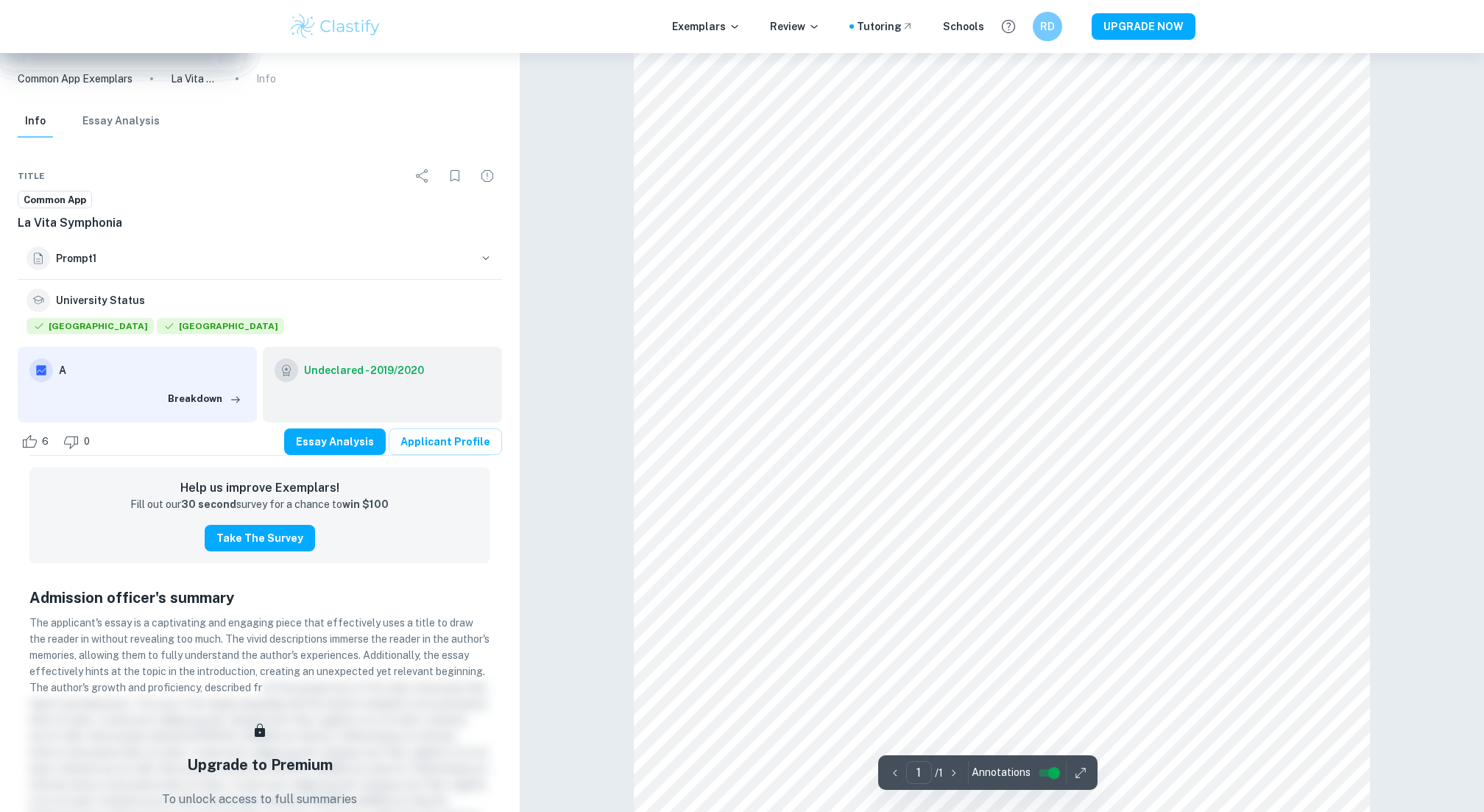
scroll to position [333, 0]
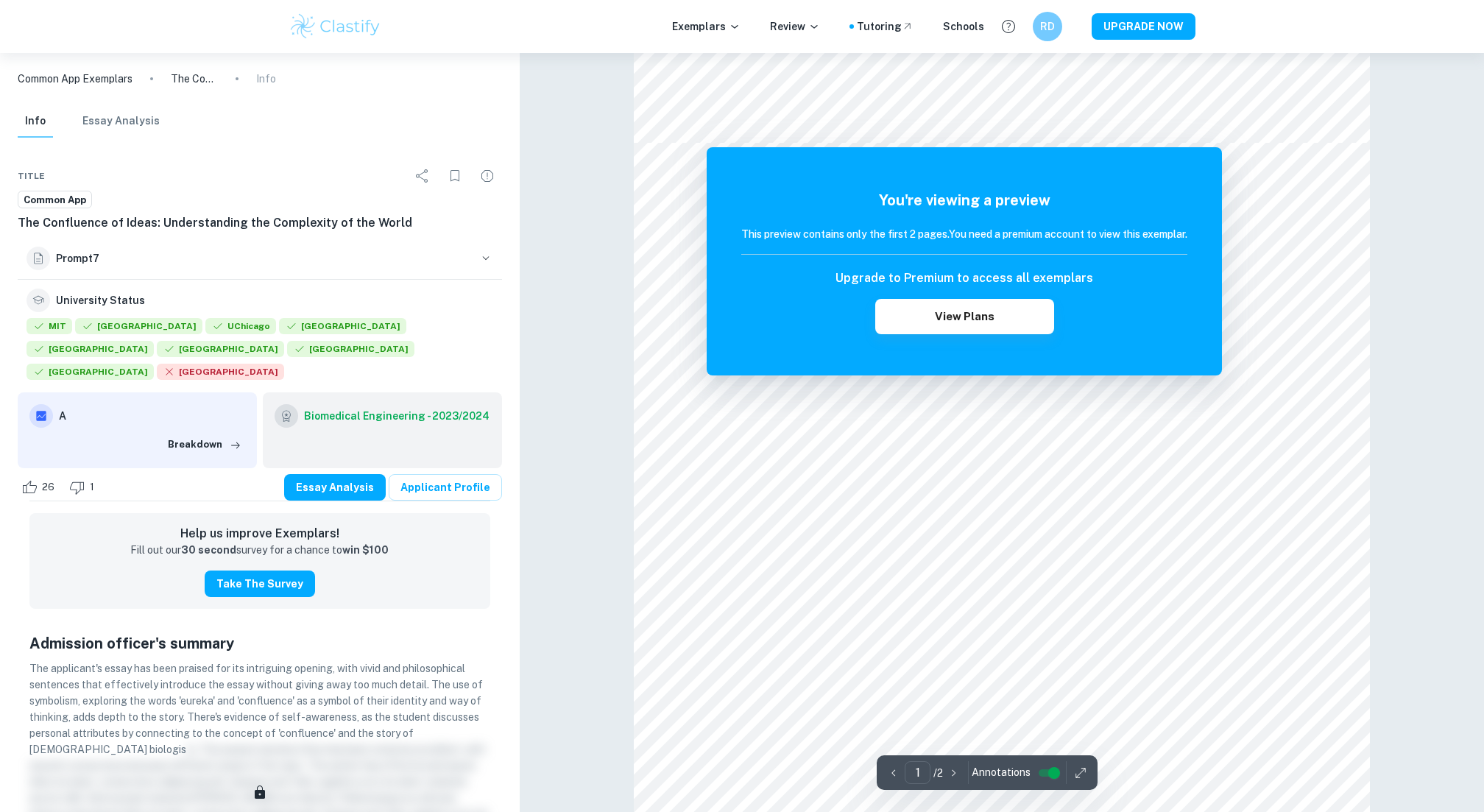
scroll to position [1446, 0]
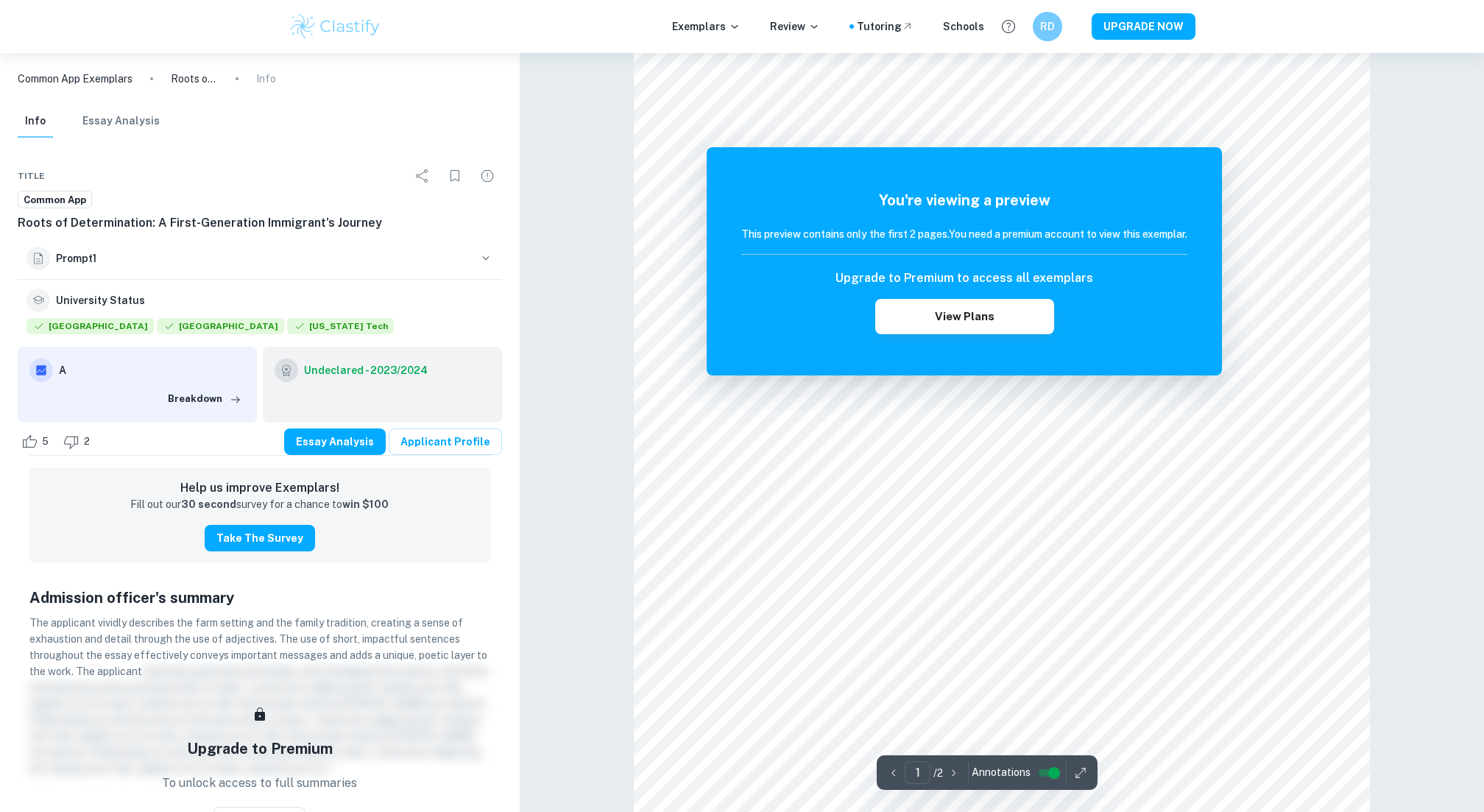
scroll to position [268, 0]
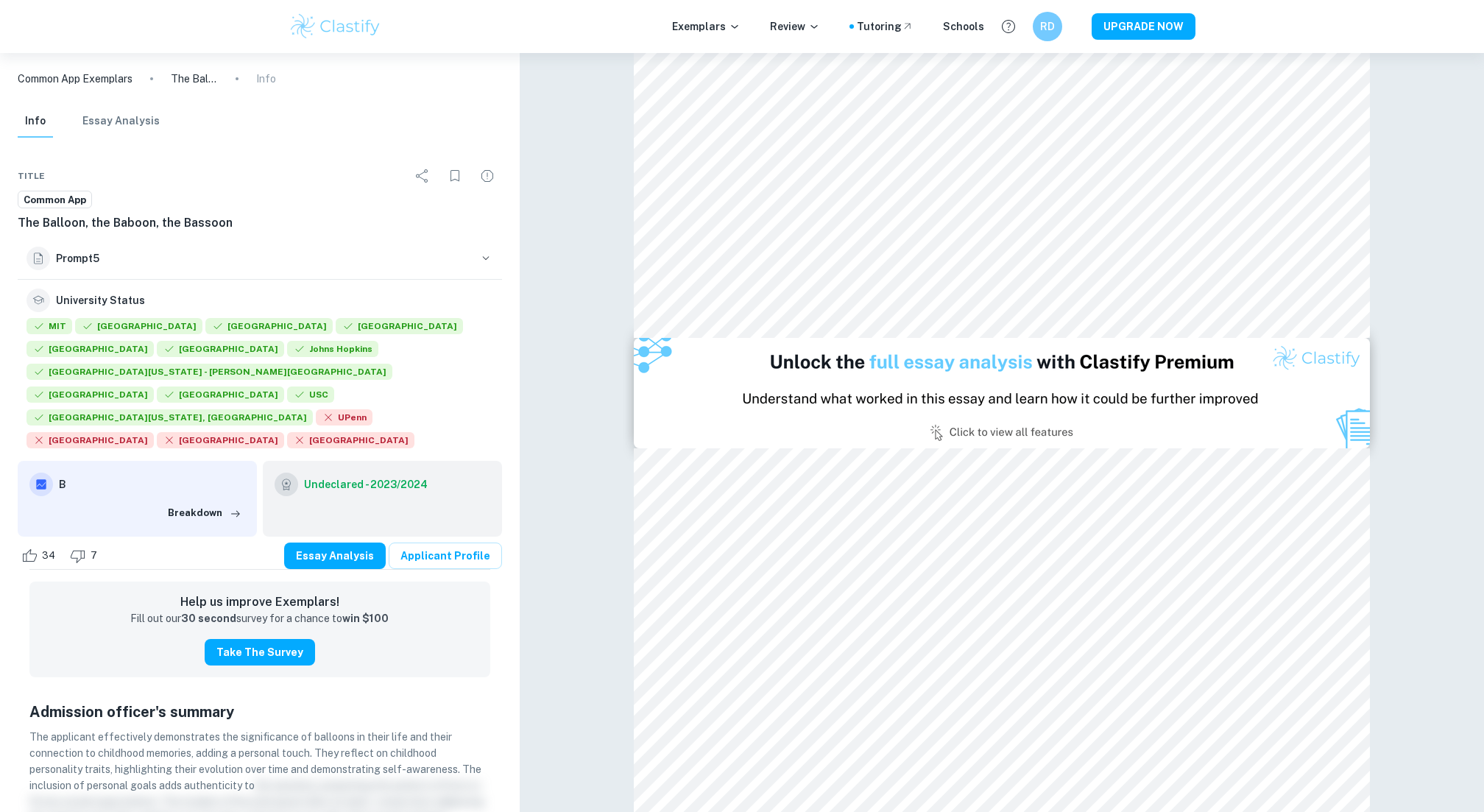
scroll to position [807, 0]
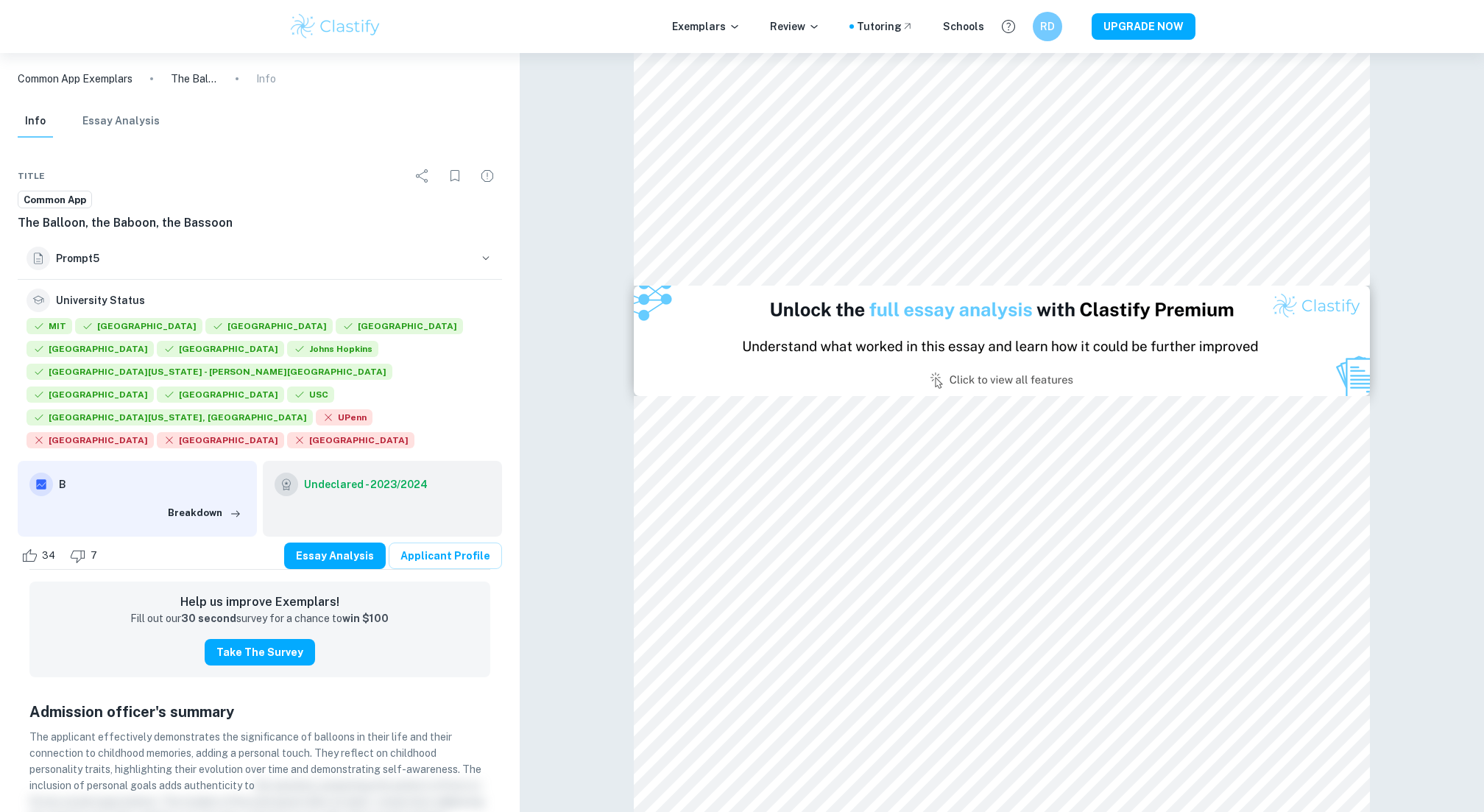
type input "2"
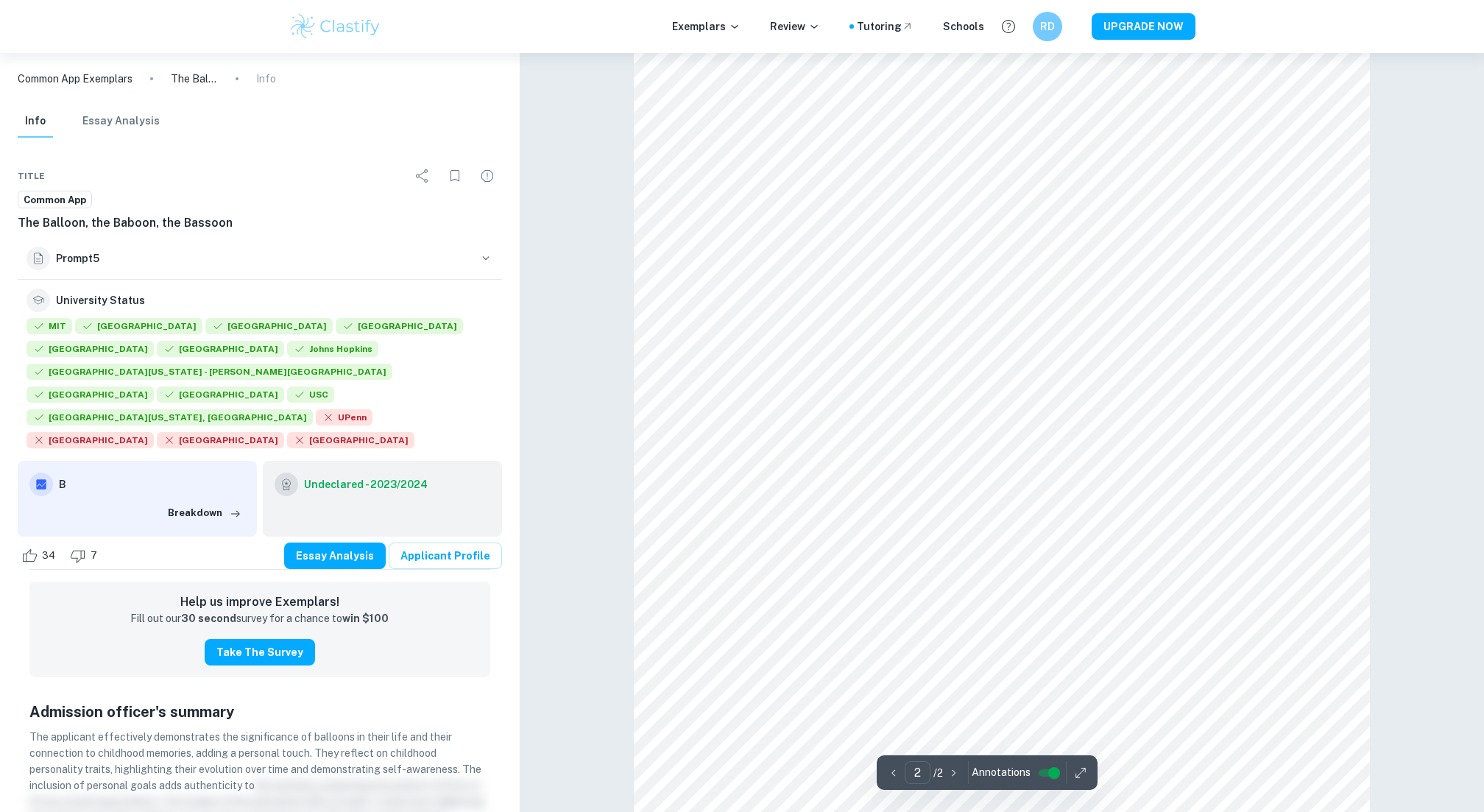
scroll to position [1474, 0]
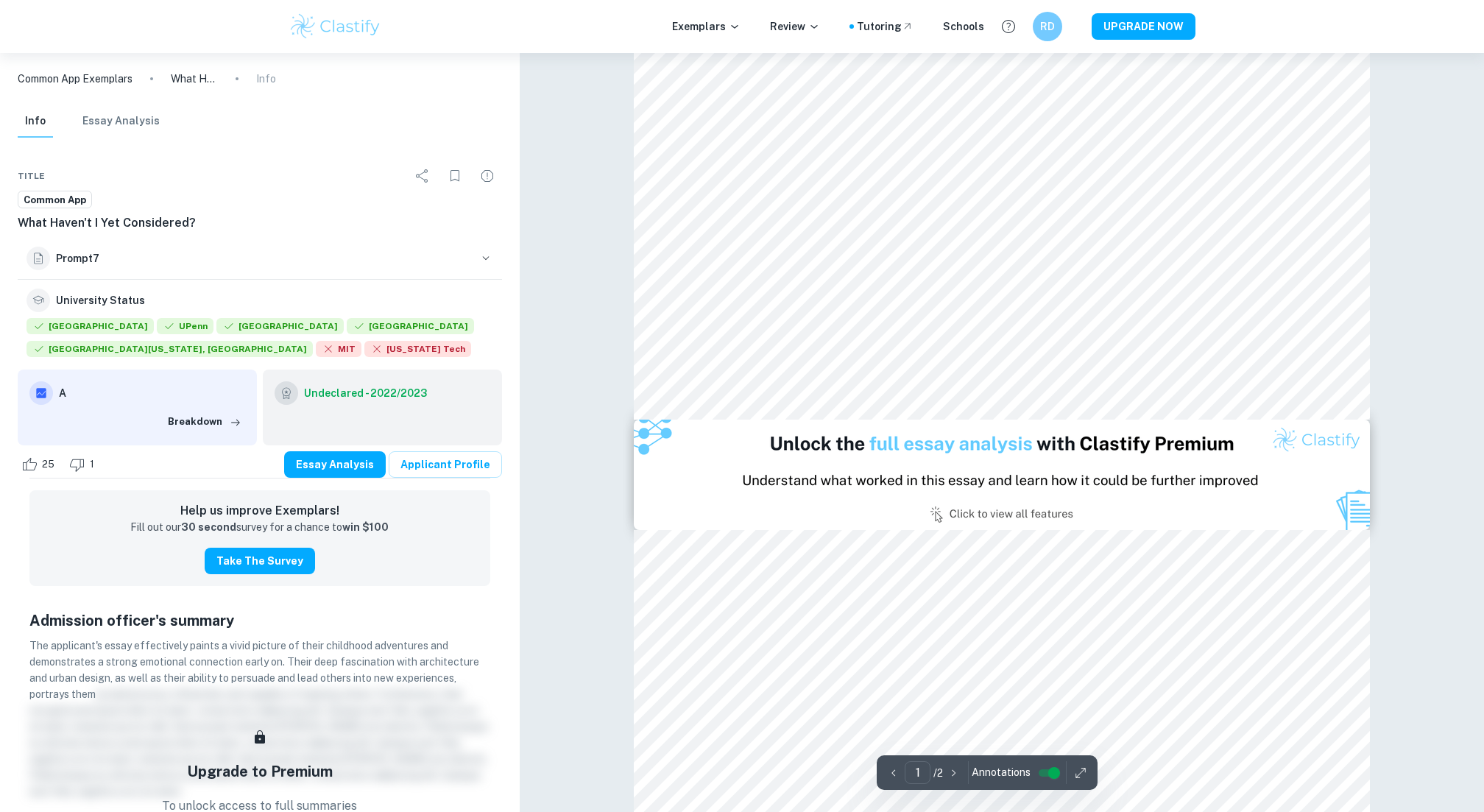
scroll to position [721, 0]
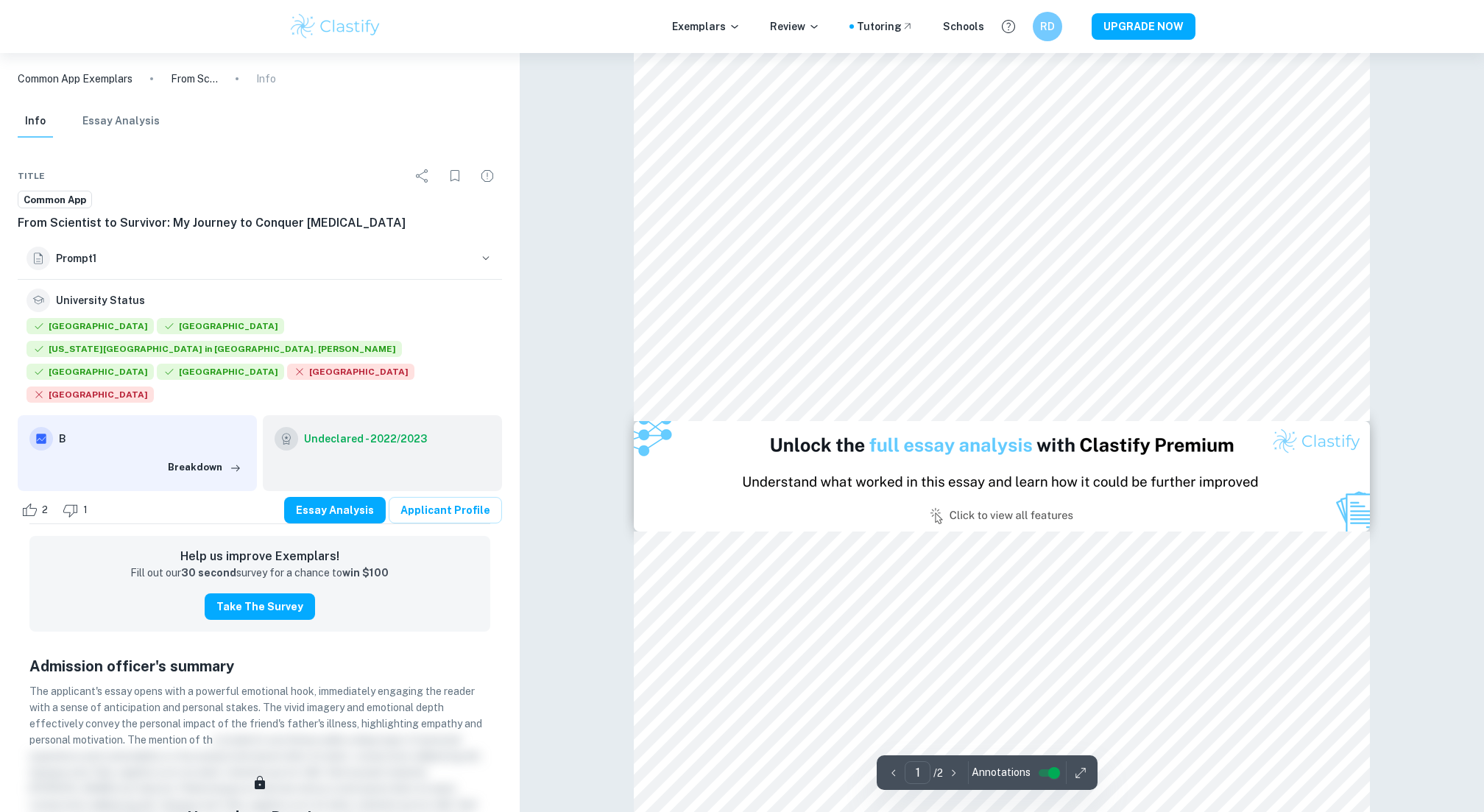
scroll to position [767, 0]
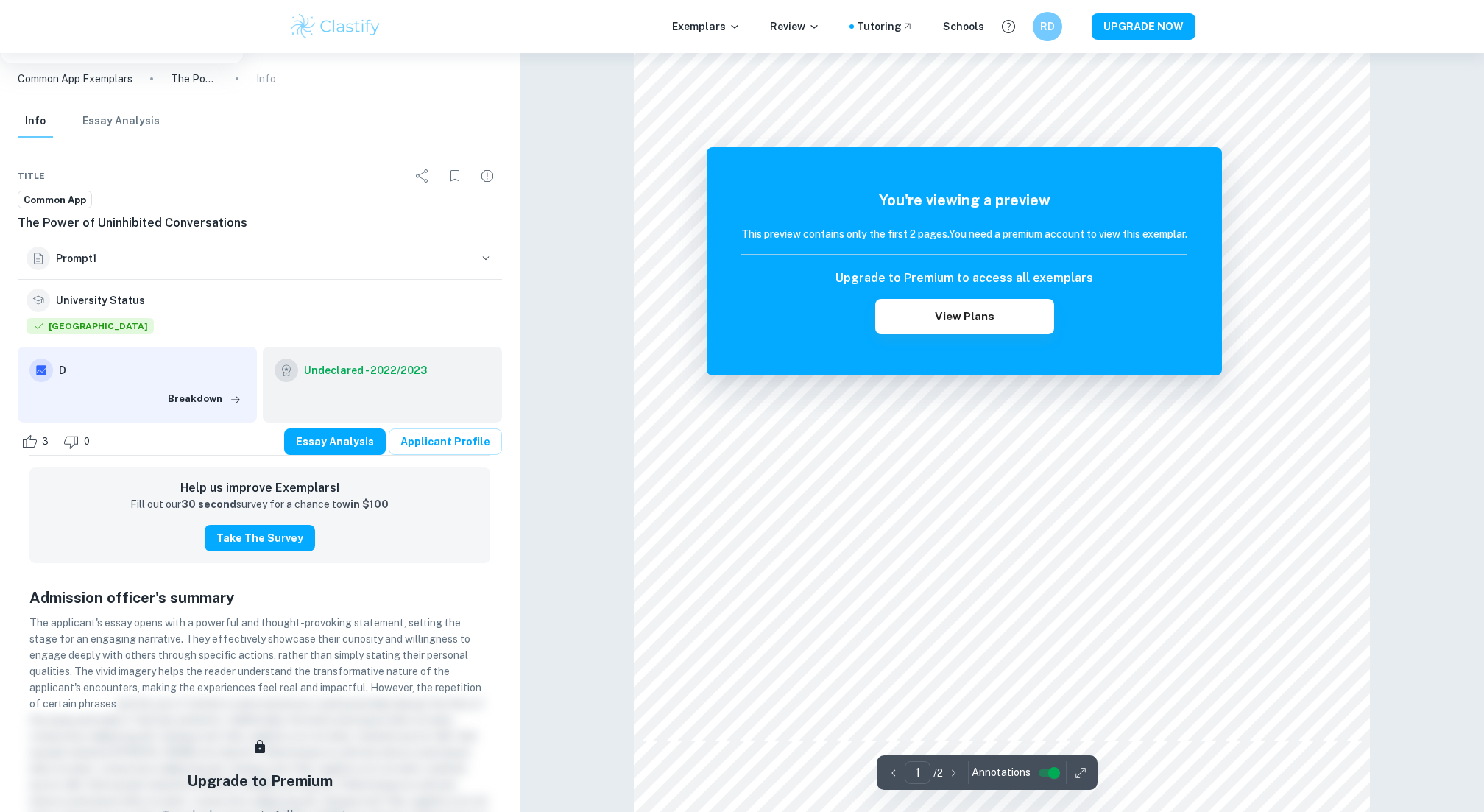
scroll to position [261, 0]
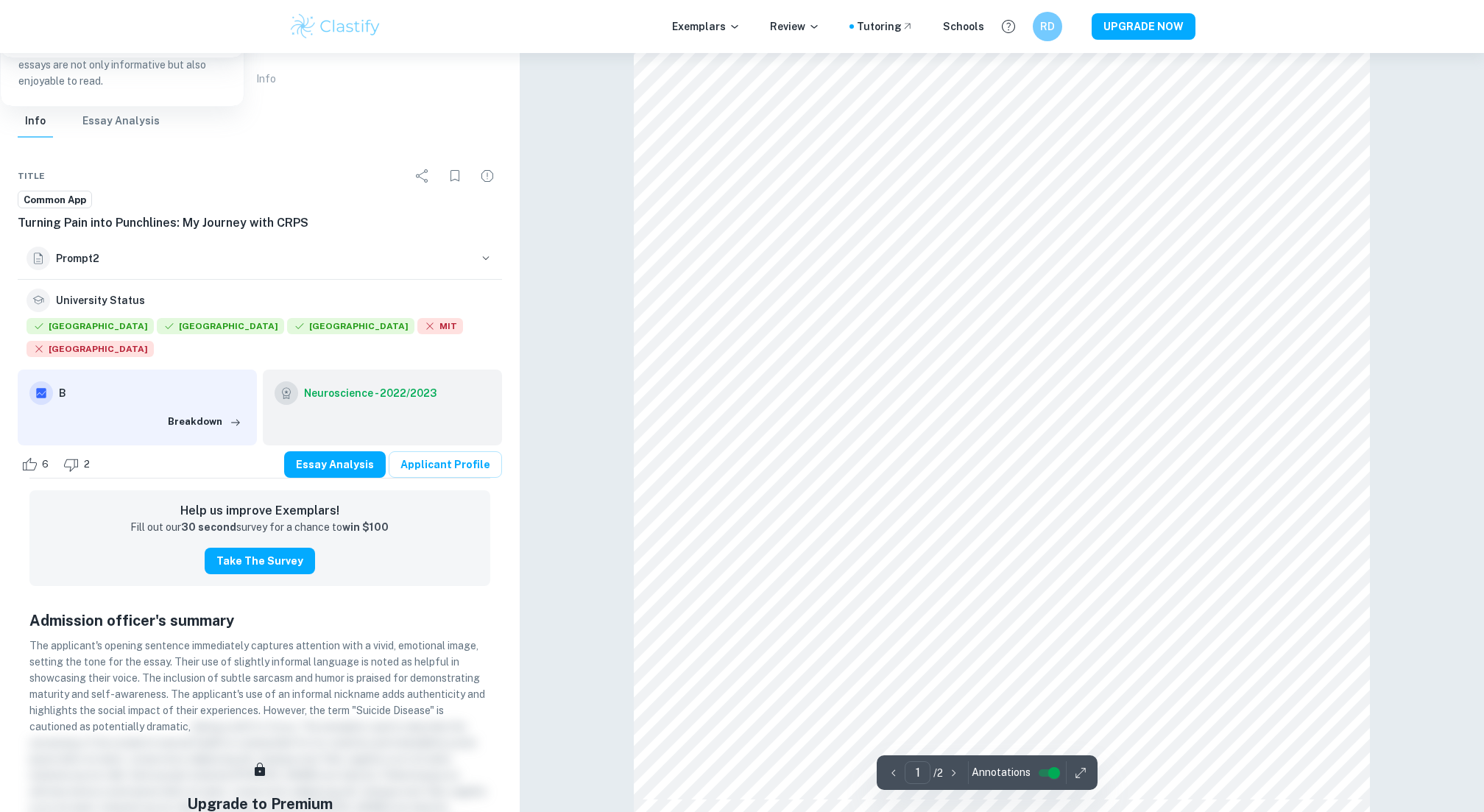
scroll to position [565, 0]
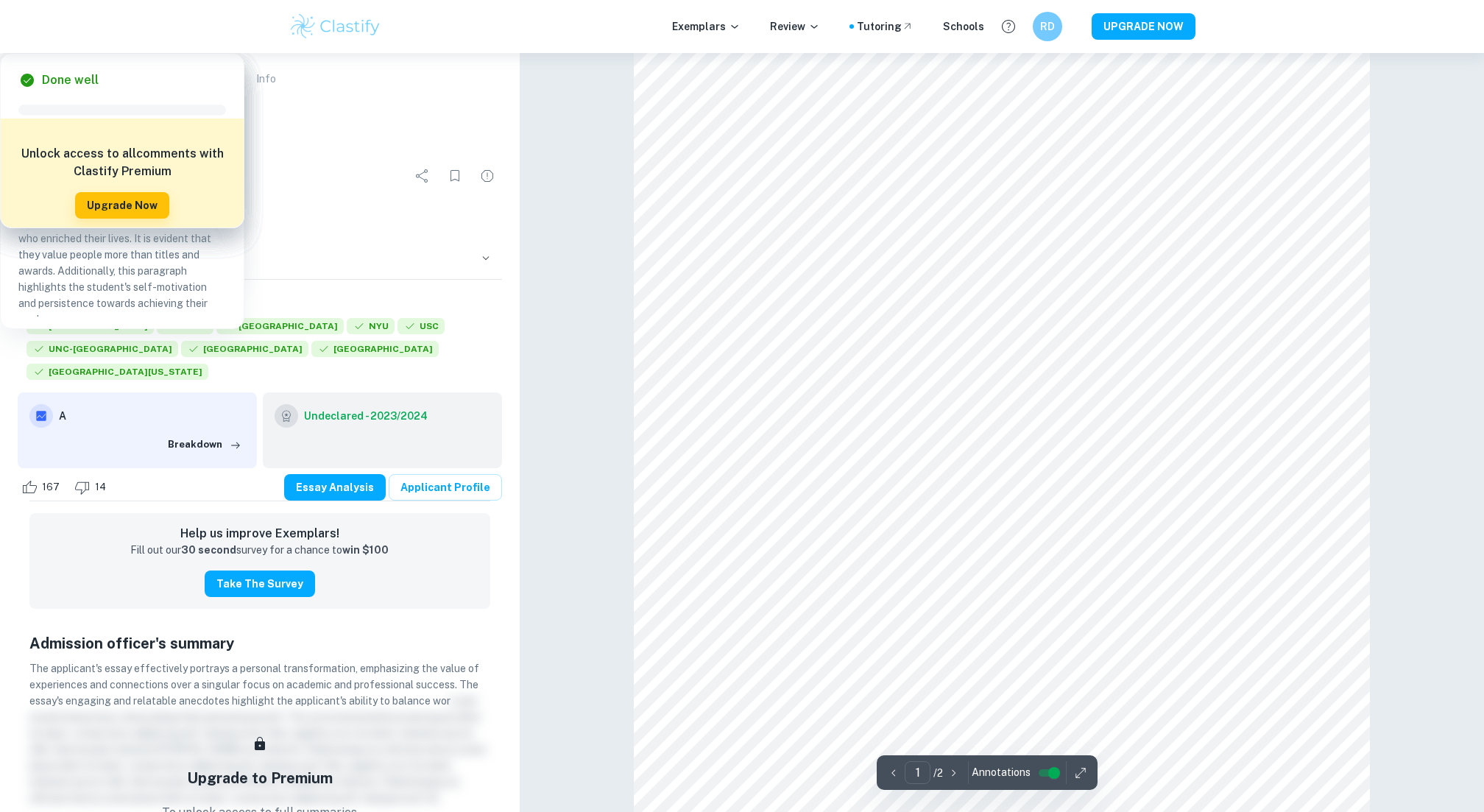
scroll to position [451, 0]
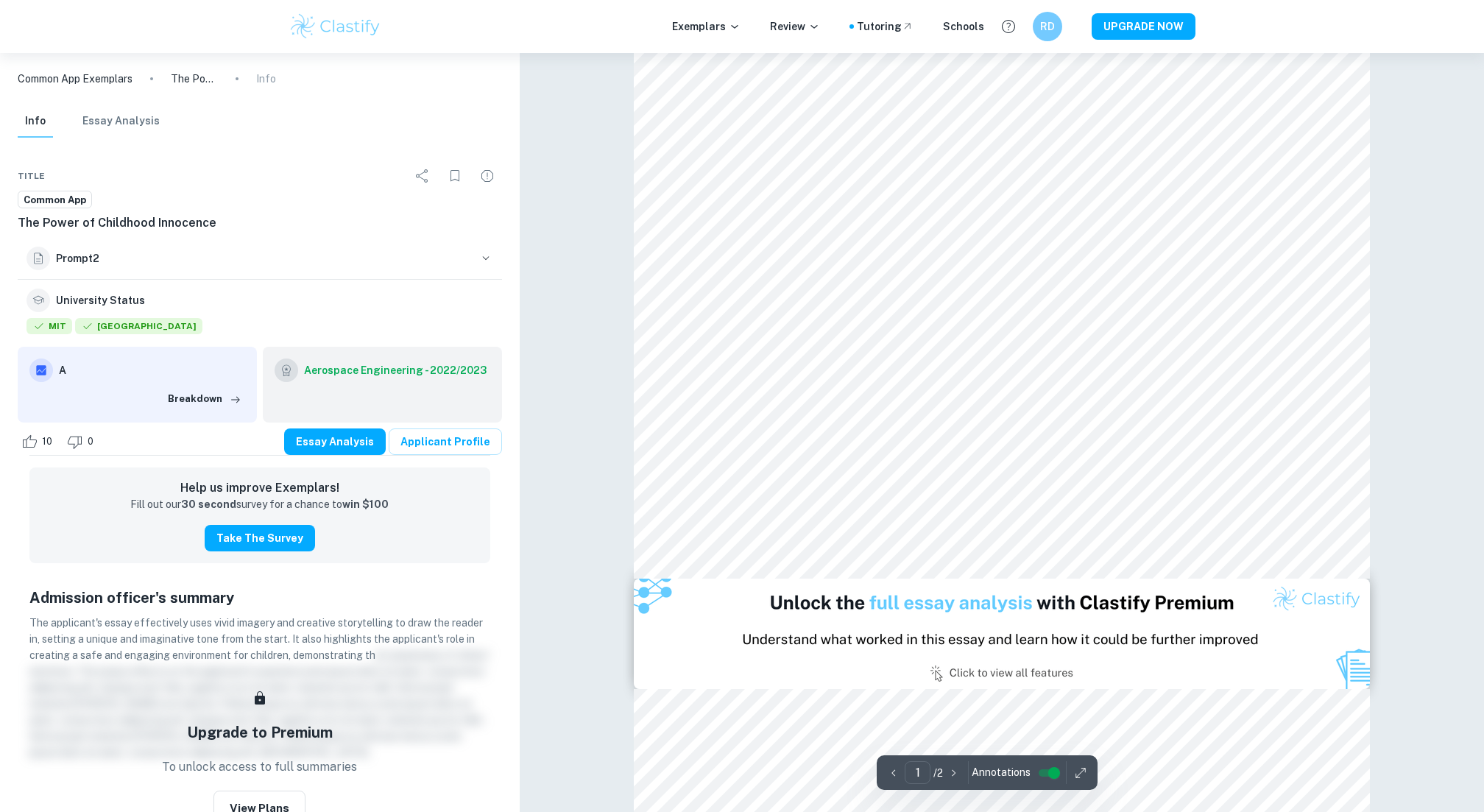
scroll to position [477, 0]
